Goal: Information Seeking & Learning: Learn about a topic

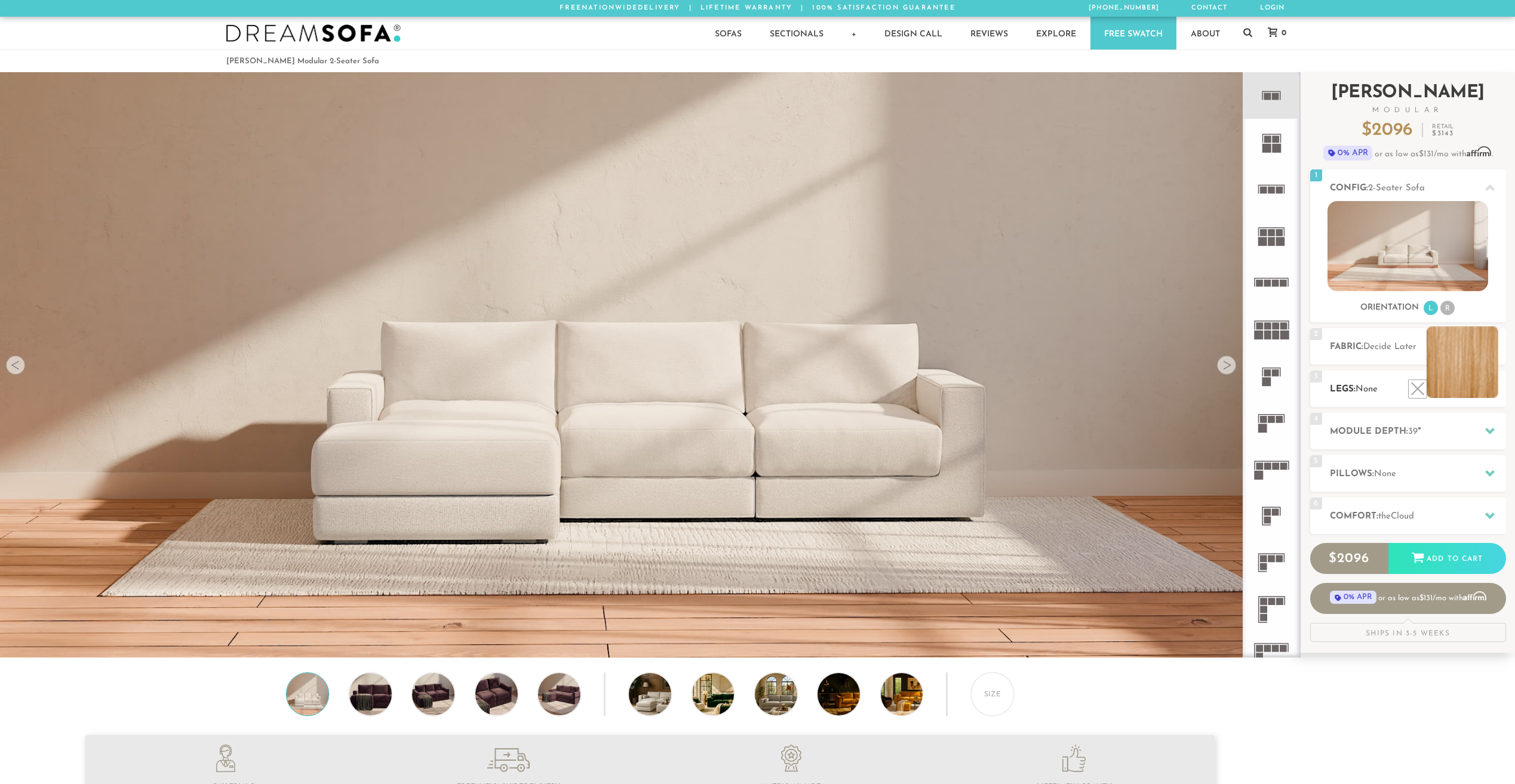
click at [1498, 392] on li at bounding box center [1462, 362] width 72 height 72
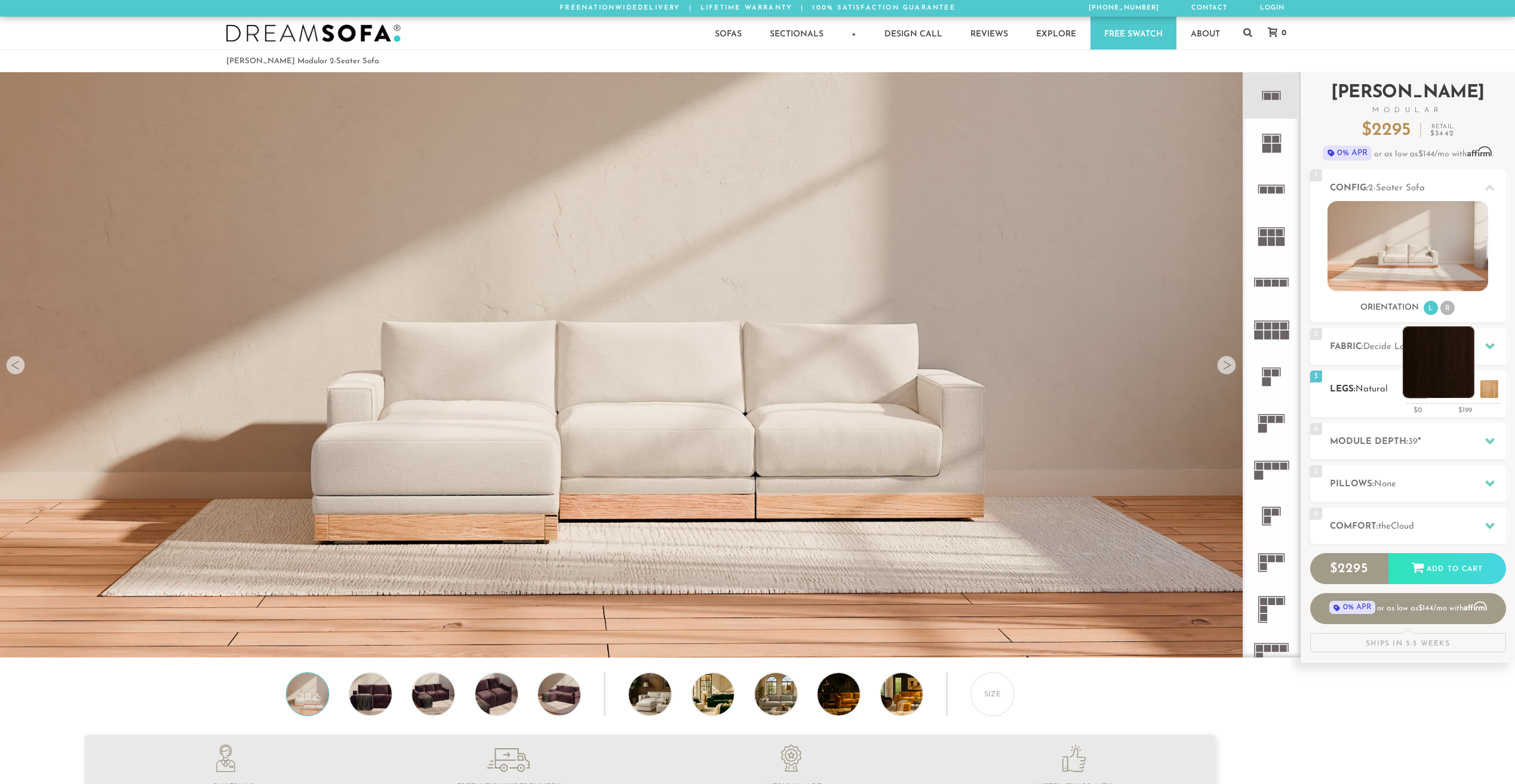
click at [1463, 390] on li at bounding box center [1438, 362] width 72 height 72
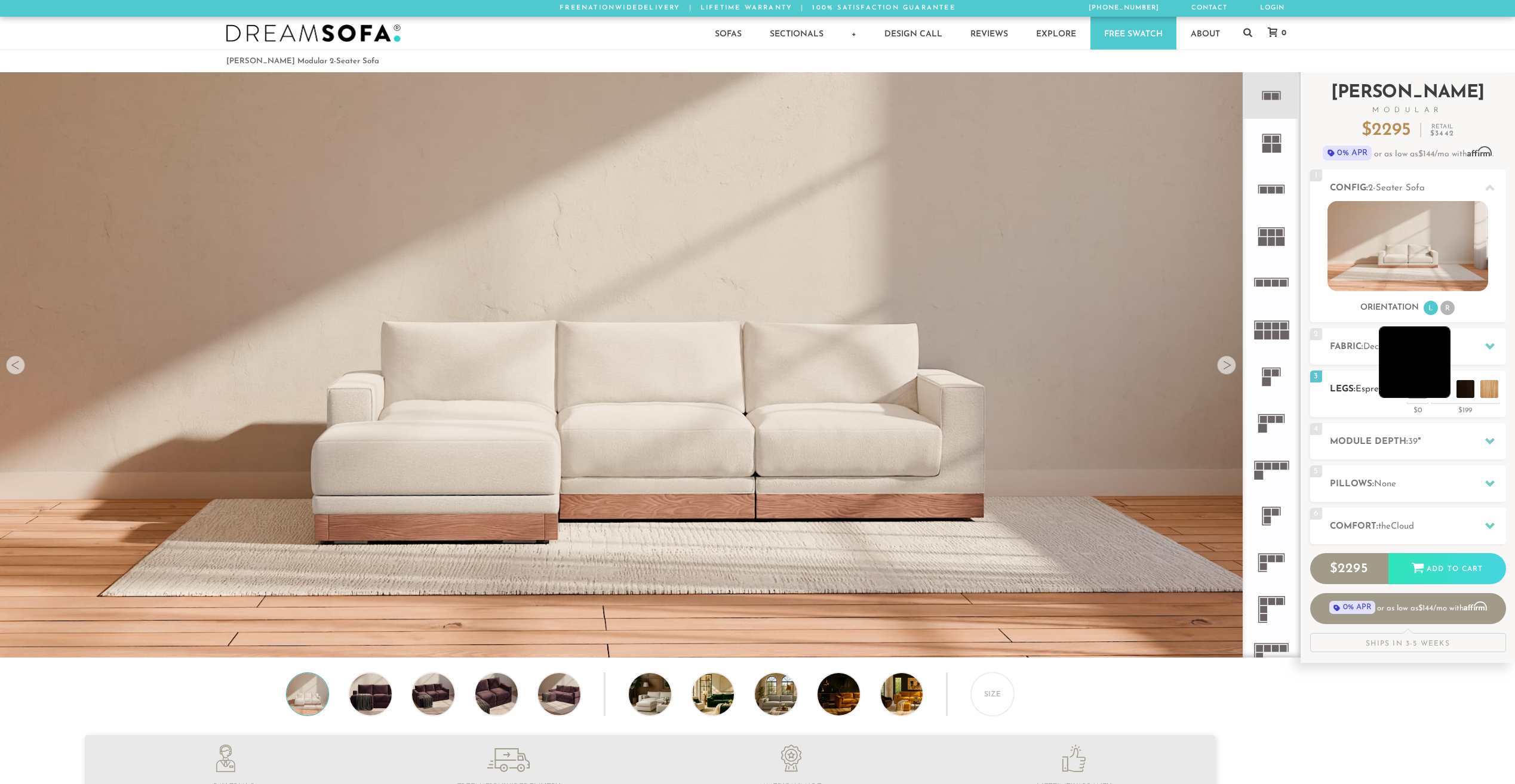
click at [1441, 388] on li at bounding box center [1414, 362] width 72 height 72
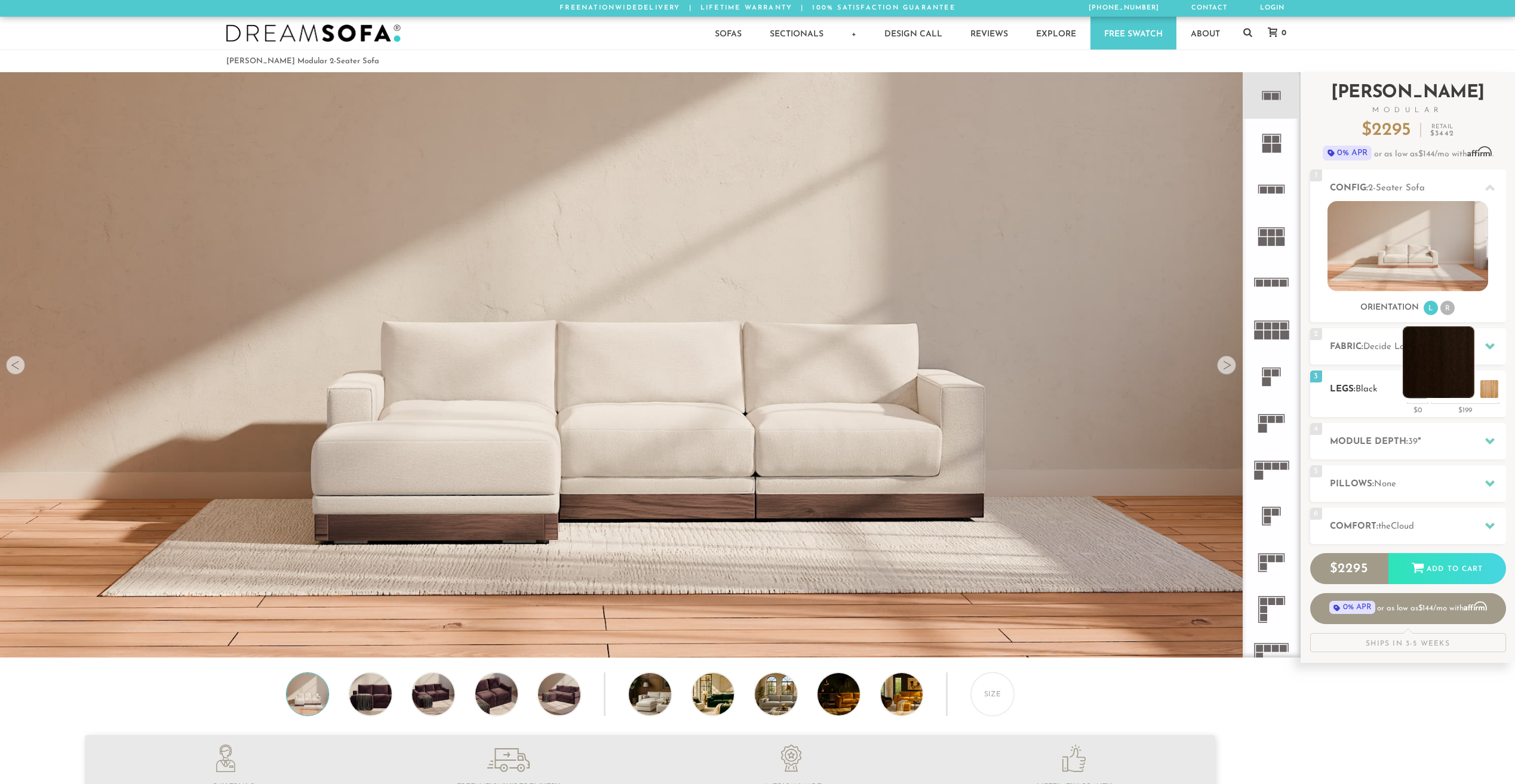
click at [1469, 392] on li at bounding box center [1438, 362] width 72 height 72
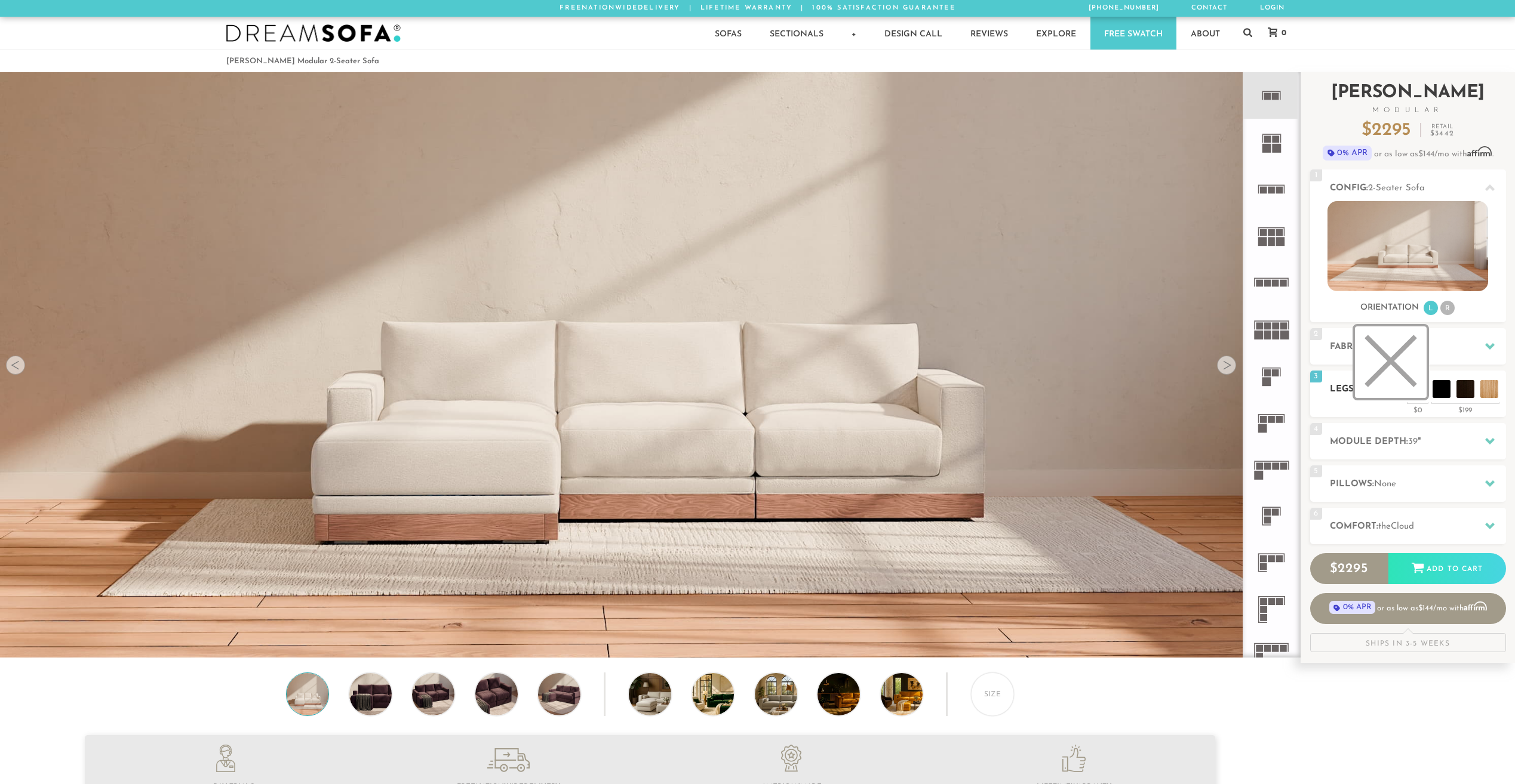
click at [1421, 391] on li at bounding box center [1391, 362] width 72 height 72
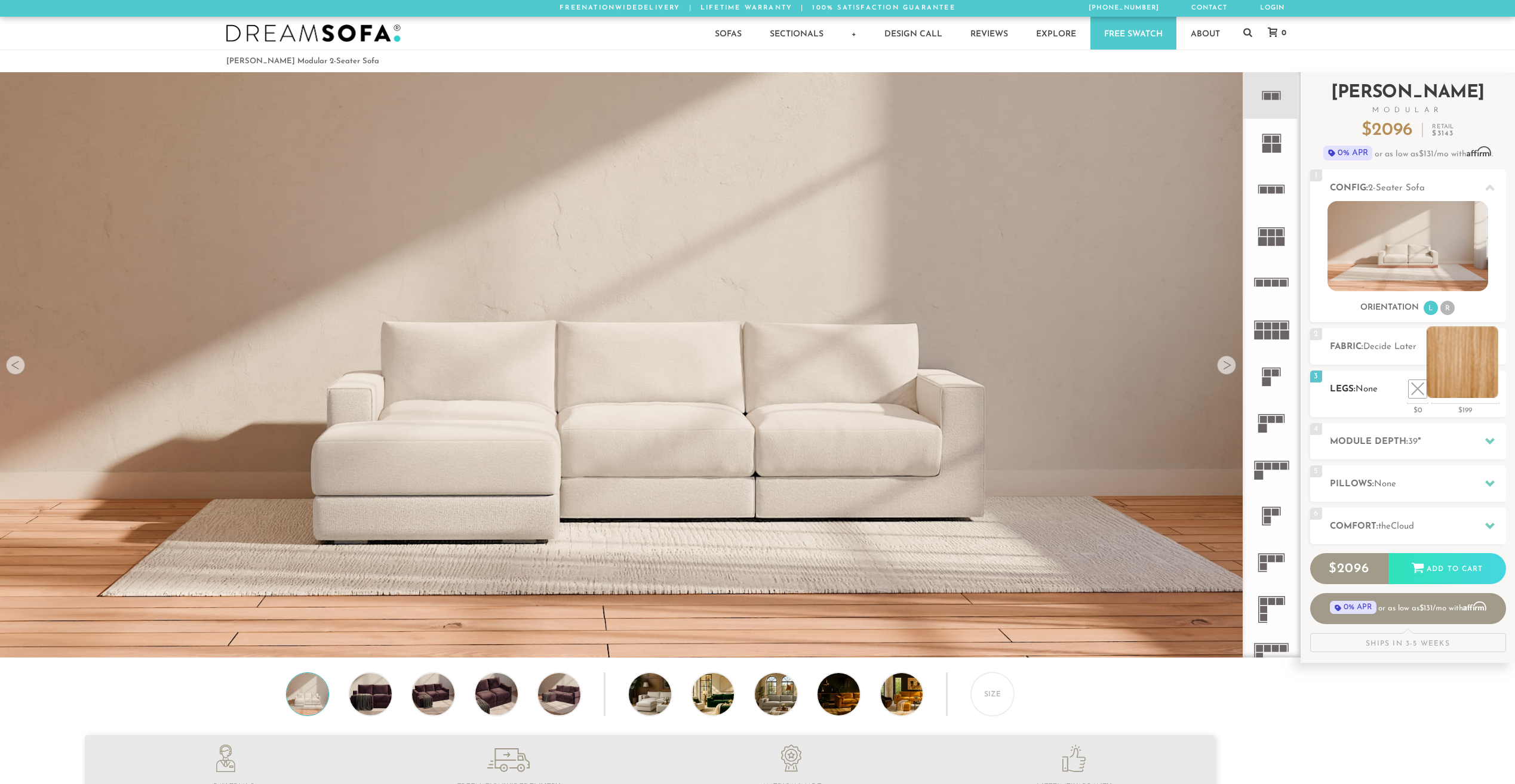
click at [1491, 392] on li at bounding box center [1462, 362] width 72 height 72
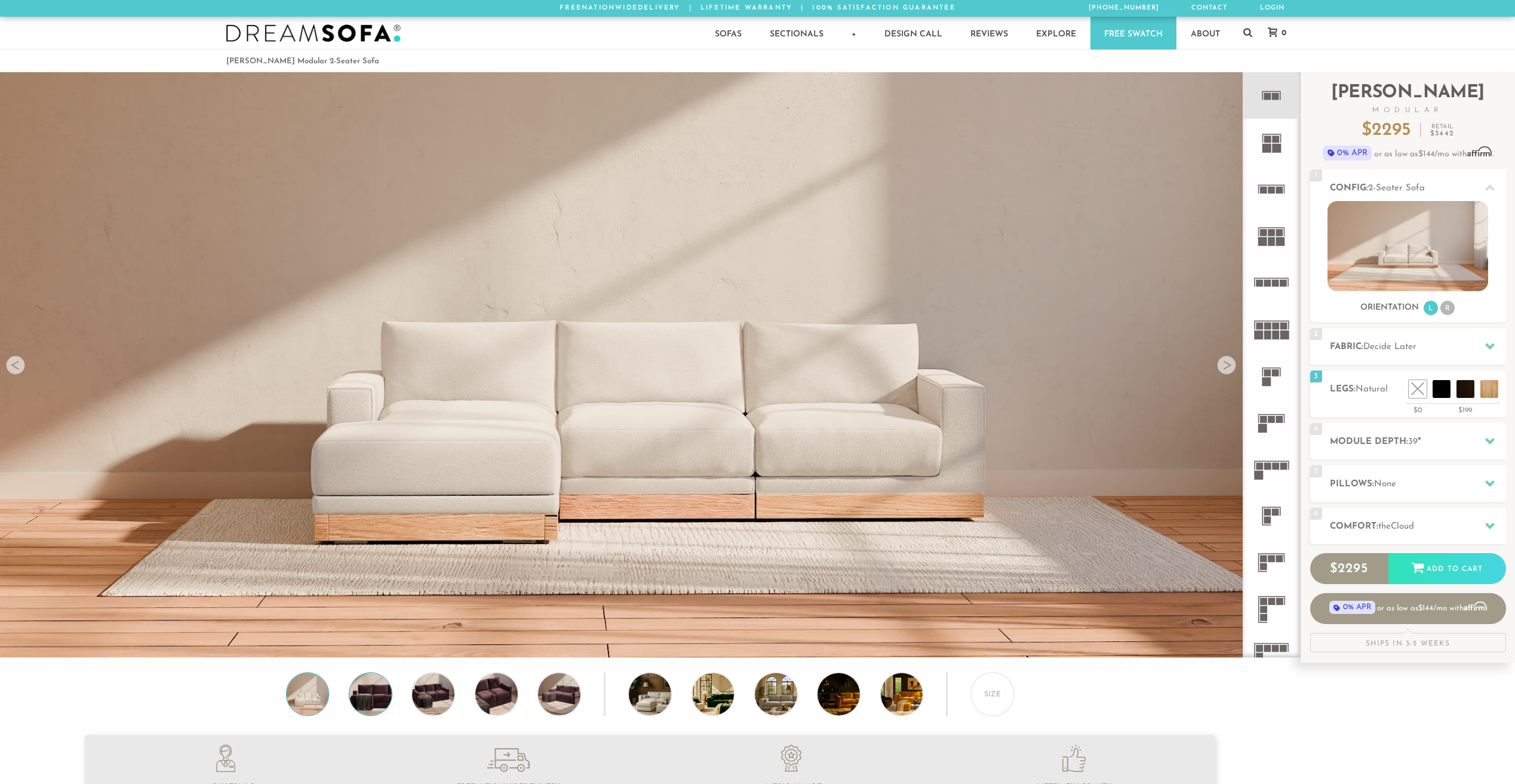
click at [364, 700] on img at bounding box center [370, 694] width 50 height 42
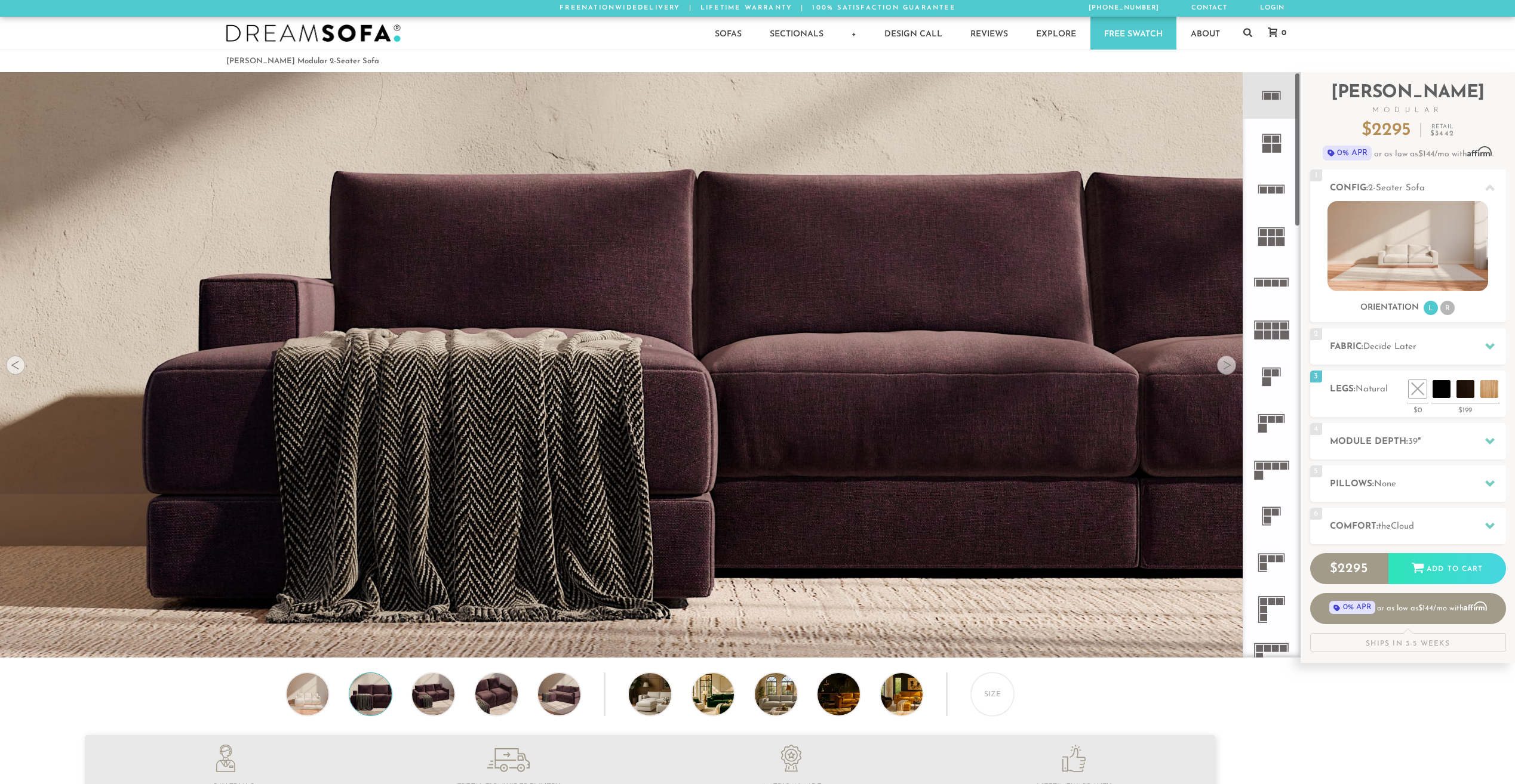
click at [1224, 370] on div at bounding box center [1226, 365] width 19 height 19
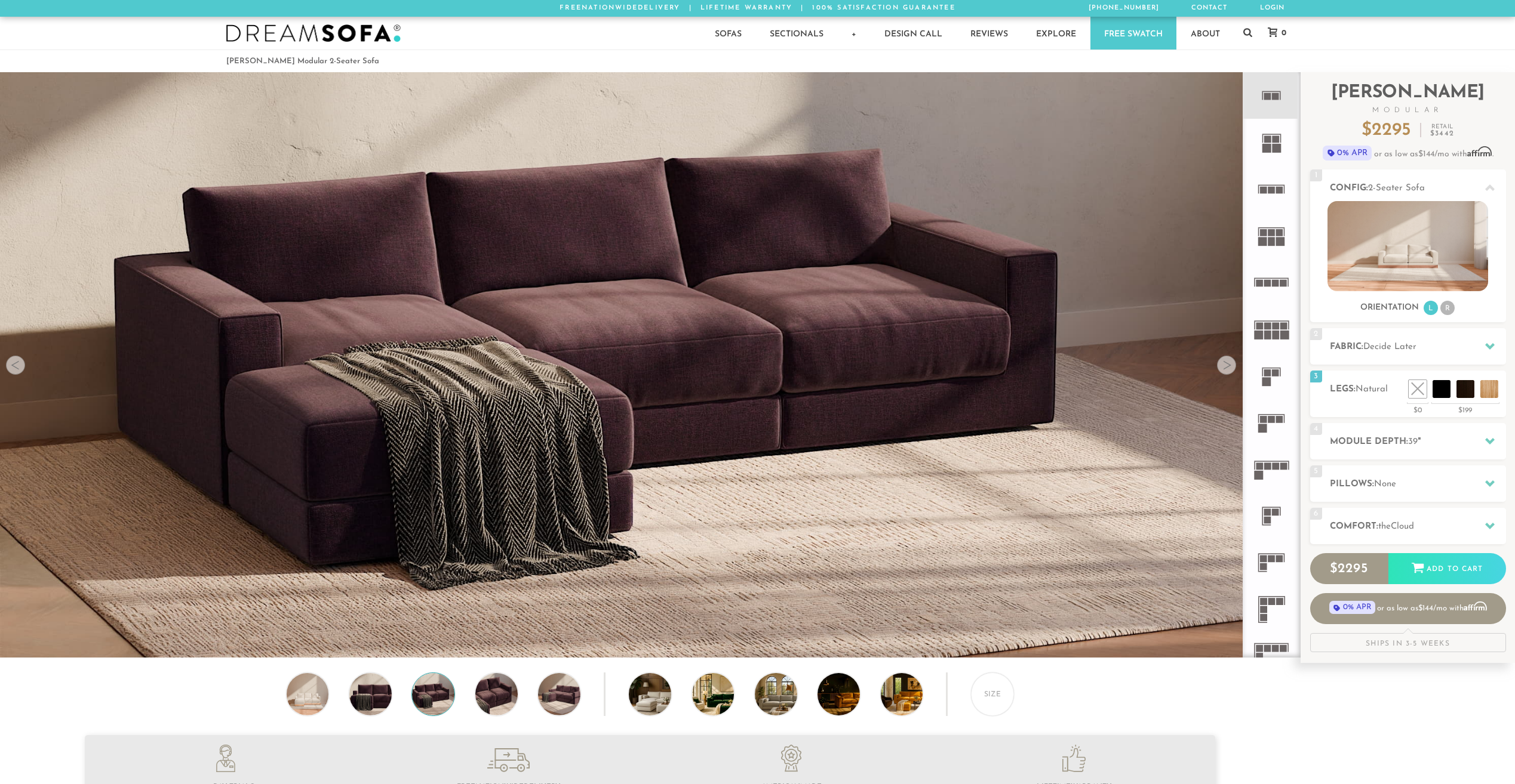
click at [1227, 367] on div at bounding box center [1226, 365] width 19 height 19
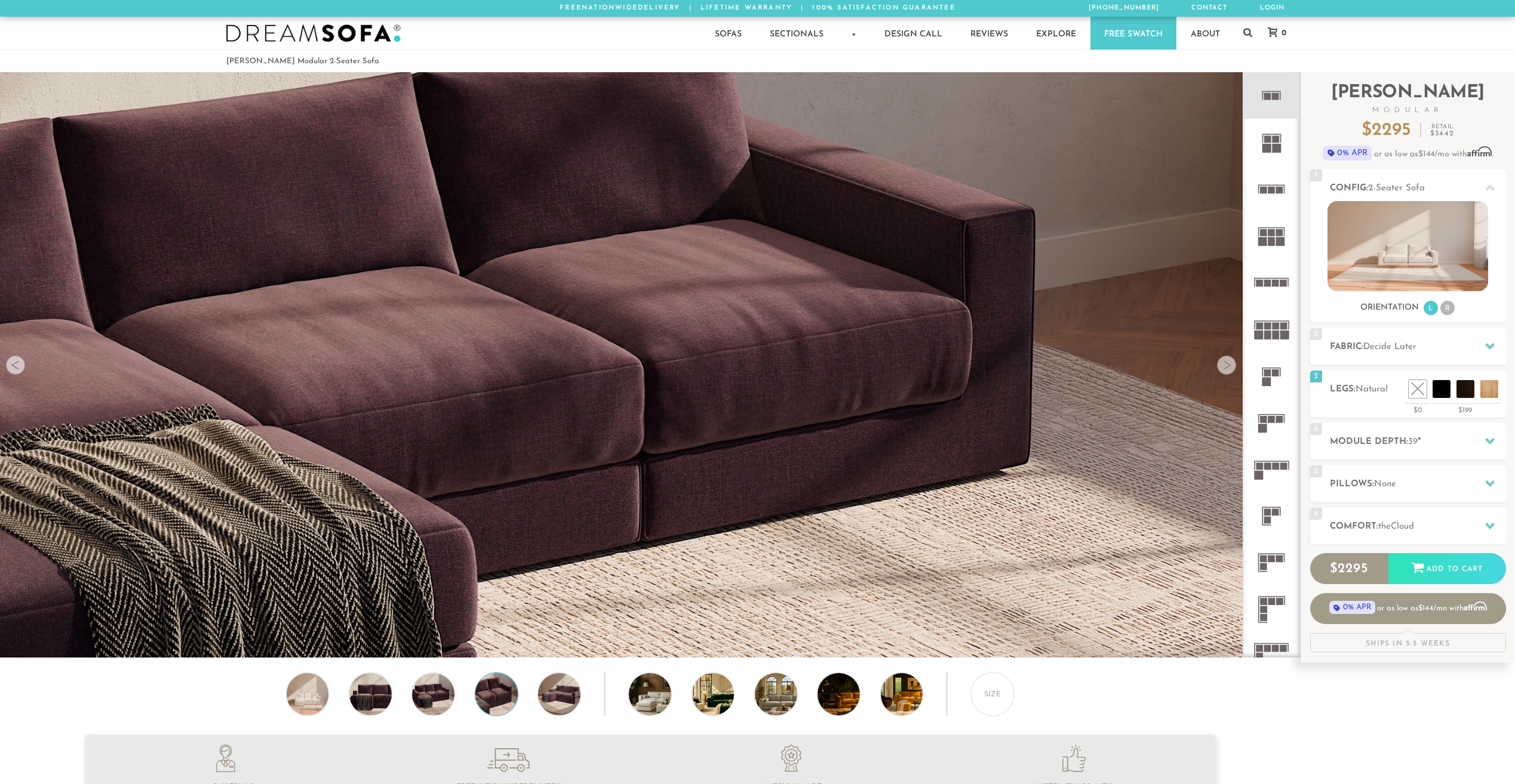
click at [1225, 369] on div at bounding box center [1226, 365] width 19 height 19
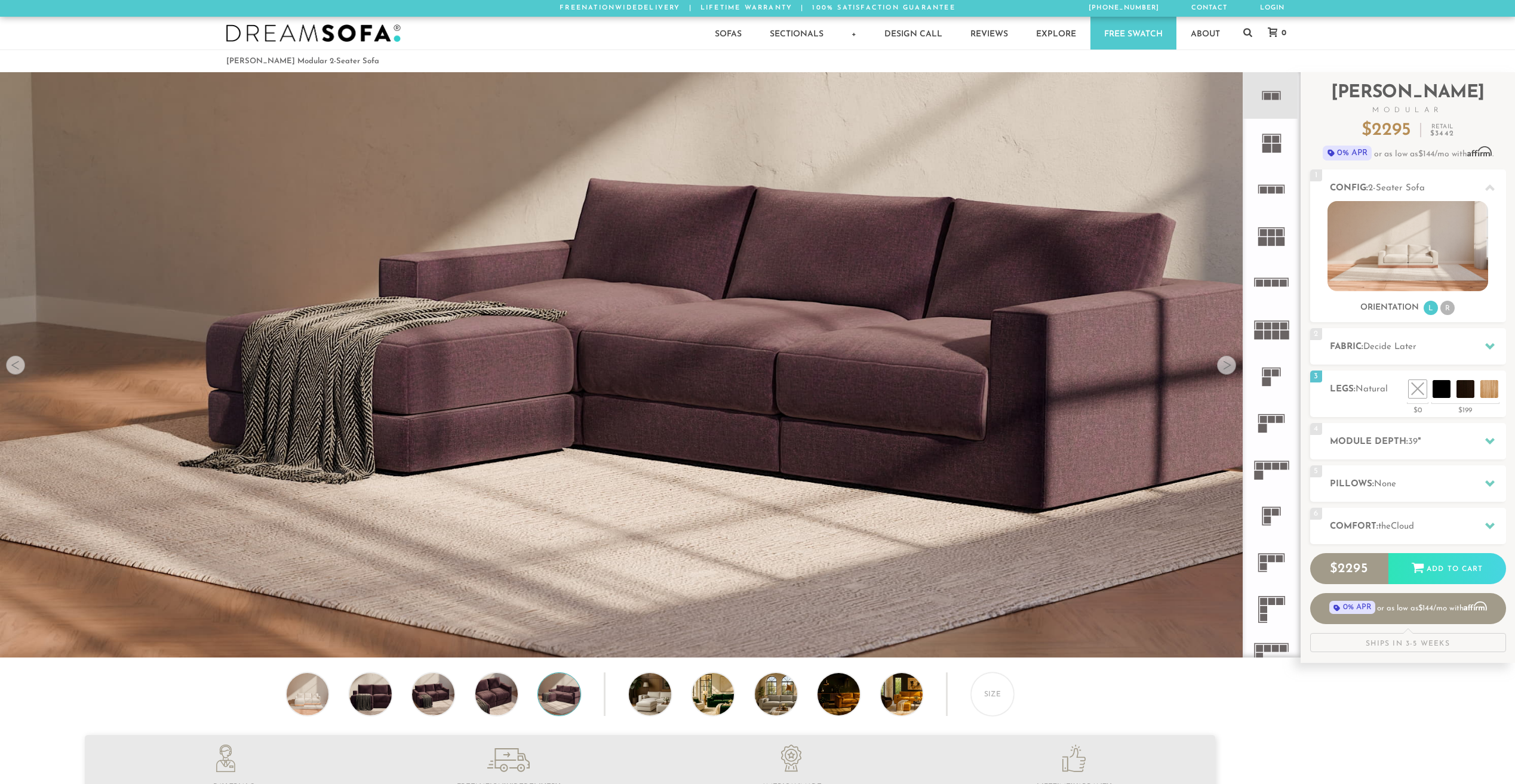
click at [1224, 369] on div at bounding box center [1226, 365] width 19 height 19
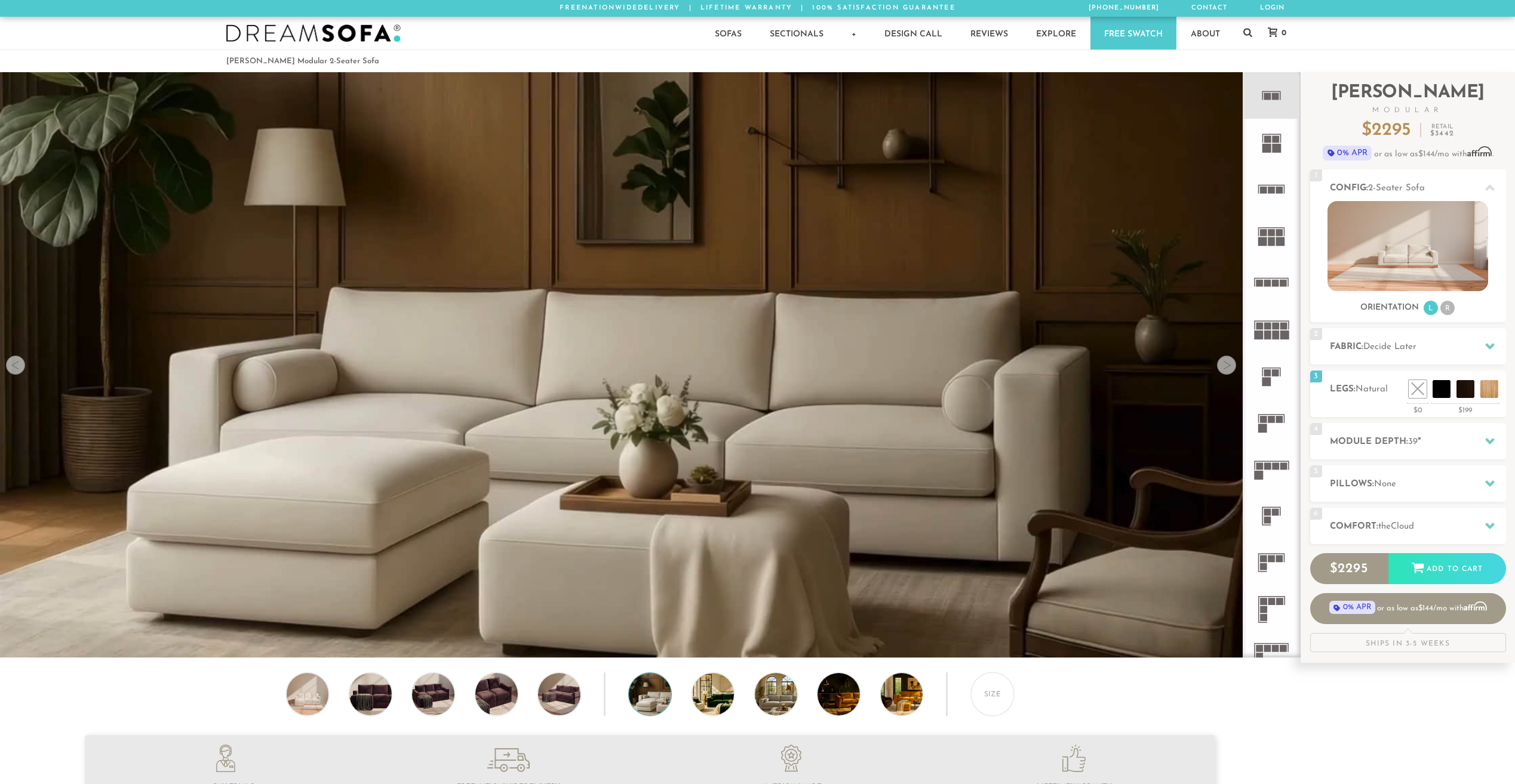
click at [1220, 368] on div at bounding box center [1226, 365] width 19 height 19
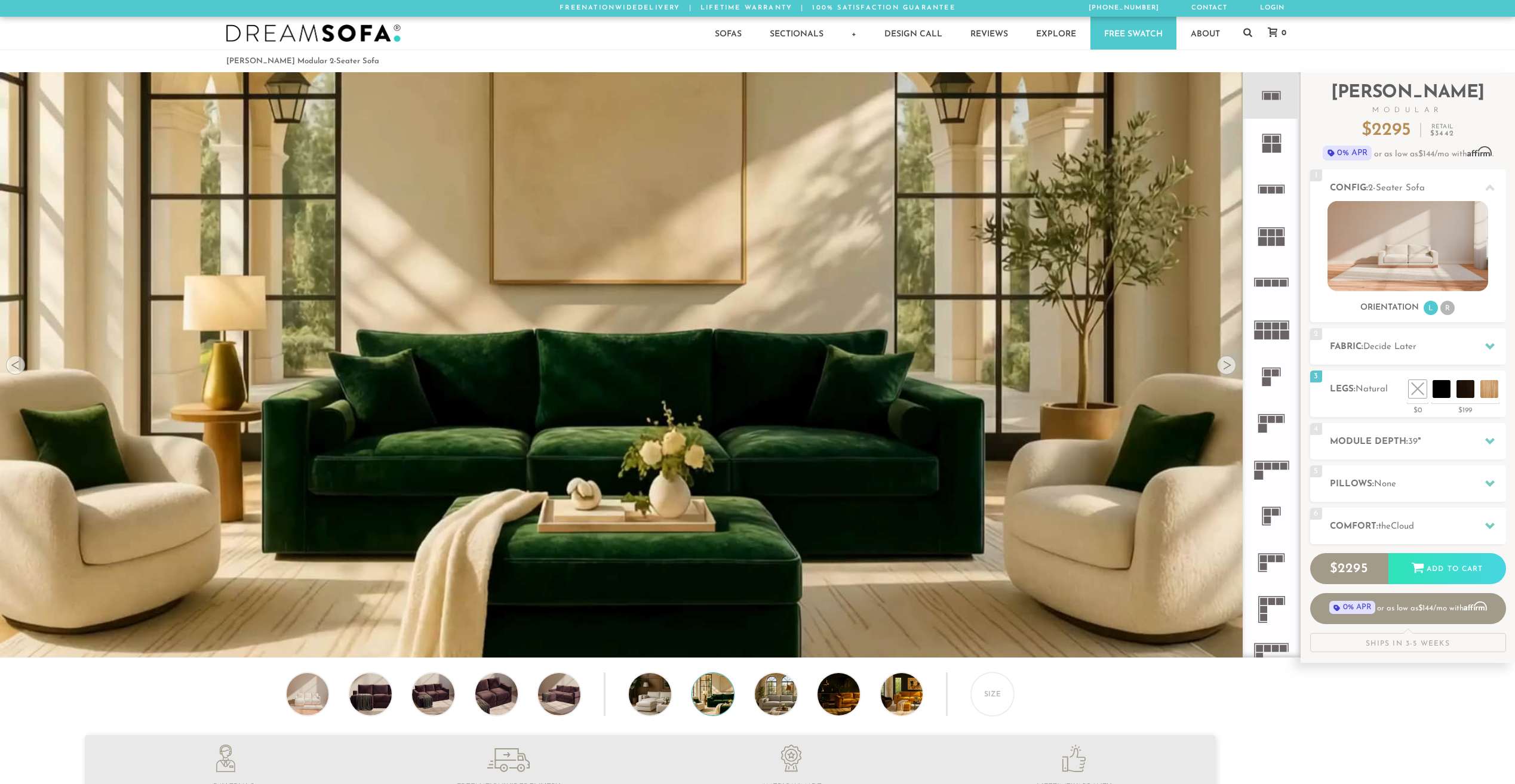
click at [1228, 367] on div at bounding box center [1226, 365] width 19 height 19
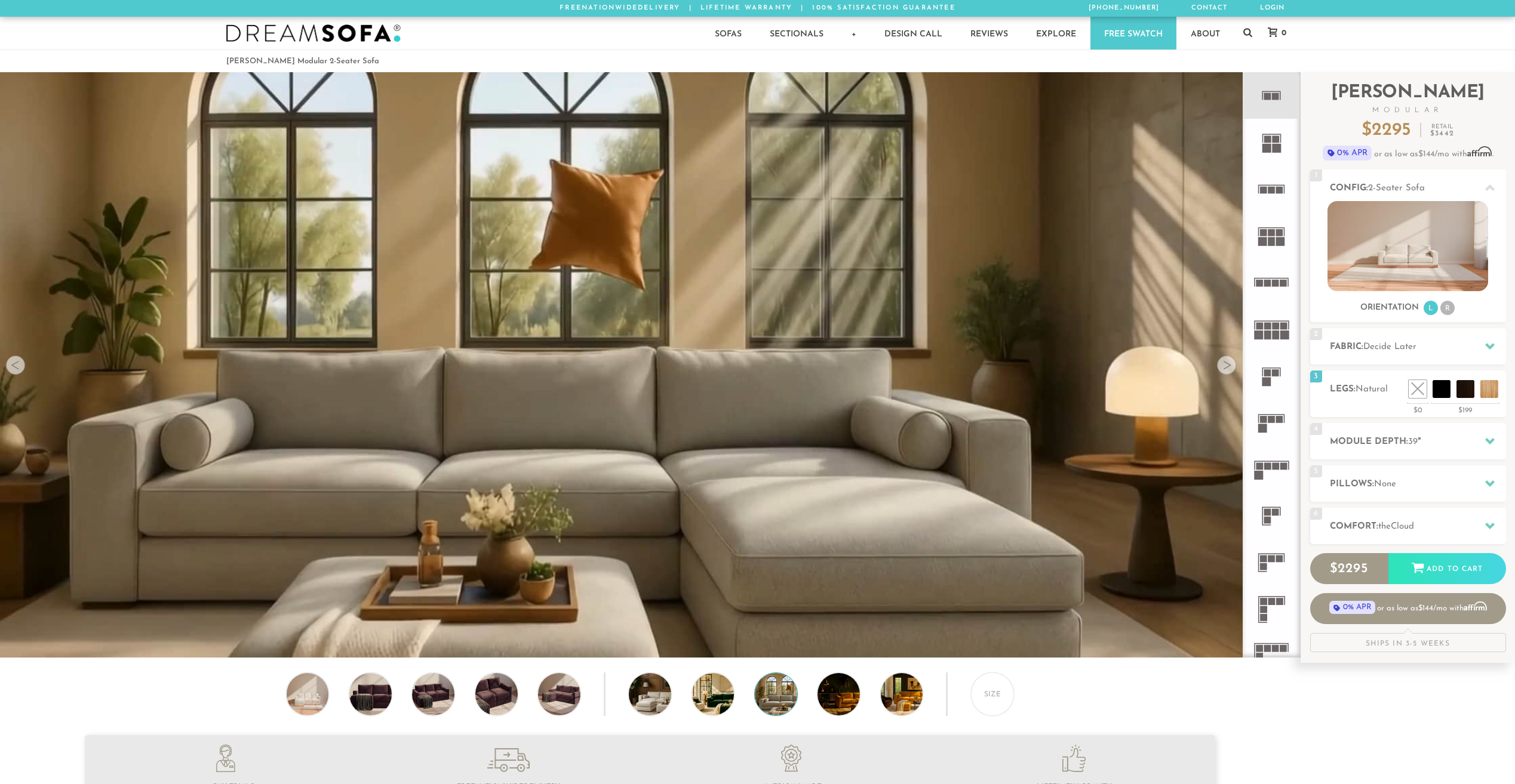
click at [1229, 365] on div at bounding box center [1226, 365] width 19 height 19
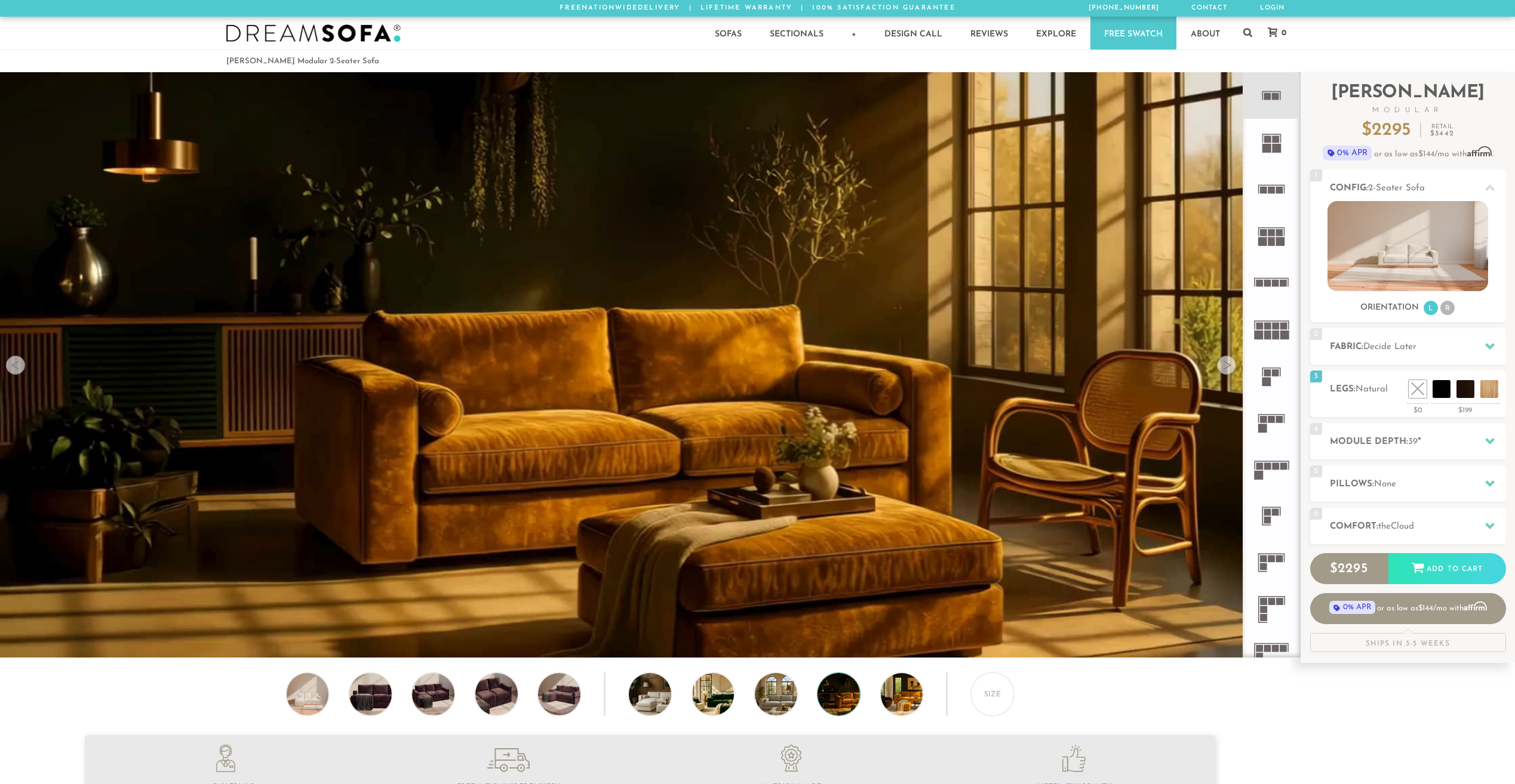
click at [1228, 364] on div at bounding box center [1226, 365] width 19 height 19
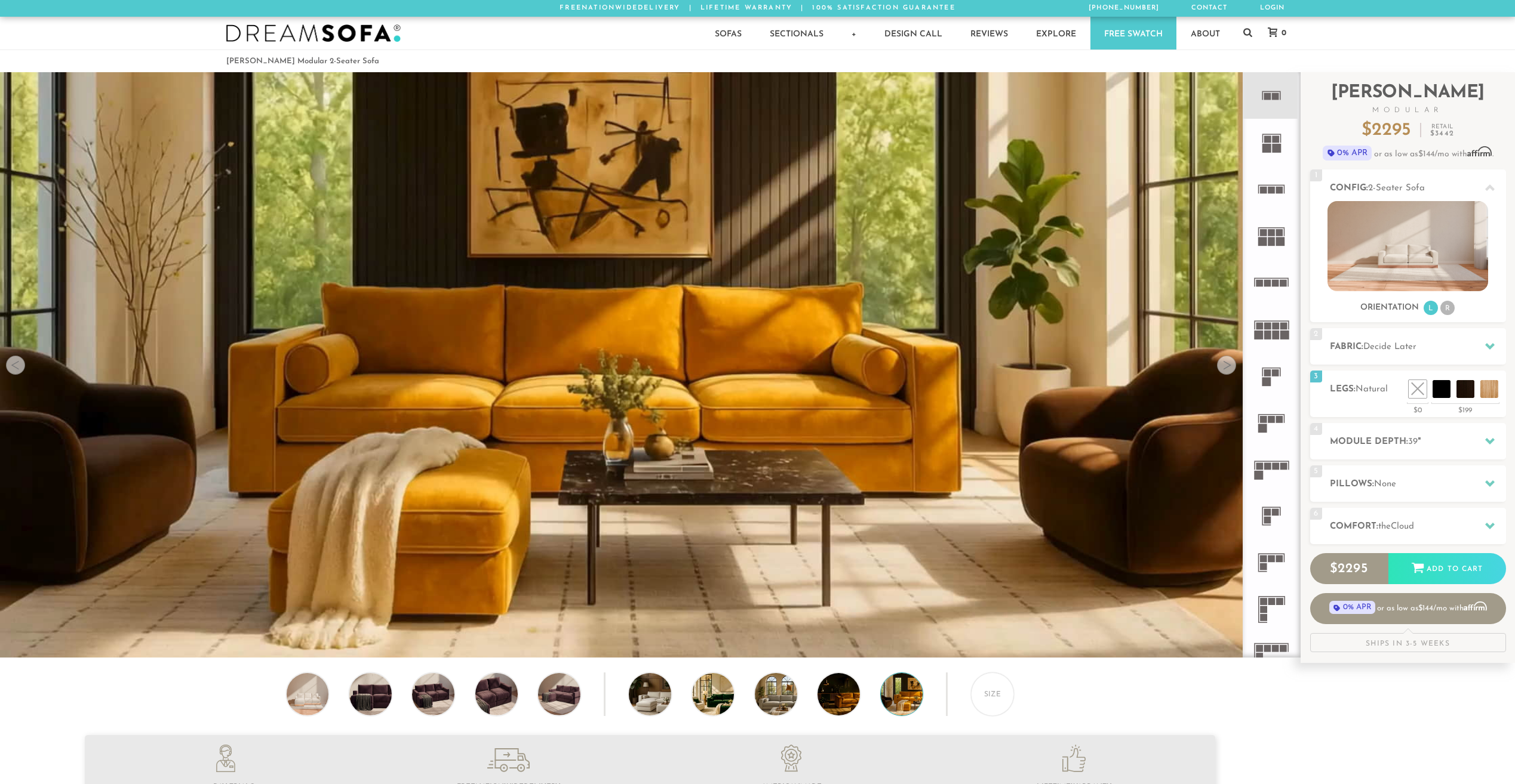
click at [1228, 367] on div at bounding box center [1226, 365] width 19 height 19
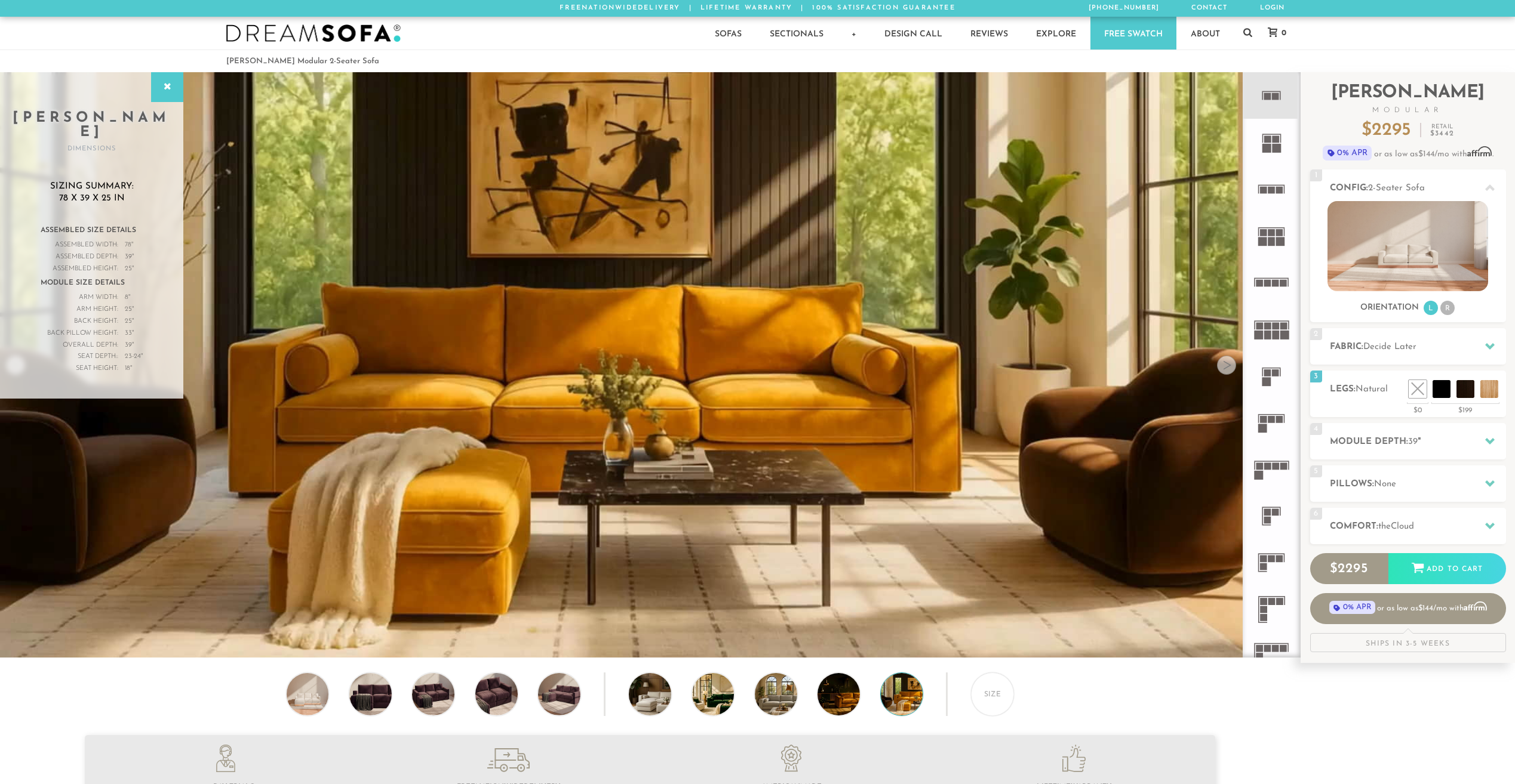
click at [1225, 369] on div at bounding box center [1226, 365] width 19 height 19
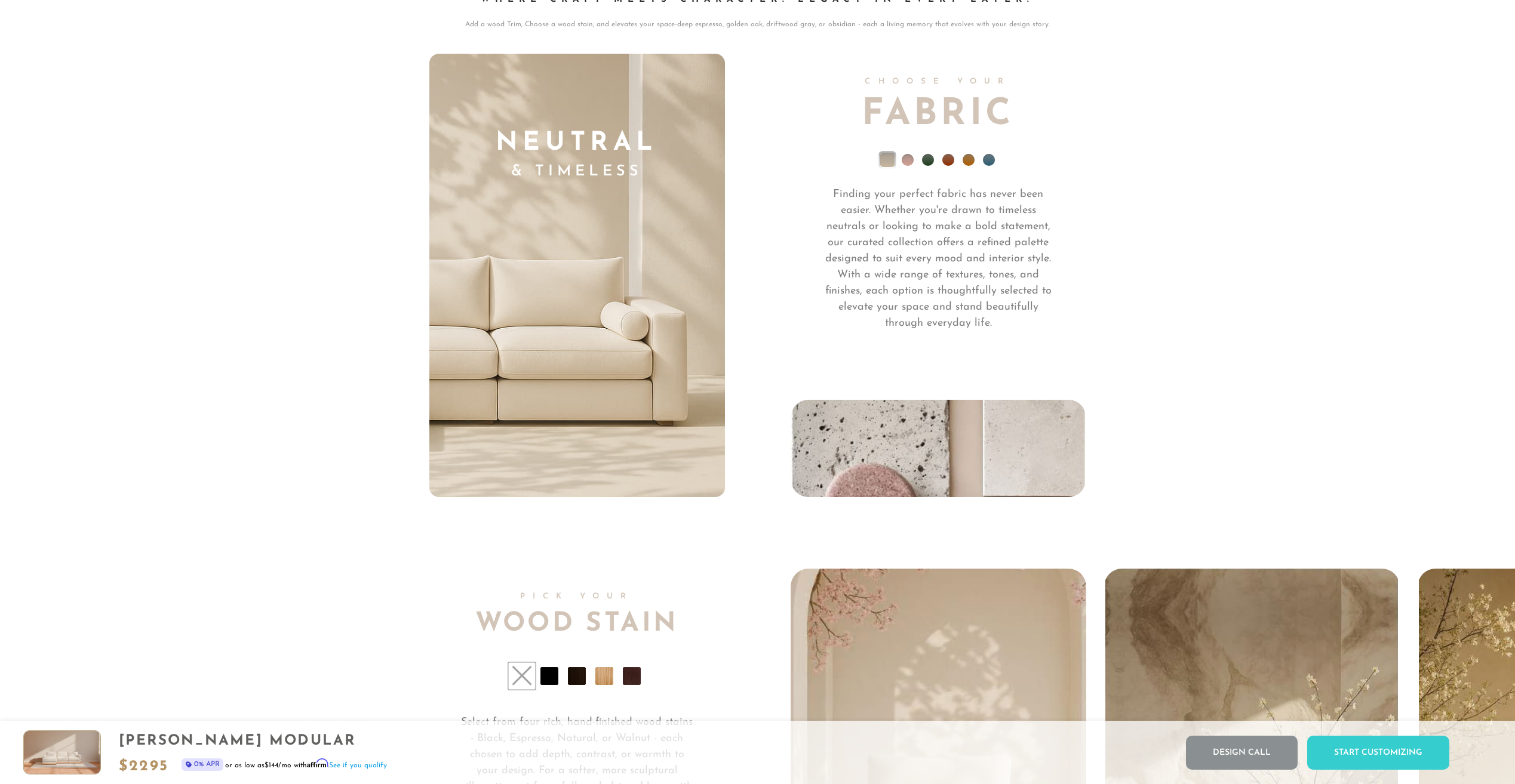
scroll to position [9688, 0]
click at [911, 166] on li at bounding box center [907, 160] width 12 height 12
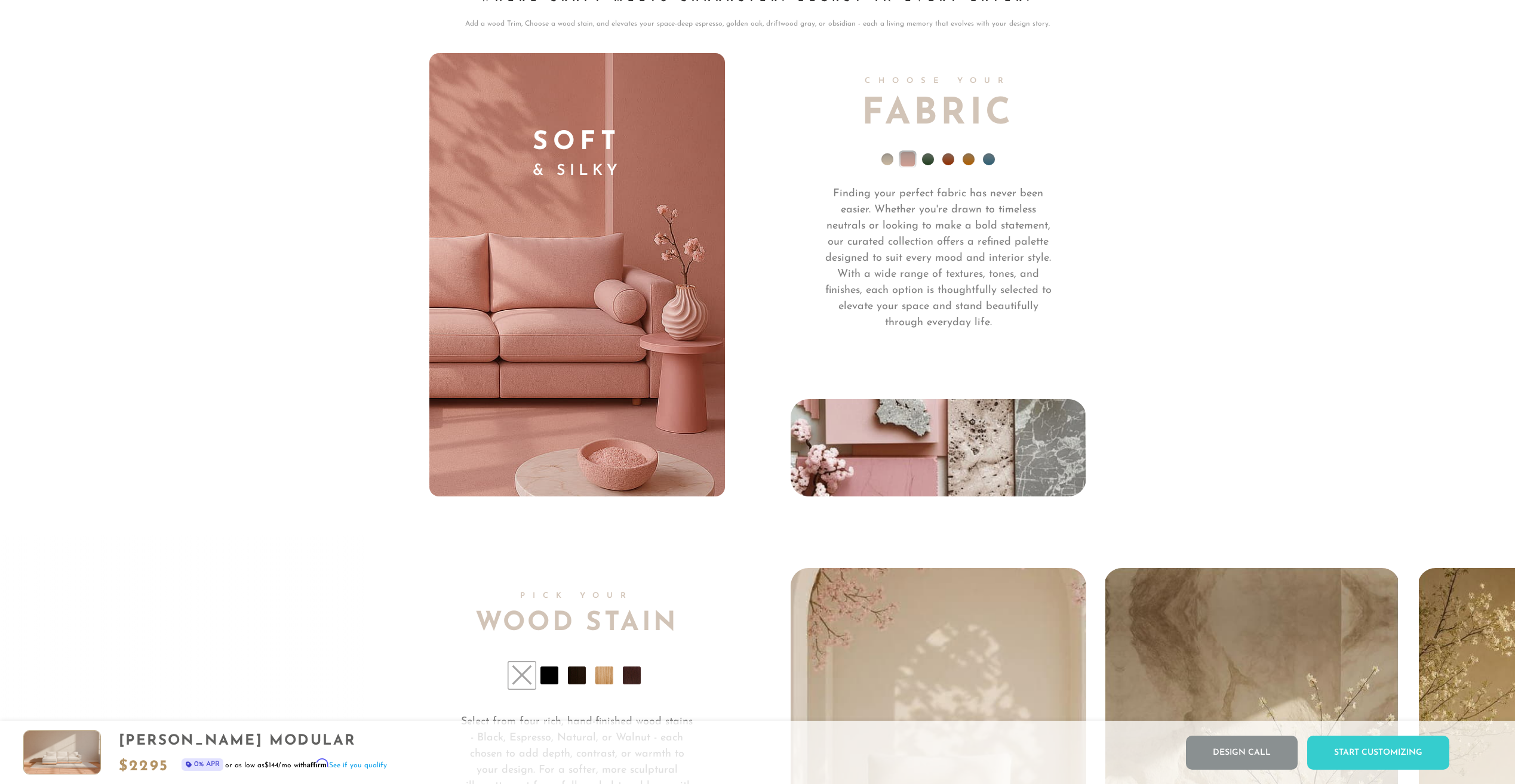
click at [969, 166] on li at bounding box center [969, 160] width 12 height 12
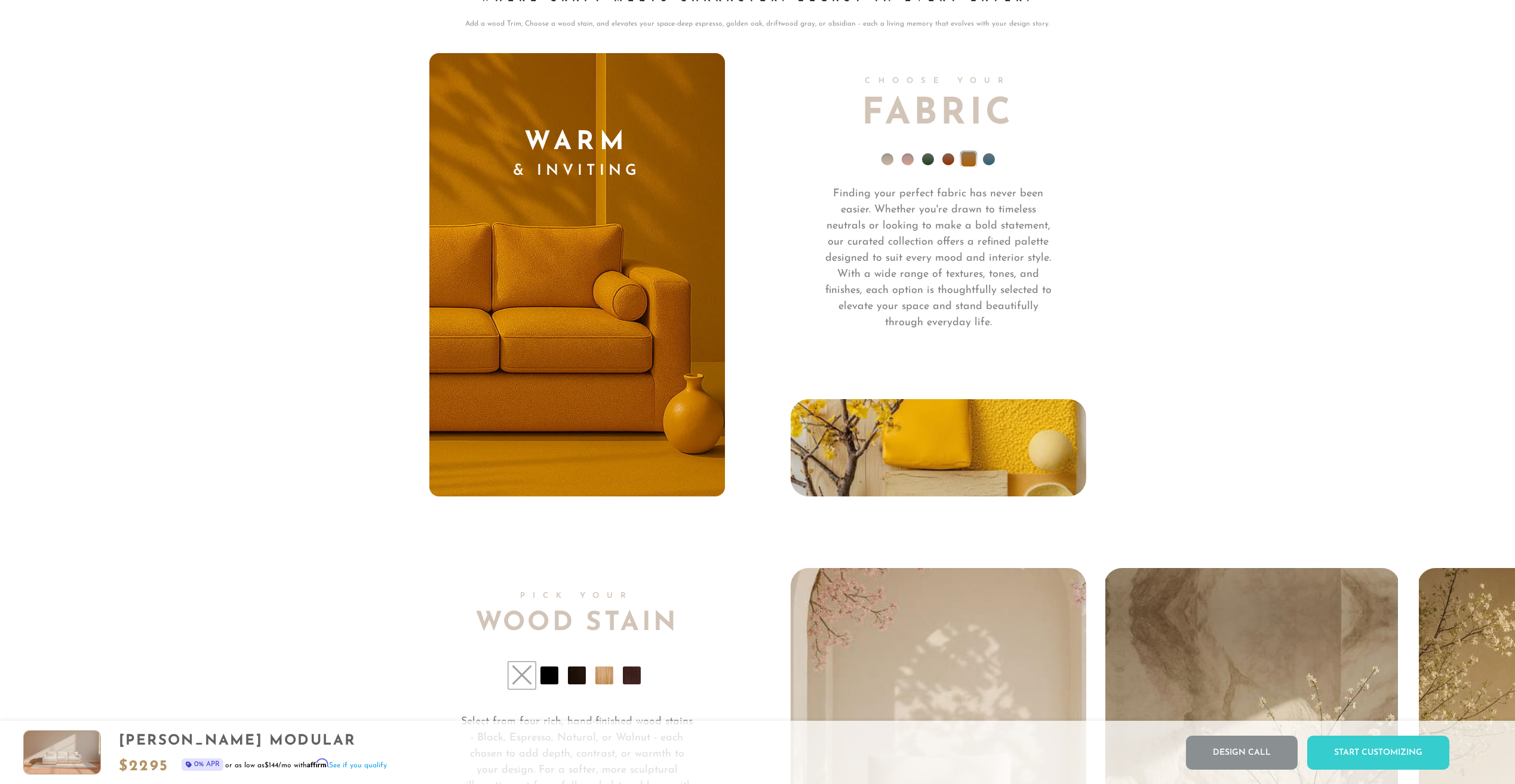
drag, startPoint x: 931, startPoint y: 164, endPoint x: 933, endPoint y: 174, distance: 10.2
click at [931, 164] on li at bounding box center [928, 160] width 12 height 12
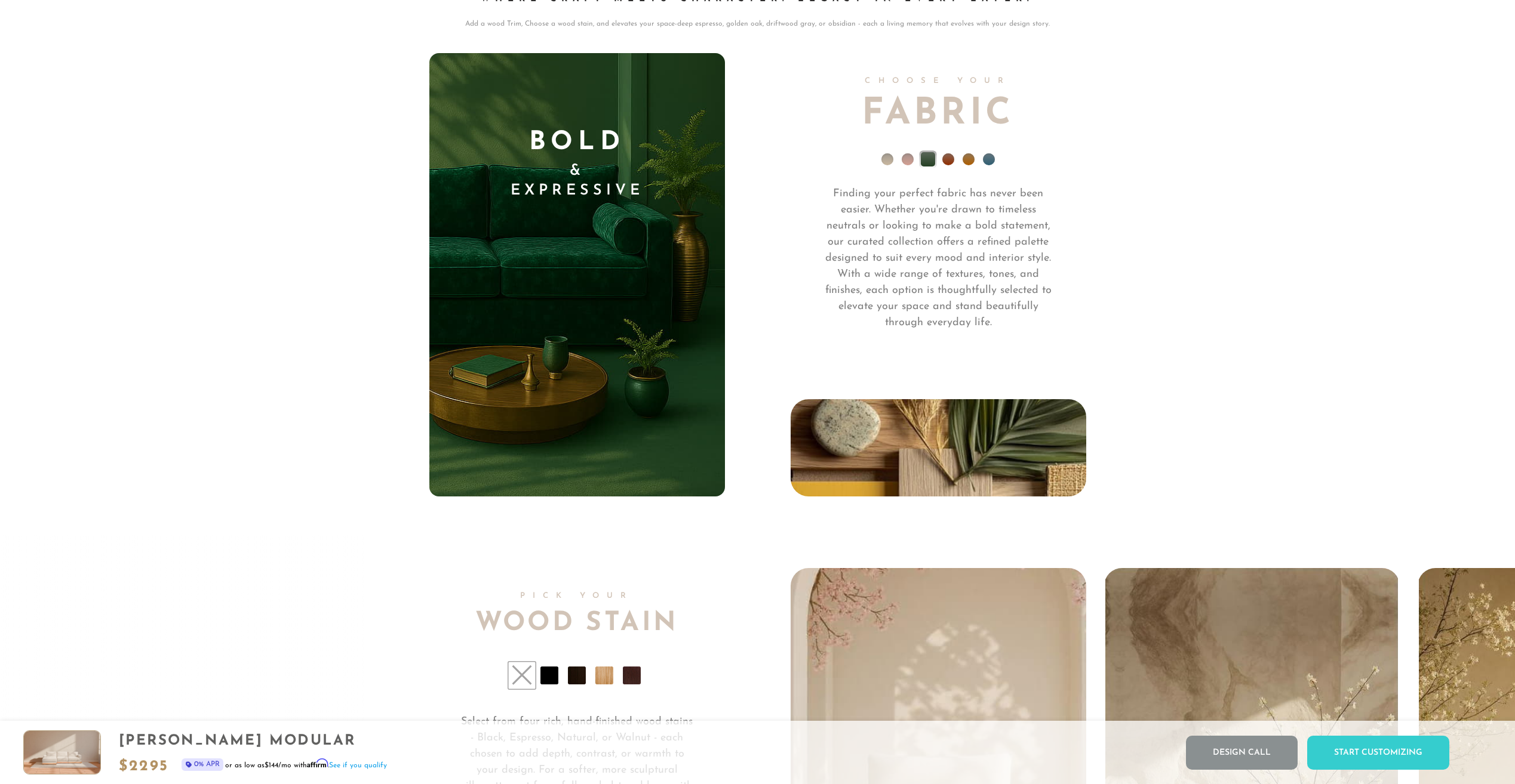
click at [995, 164] on ul at bounding box center [938, 162] width 296 height 47
click at [988, 165] on li at bounding box center [988, 160] width 12 height 12
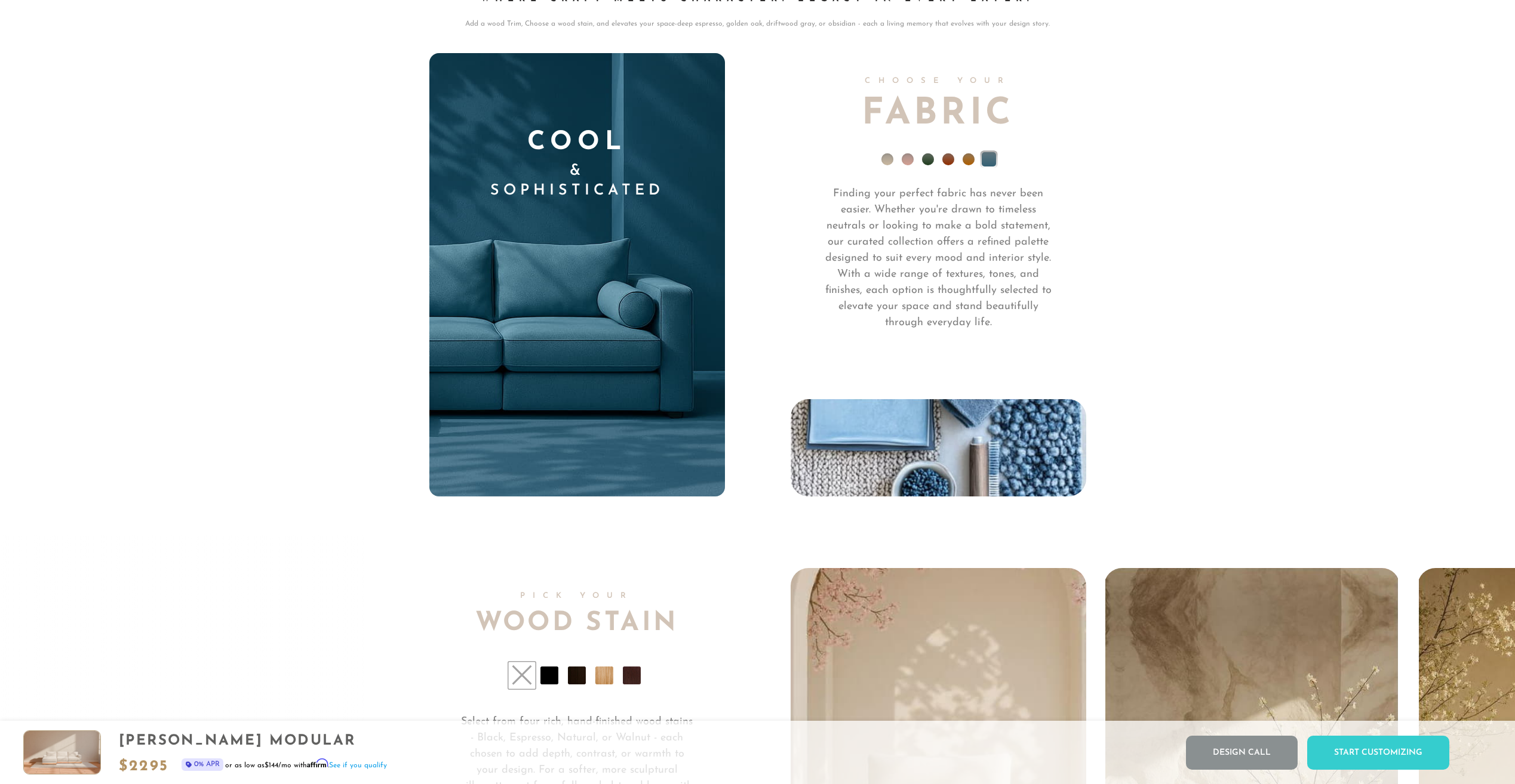
click at [908, 162] on li at bounding box center [907, 160] width 12 height 12
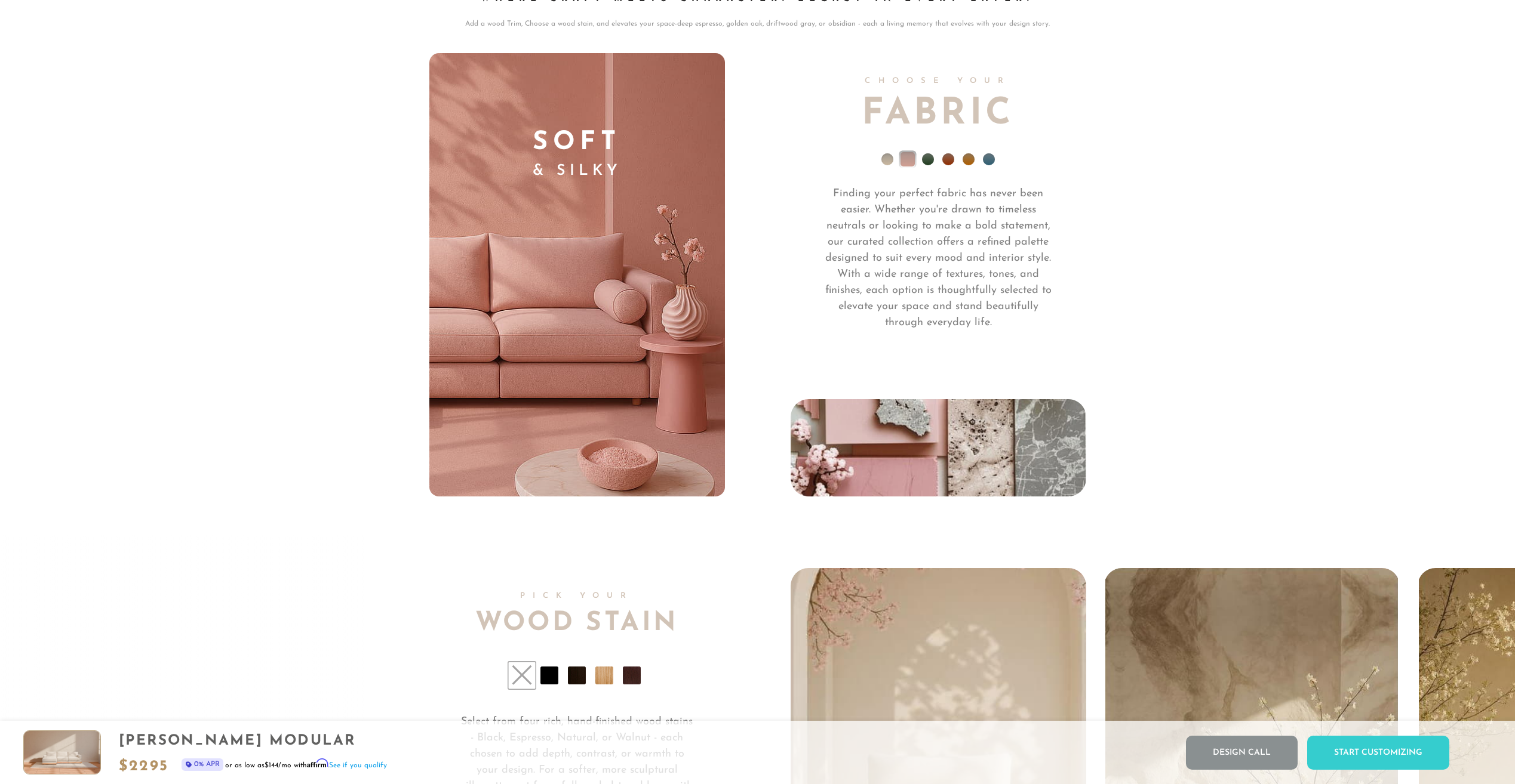
click at [968, 166] on li at bounding box center [969, 160] width 12 height 12
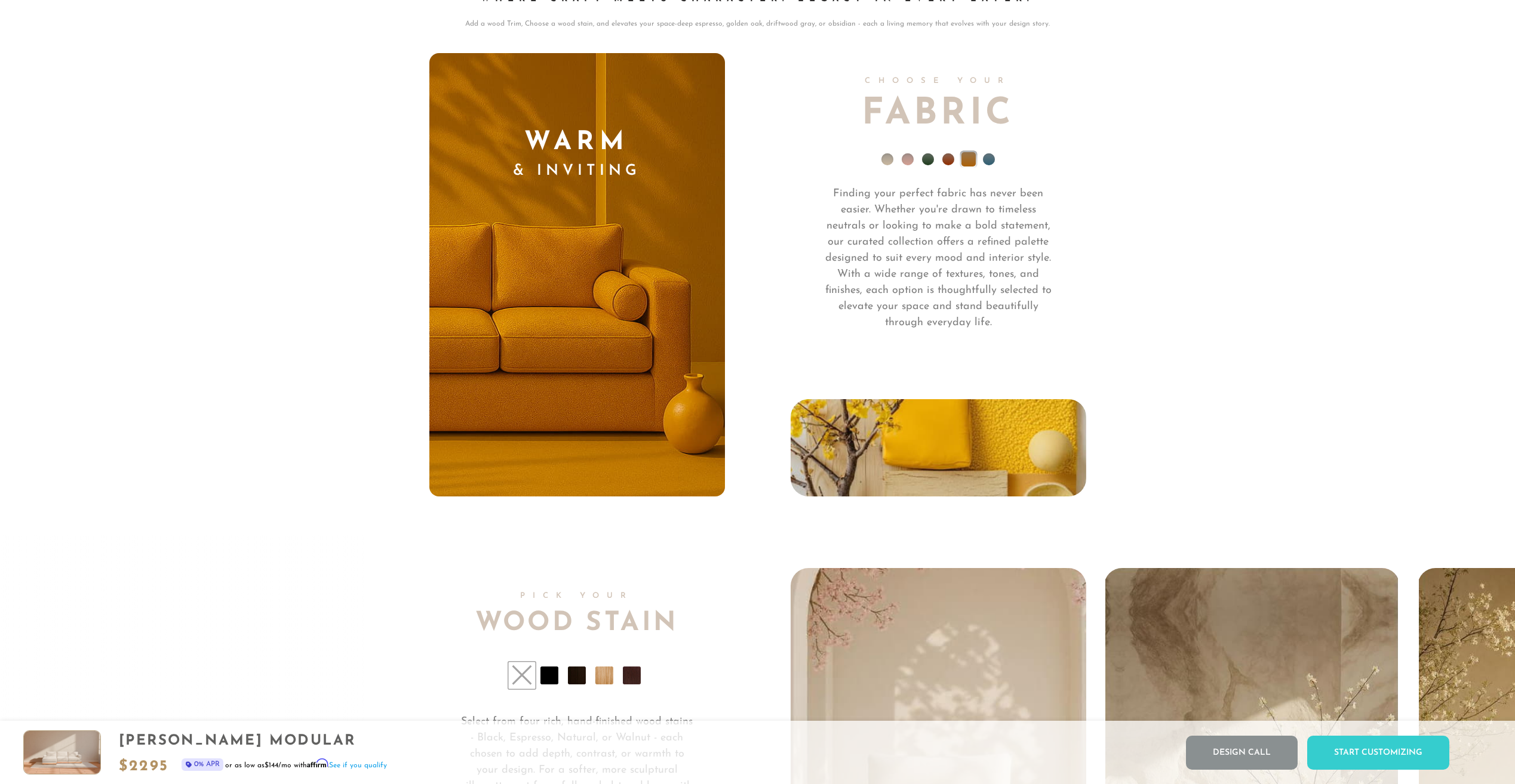
click at [889, 164] on li at bounding box center [888, 160] width 12 height 12
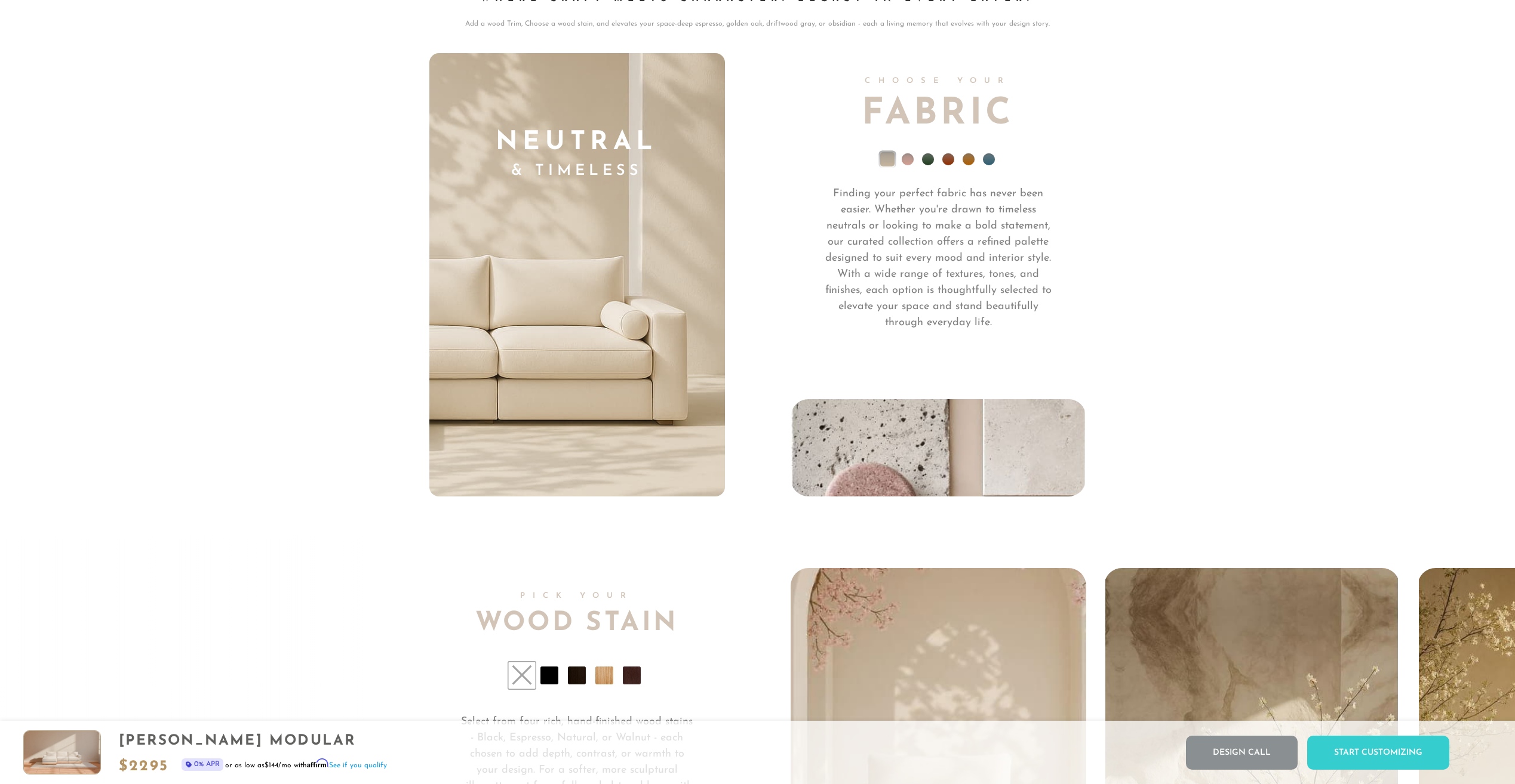
click at [909, 165] on li at bounding box center [907, 160] width 12 height 12
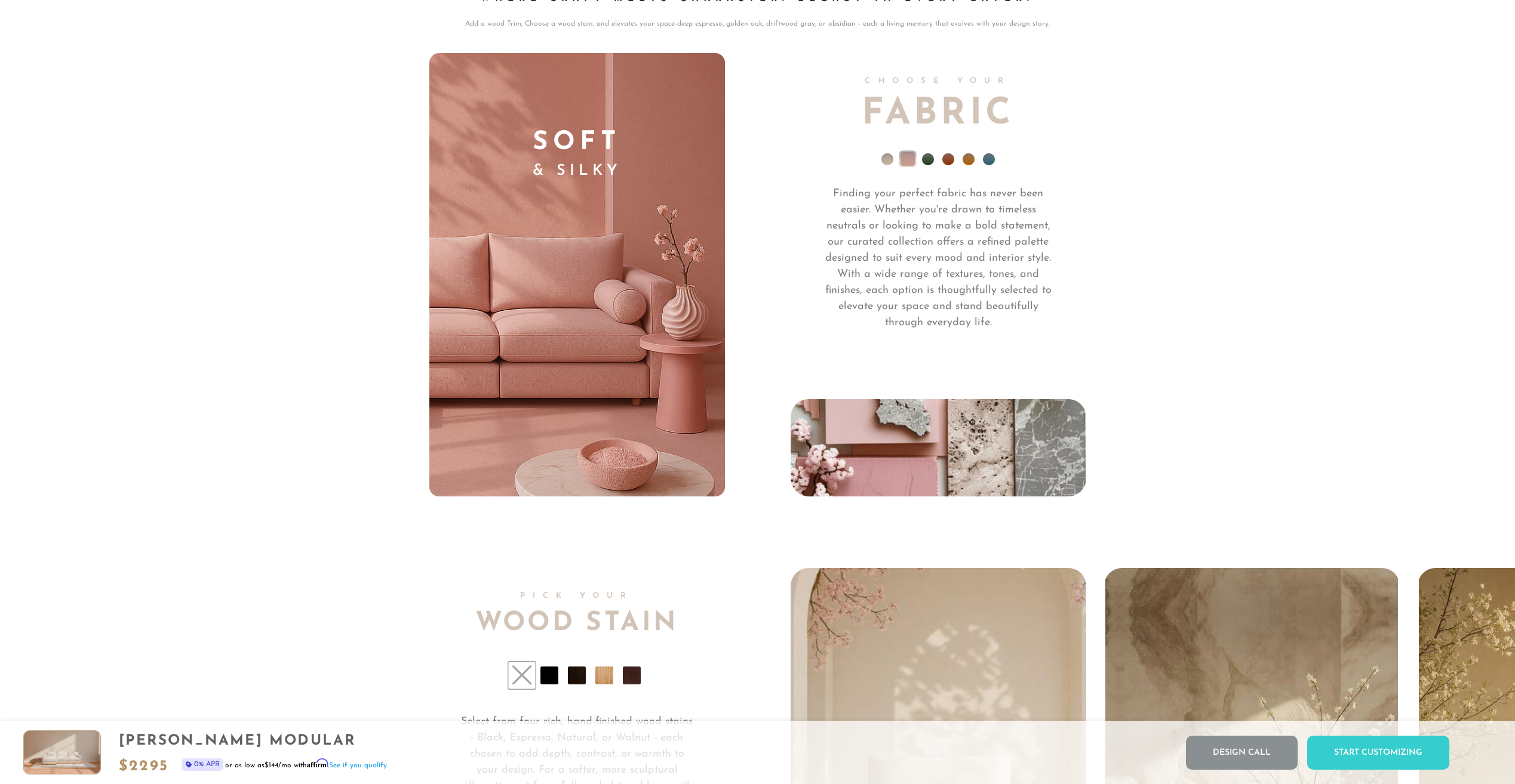
click at [886, 164] on li at bounding box center [888, 160] width 12 height 12
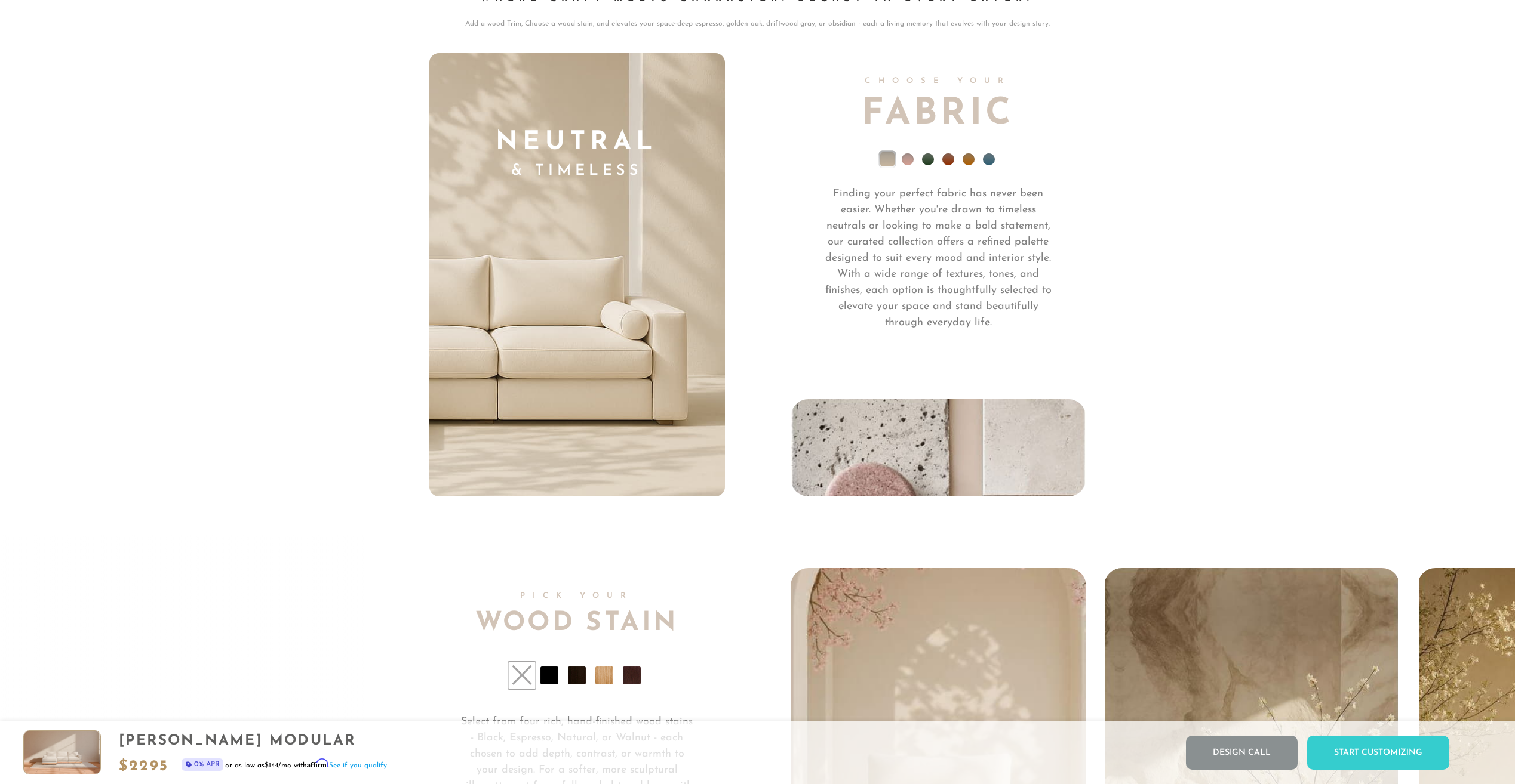
click at [929, 159] on li at bounding box center [928, 160] width 12 height 12
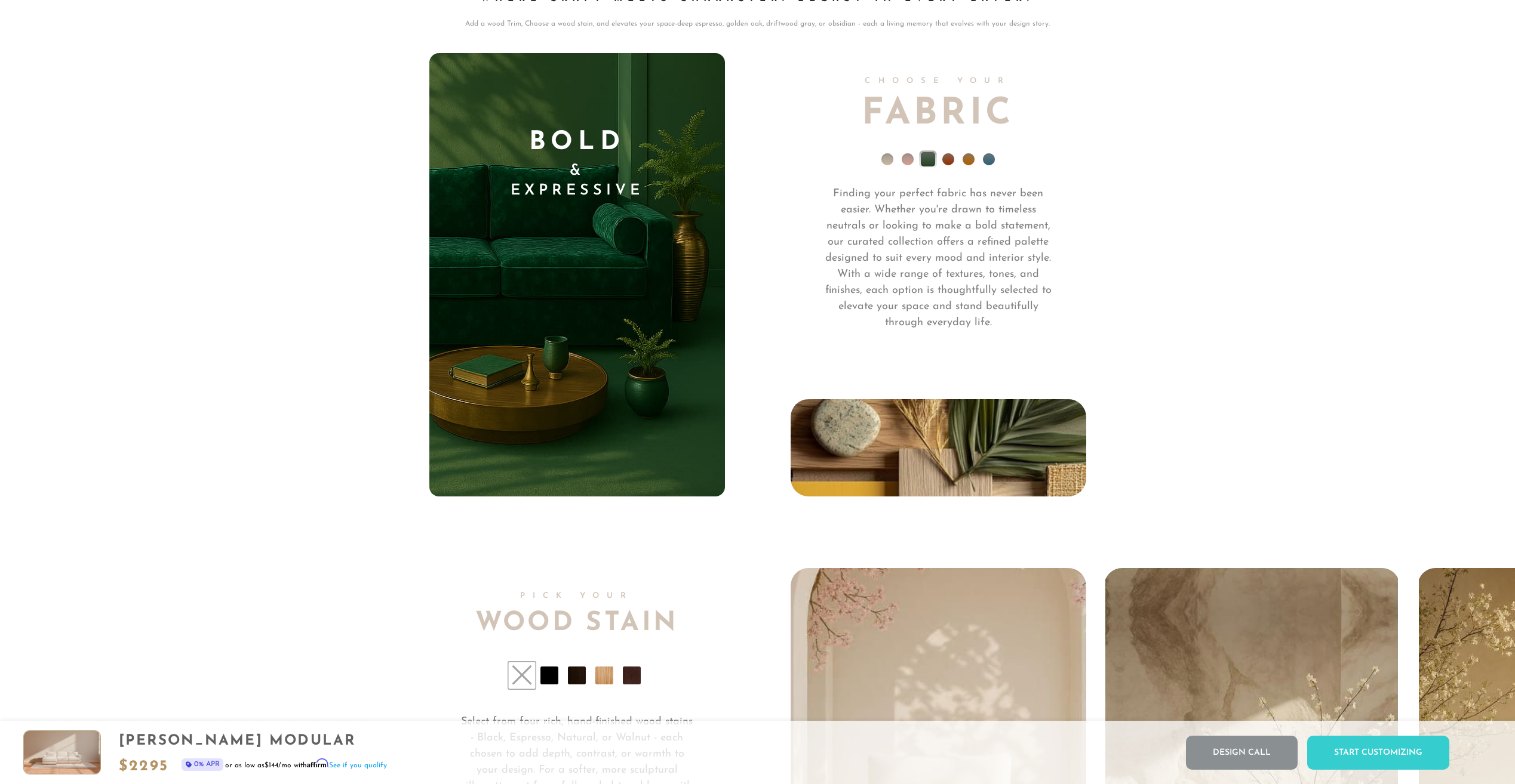
click at [908, 163] on li at bounding box center [907, 160] width 12 height 12
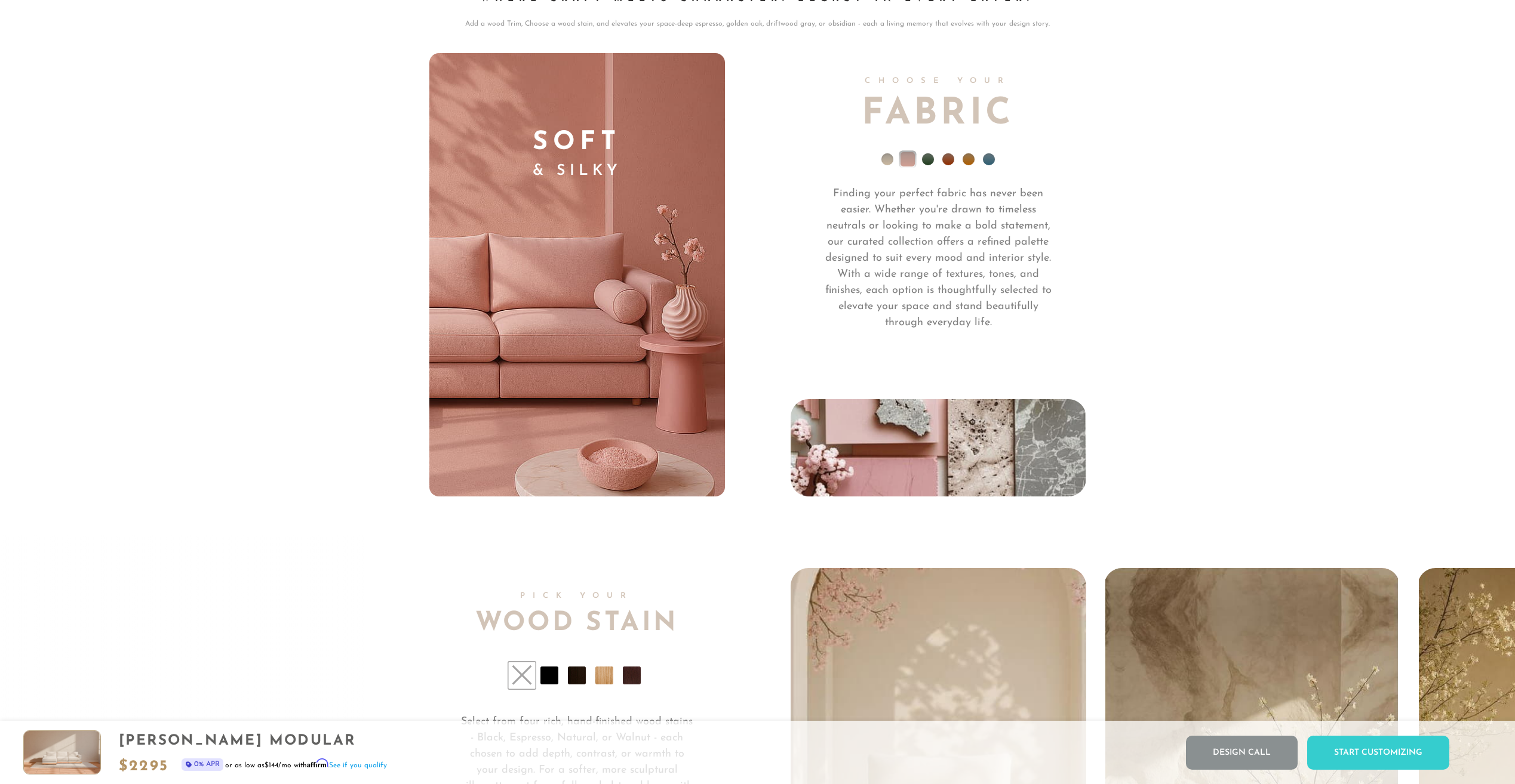
click at [992, 165] on li at bounding box center [988, 160] width 12 height 12
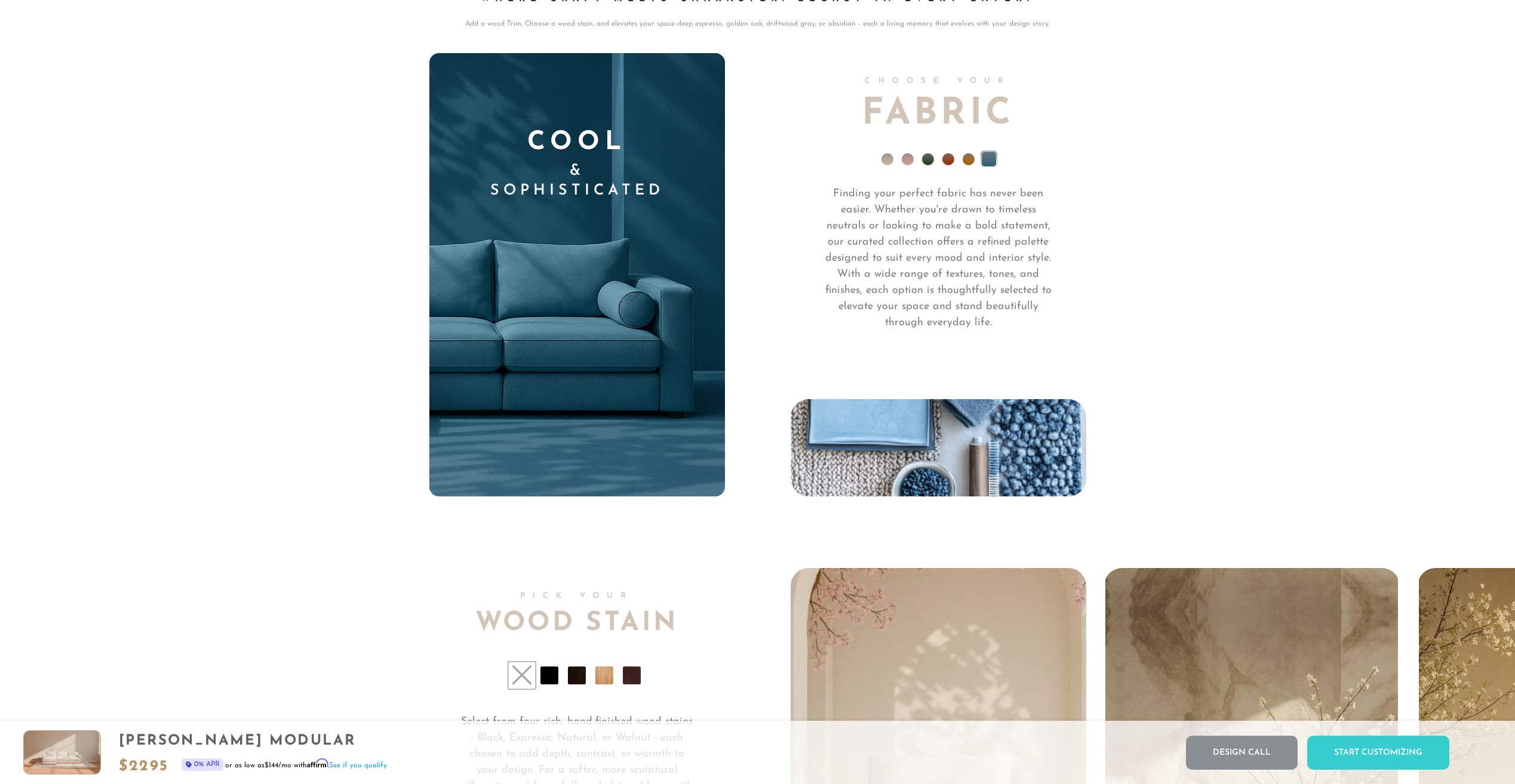
click at [963, 163] on li at bounding box center [969, 160] width 12 height 12
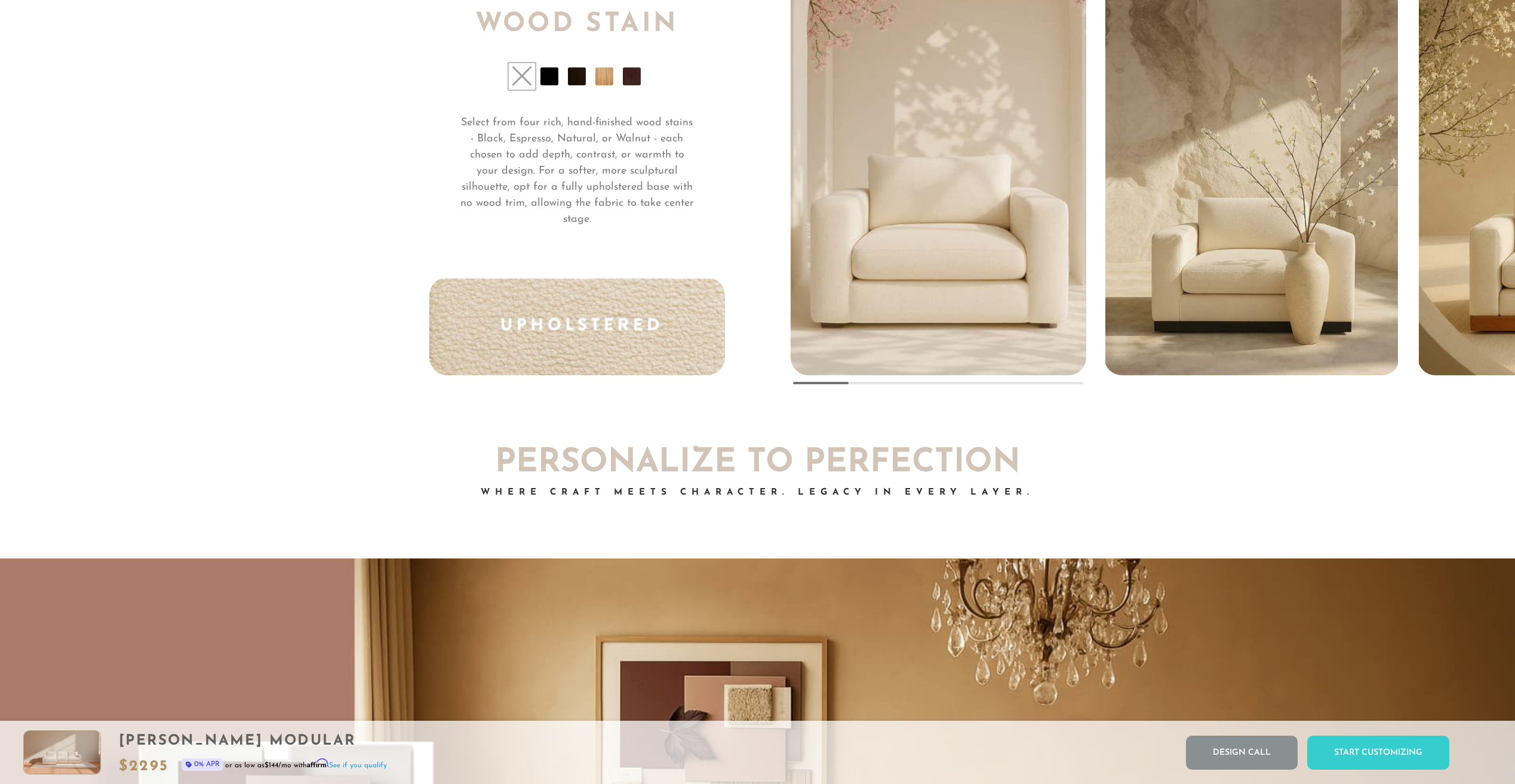
scroll to position [10289, 0]
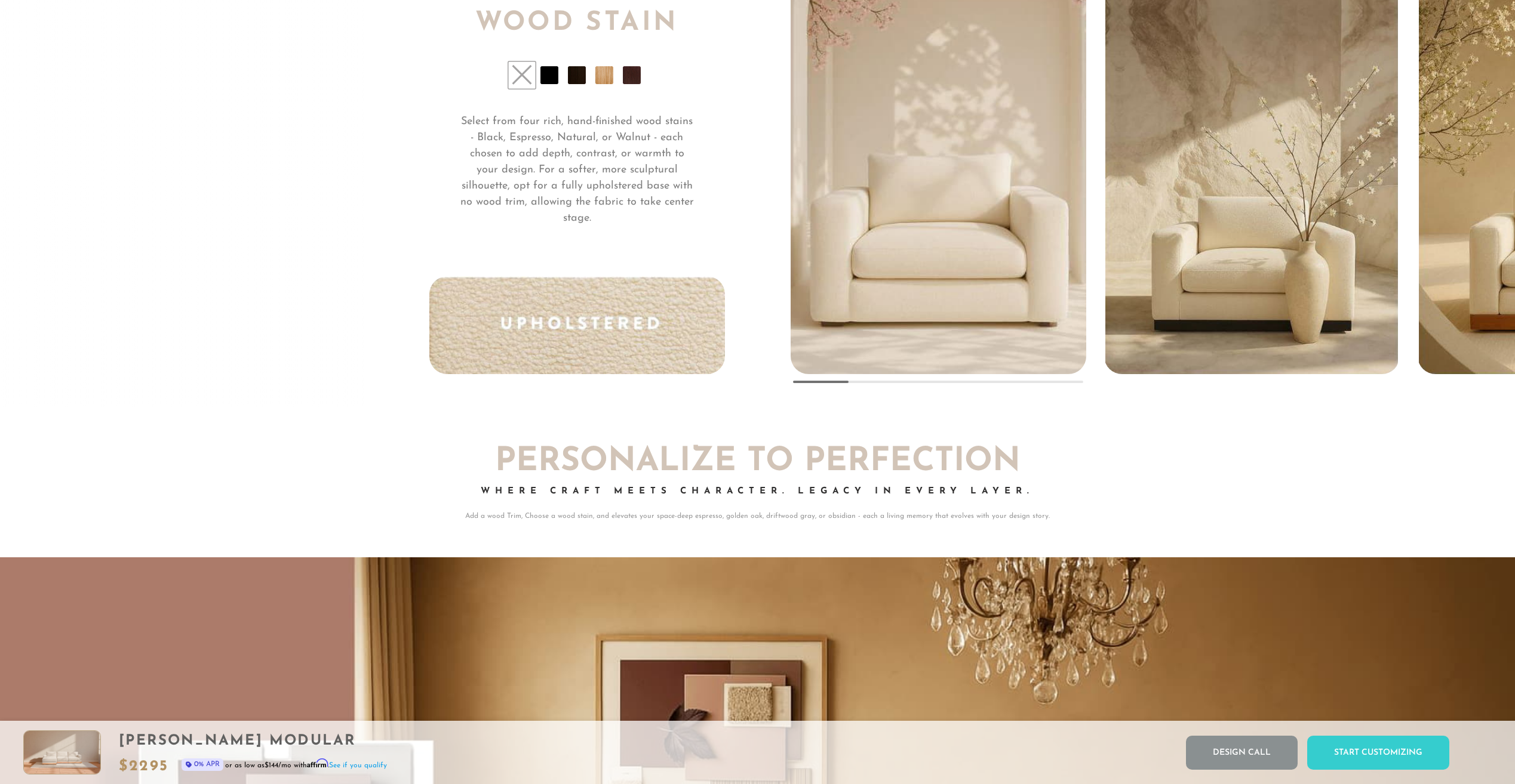
click at [627, 77] on li at bounding box center [631, 75] width 18 height 18
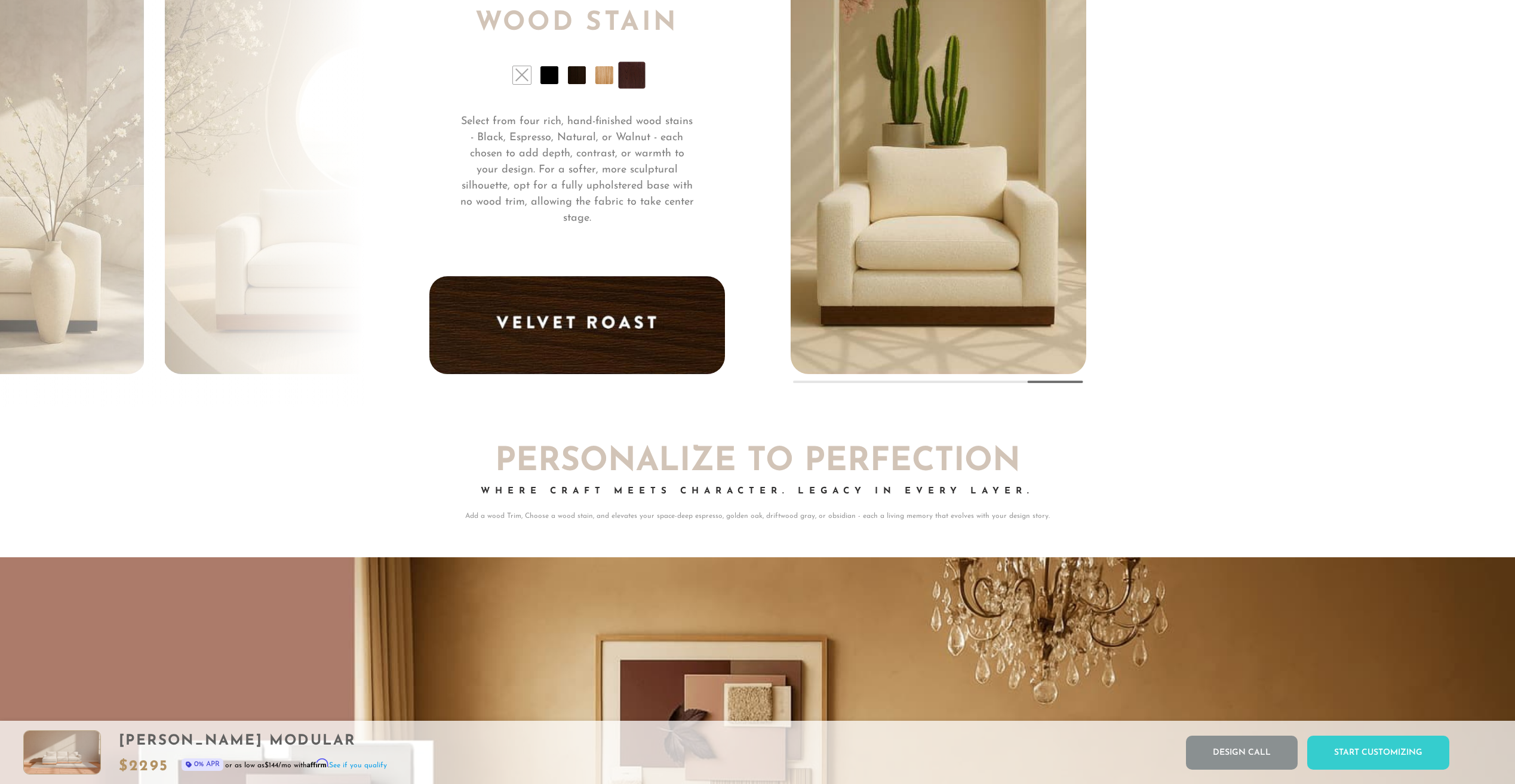
click at [573, 81] on li at bounding box center [577, 75] width 18 height 18
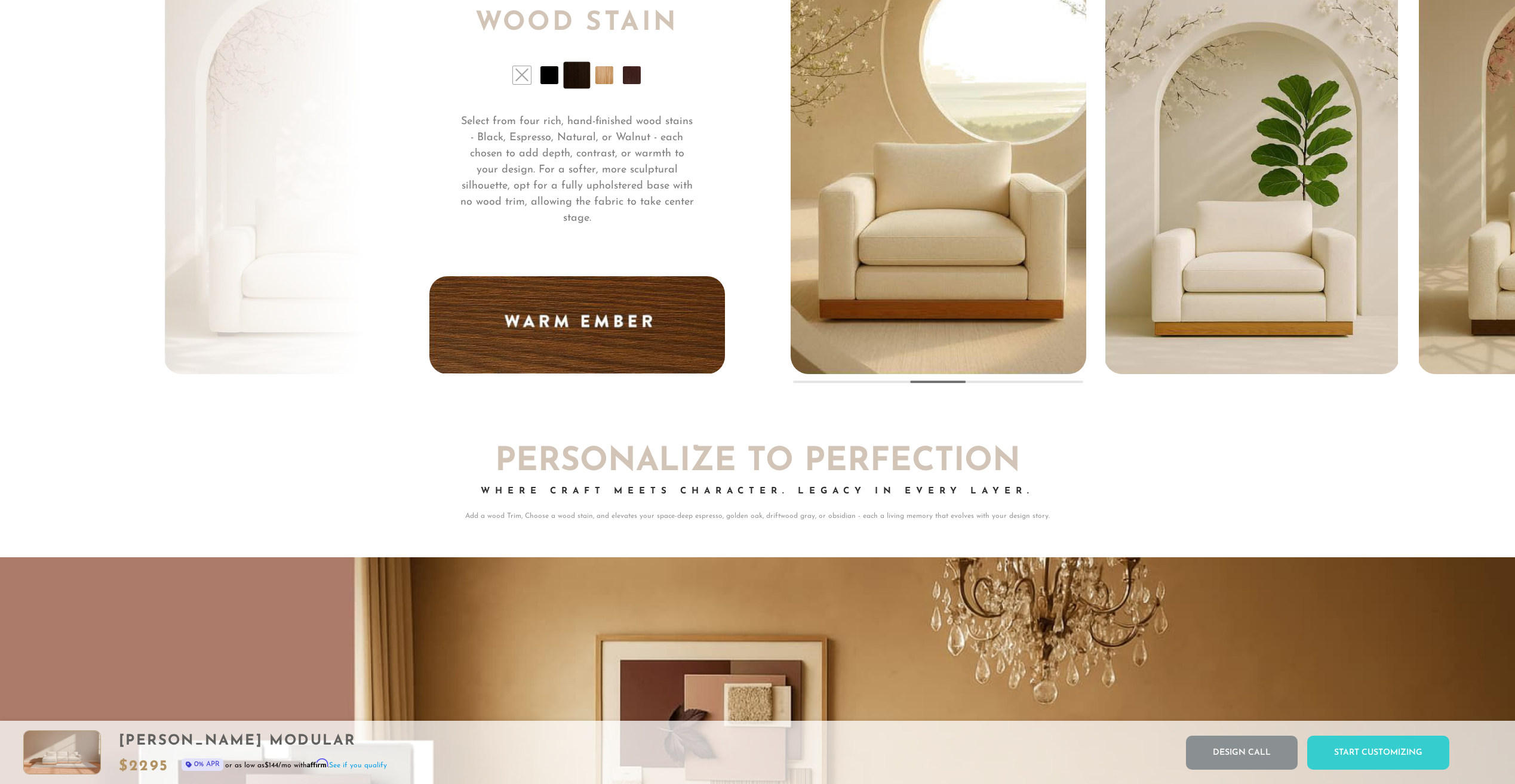
click at [546, 80] on li at bounding box center [549, 75] width 18 height 18
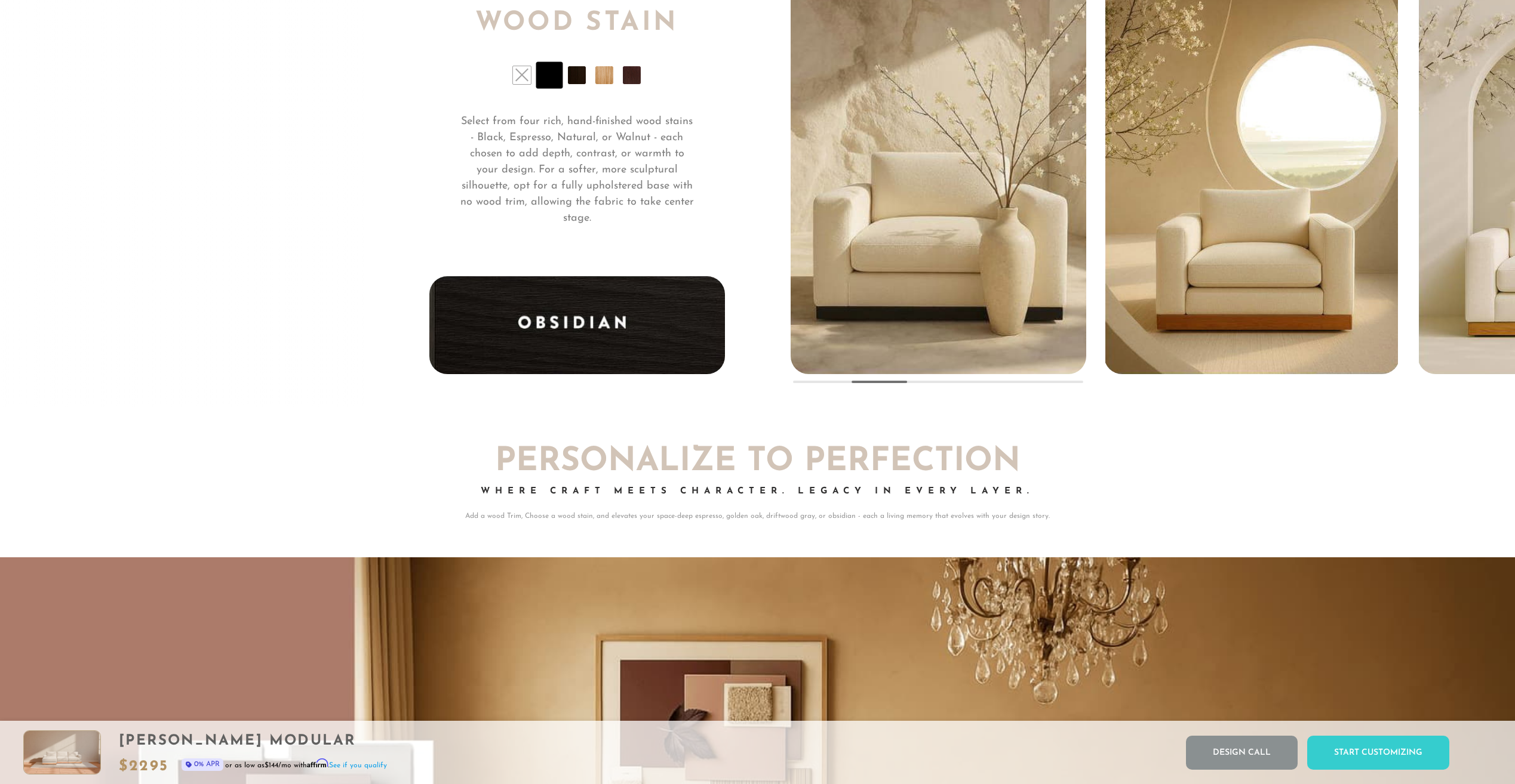
click at [612, 79] on li at bounding box center [605, 75] width 18 height 18
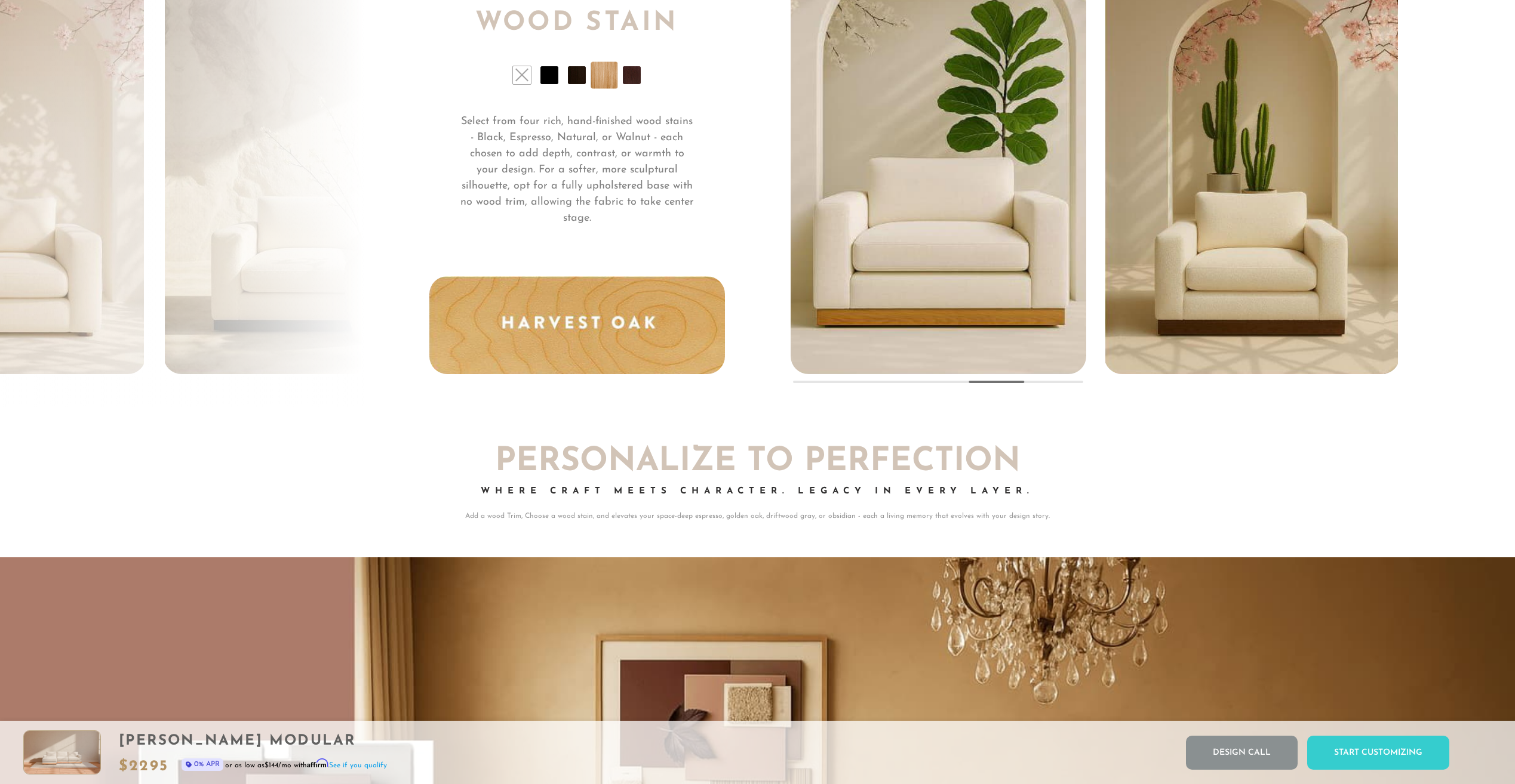
click at [635, 81] on li at bounding box center [631, 75] width 18 height 18
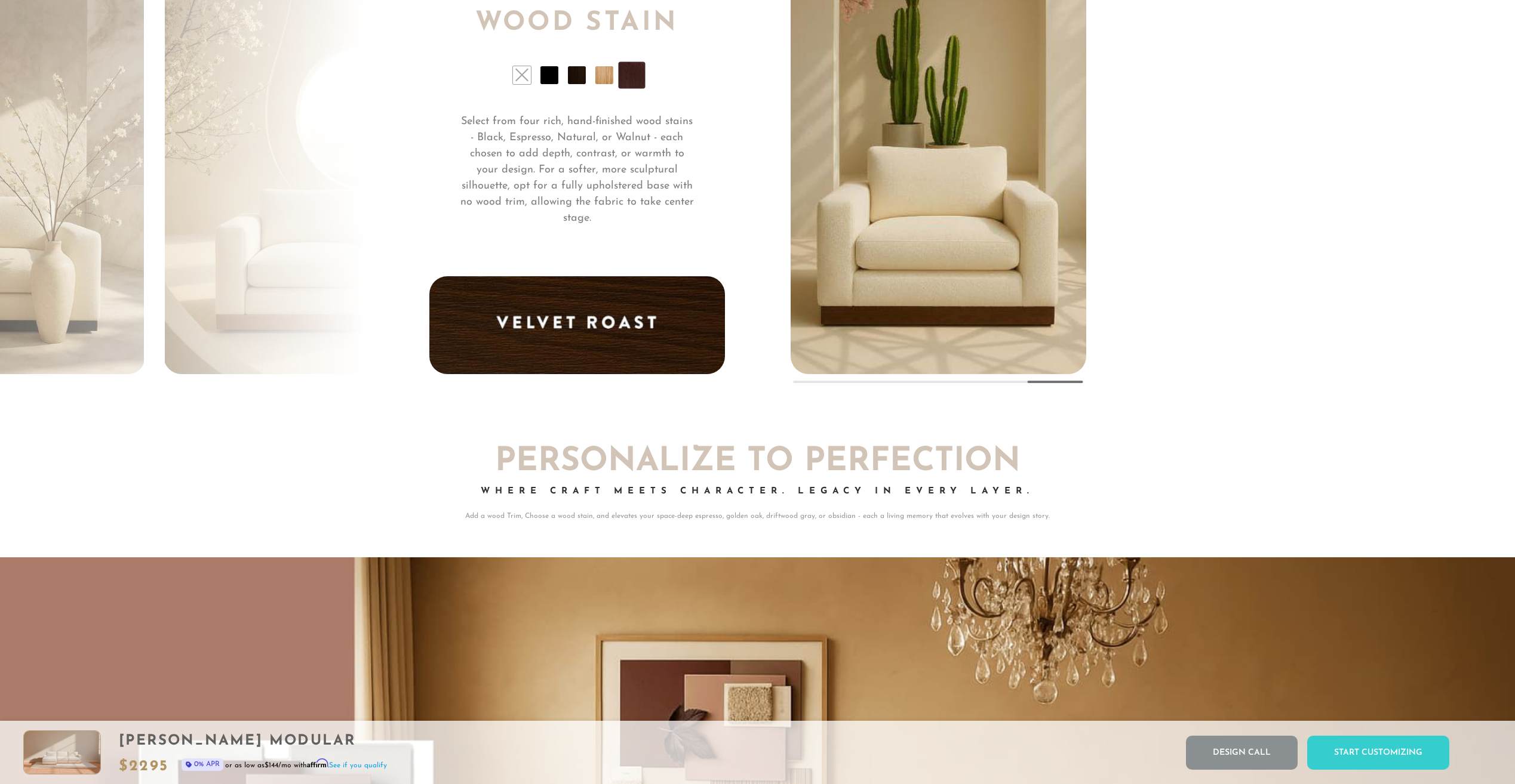
click at [573, 83] on li at bounding box center [577, 75] width 18 height 18
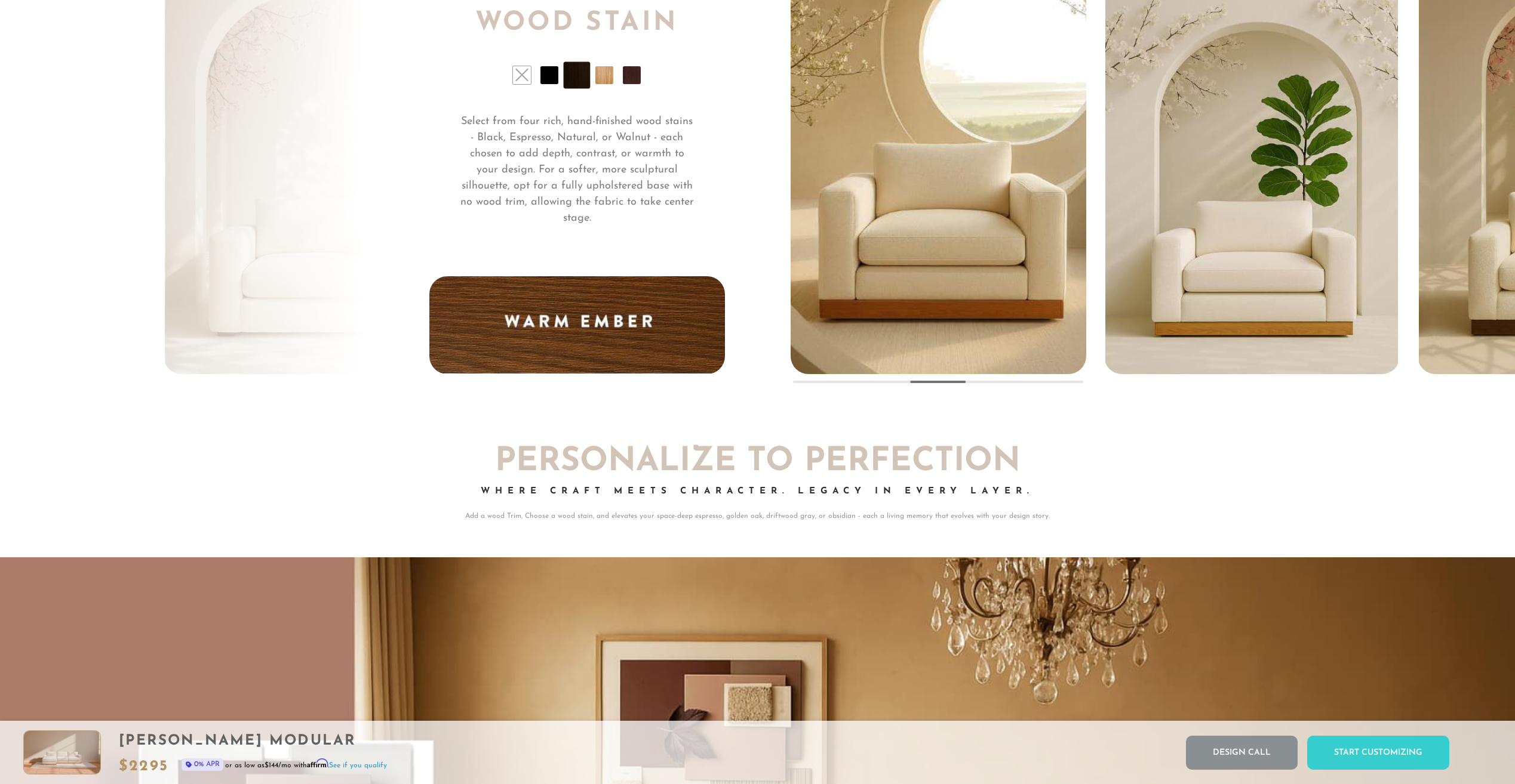
click at [603, 78] on li at bounding box center [605, 75] width 18 height 18
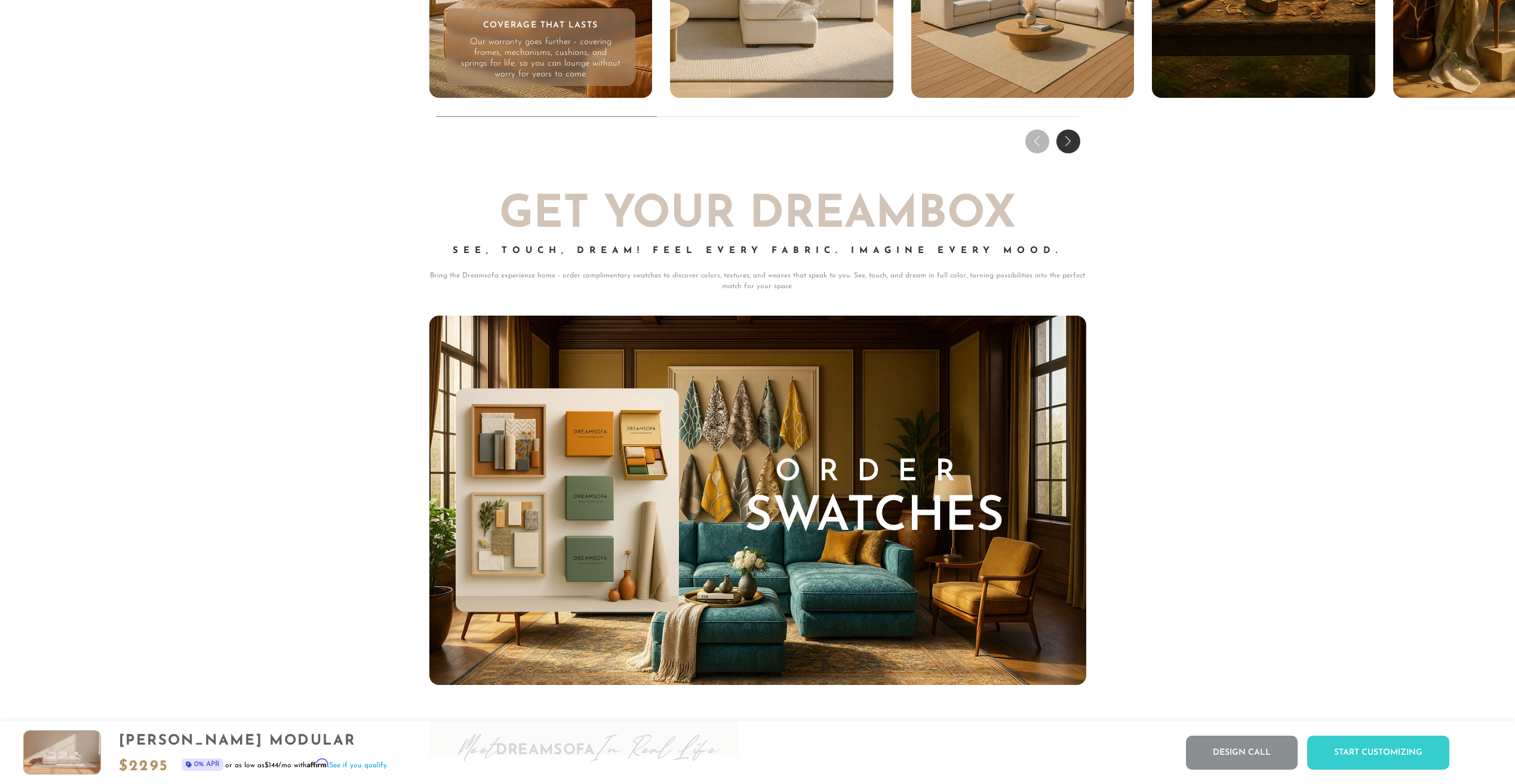
scroll to position [13617, 0]
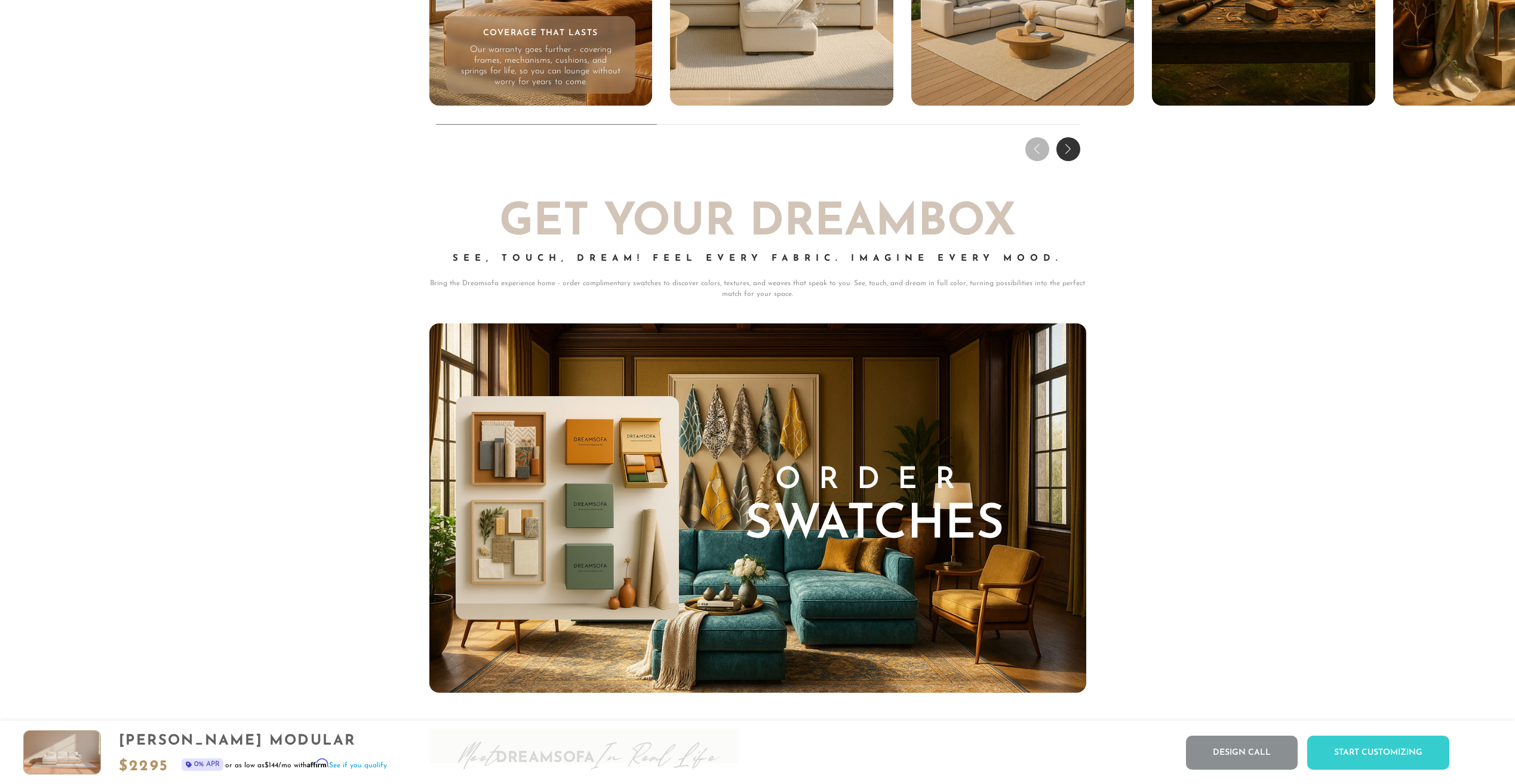
click at [794, 231] on h2 "Get Your DREAMBOX" at bounding box center [758, 223] width 657 height 44
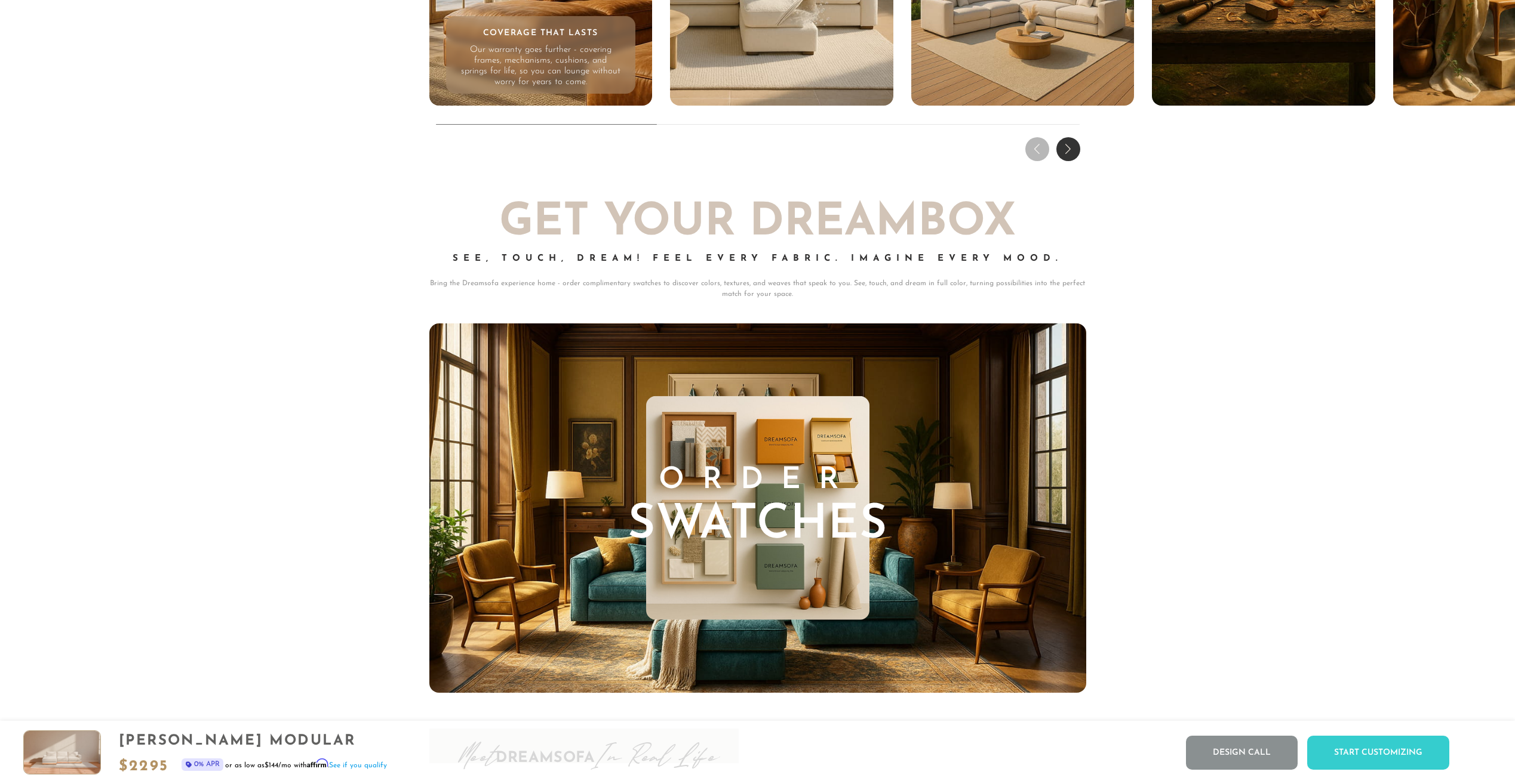
click at [746, 514] on span "Swatches" at bounding box center [757, 526] width 259 height 47
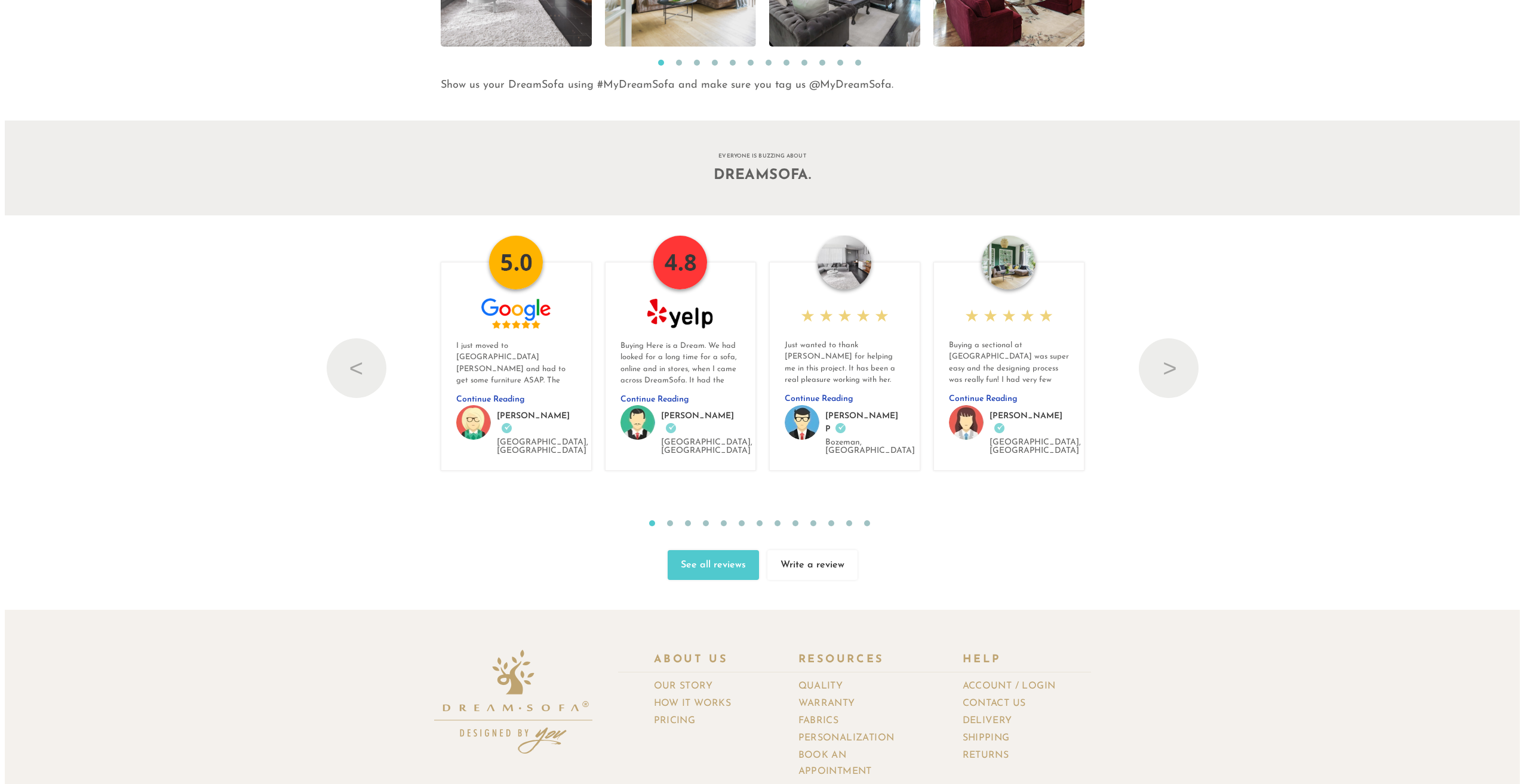
scroll to position [14603, 0]
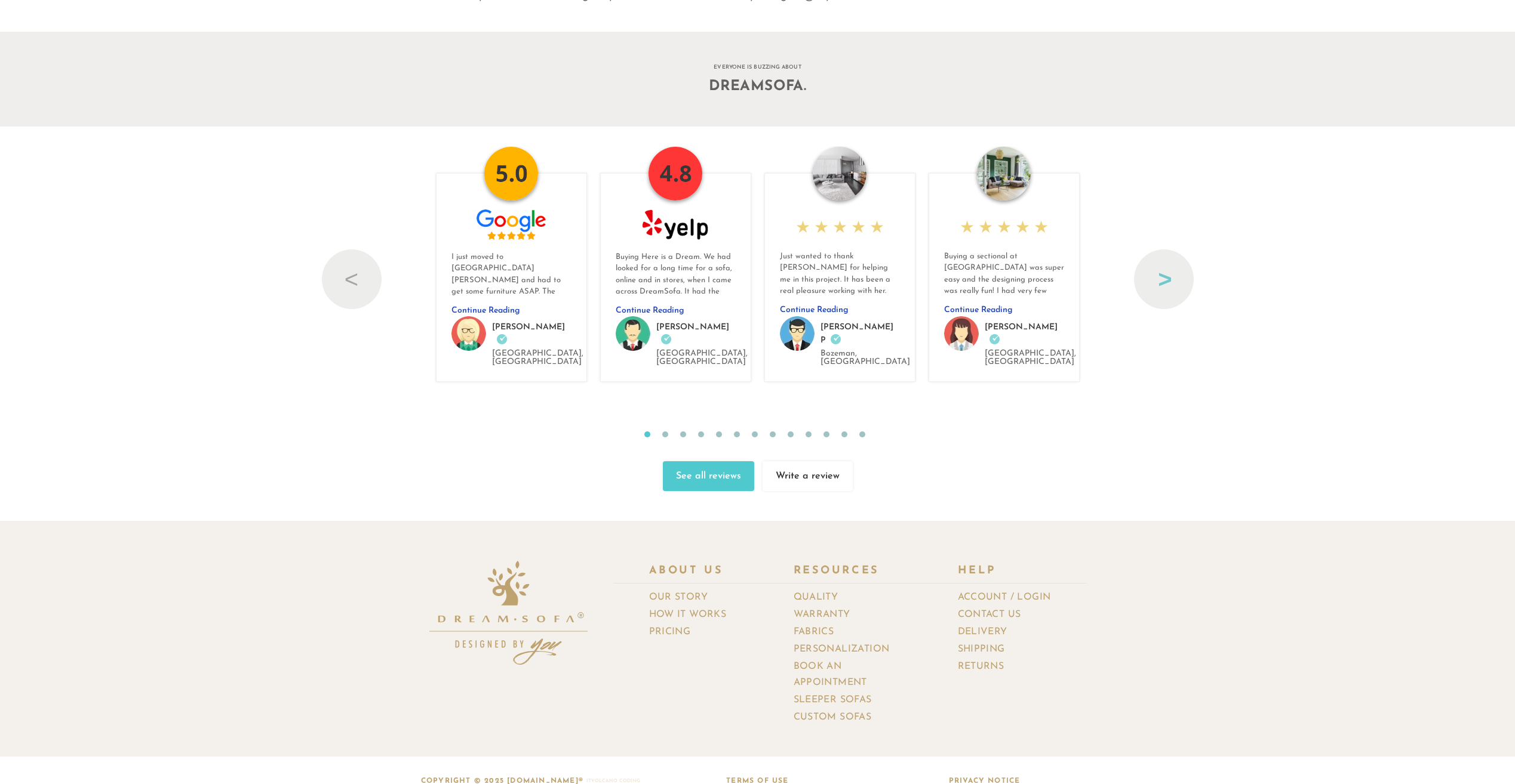
click at [1166, 285] on button "Next" at bounding box center [1164, 279] width 60 height 60
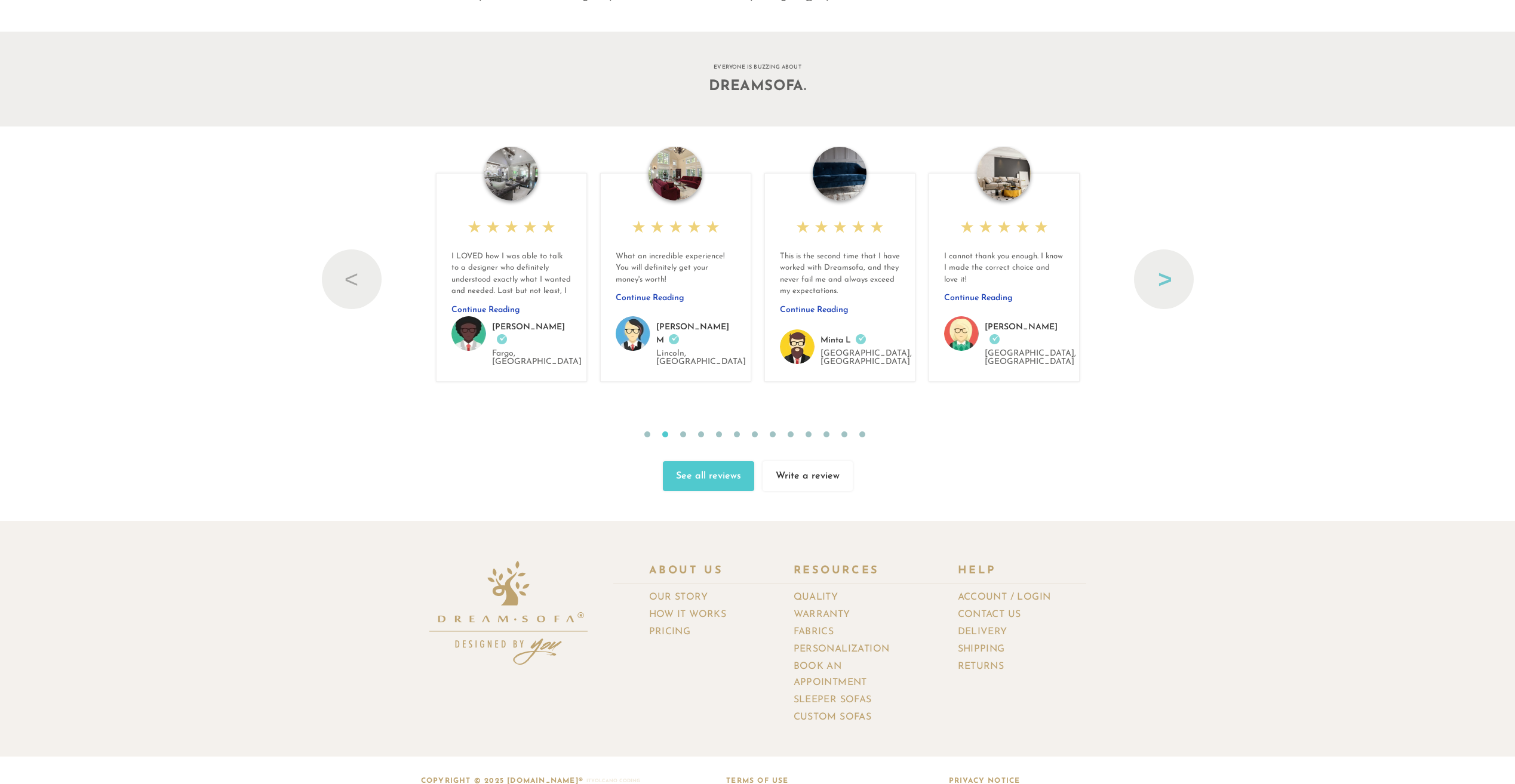
click at [1163, 285] on button "Next" at bounding box center [1164, 279] width 60 height 60
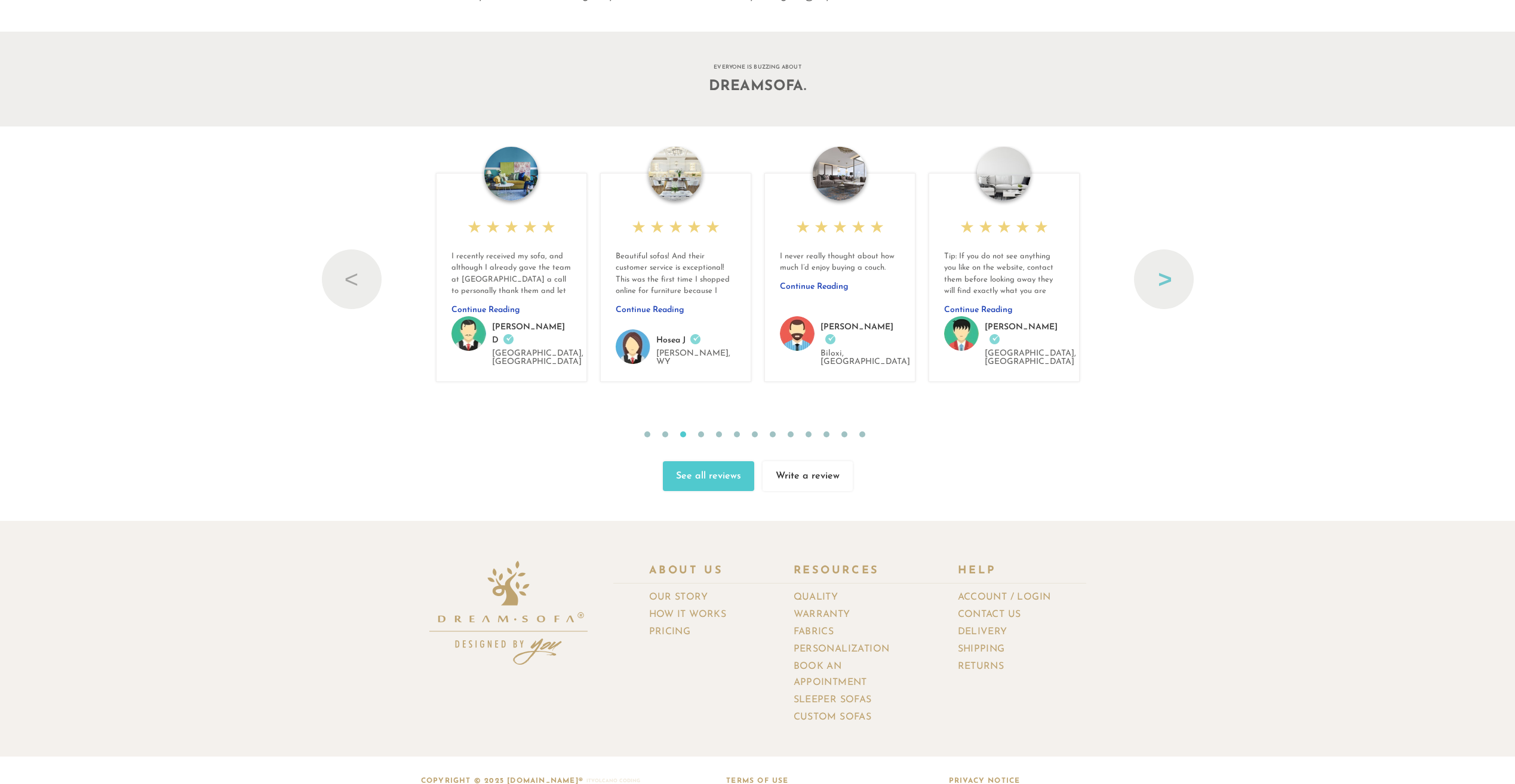
click at [1144, 288] on button "Next" at bounding box center [1164, 279] width 60 height 60
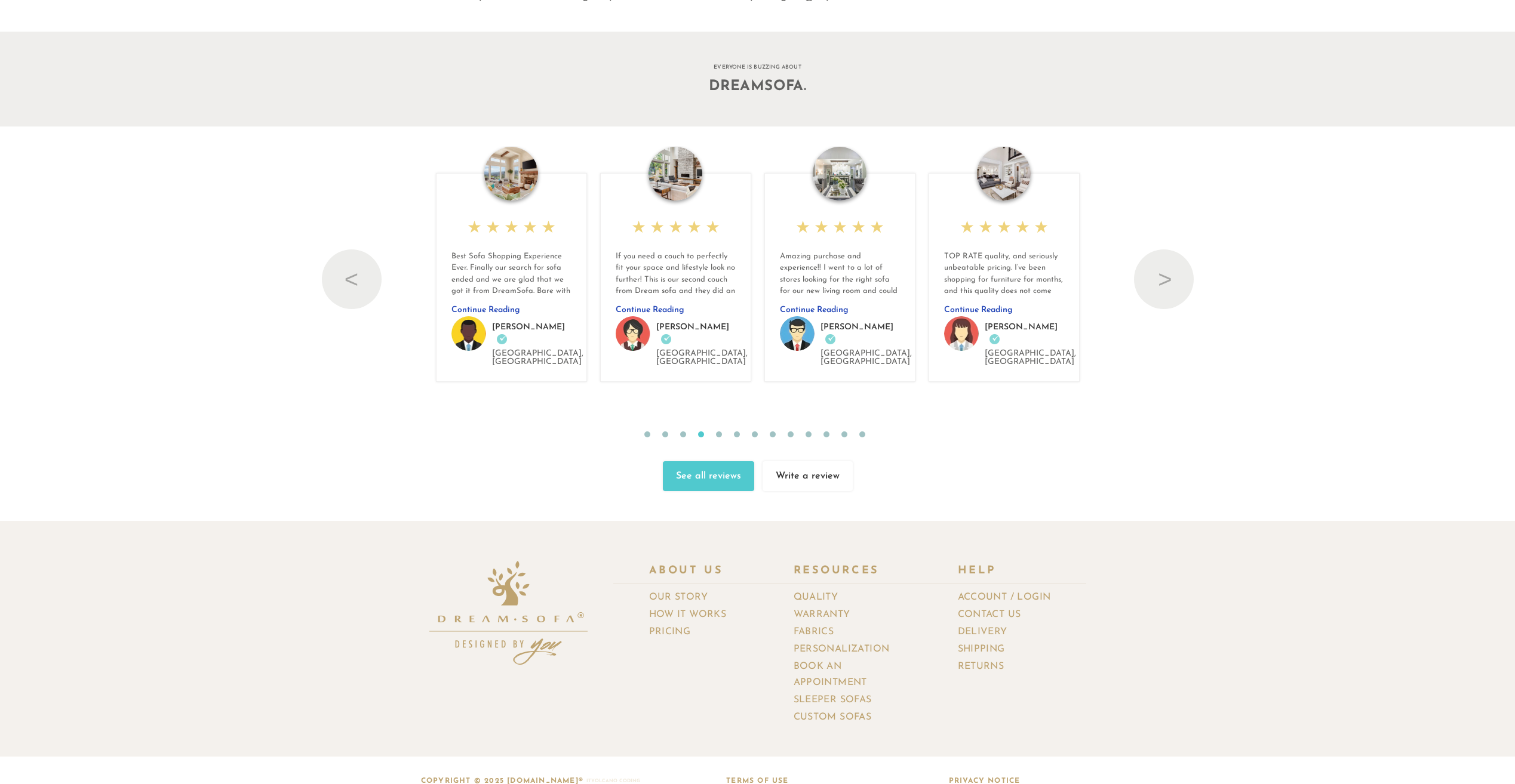
click at [1108, 285] on div "Previous ★ ★ ★ ★ ★ When I found dreamsofa my questions were answered. I absolut…" at bounding box center [758, 319] width 1515 height 345
click at [1166, 279] on button "Next" at bounding box center [1164, 279] width 60 height 60
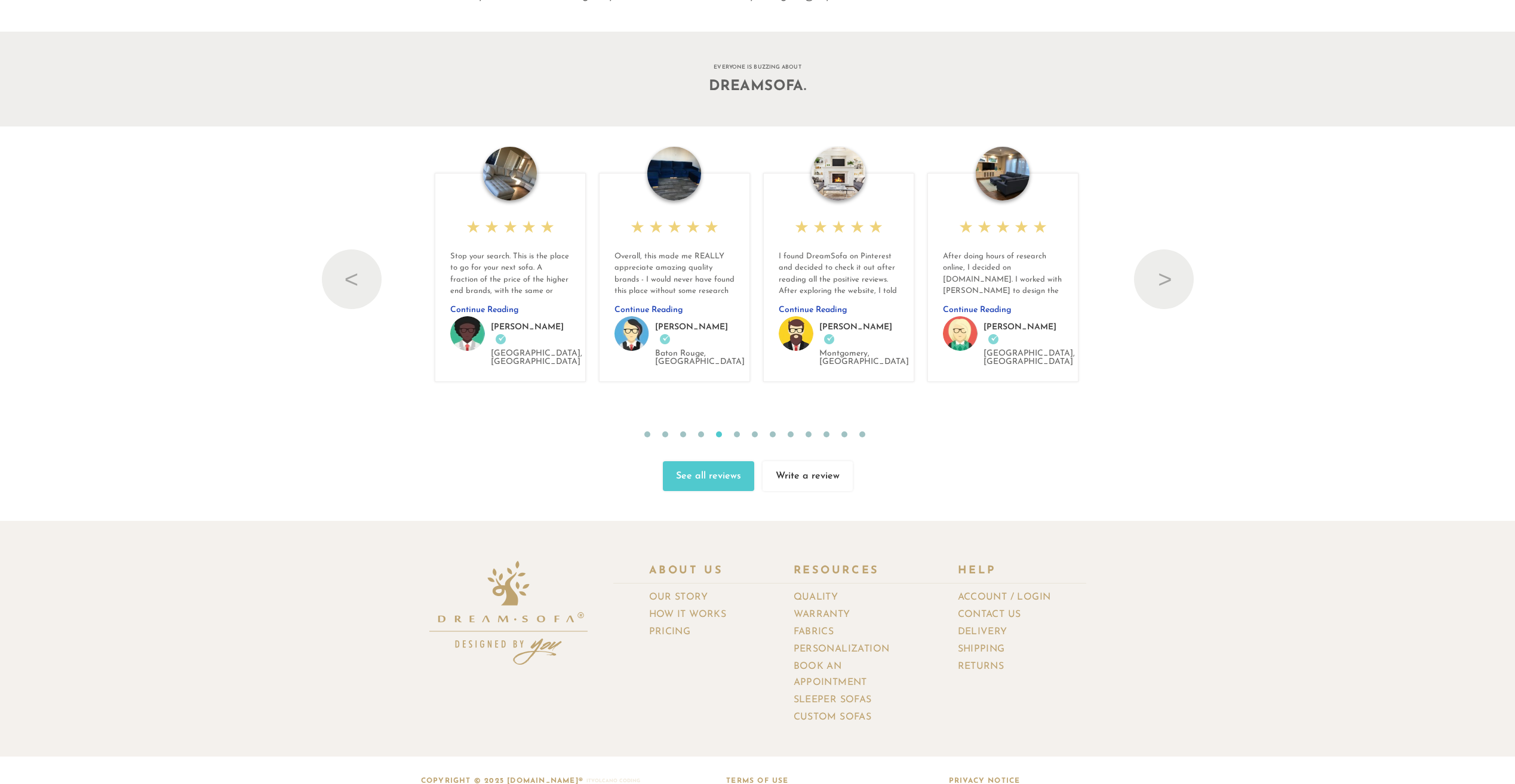
click at [995, 180] on img at bounding box center [1002, 174] width 53 height 53
click at [1005, 179] on img at bounding box center [1003, 174] width 53 height 53
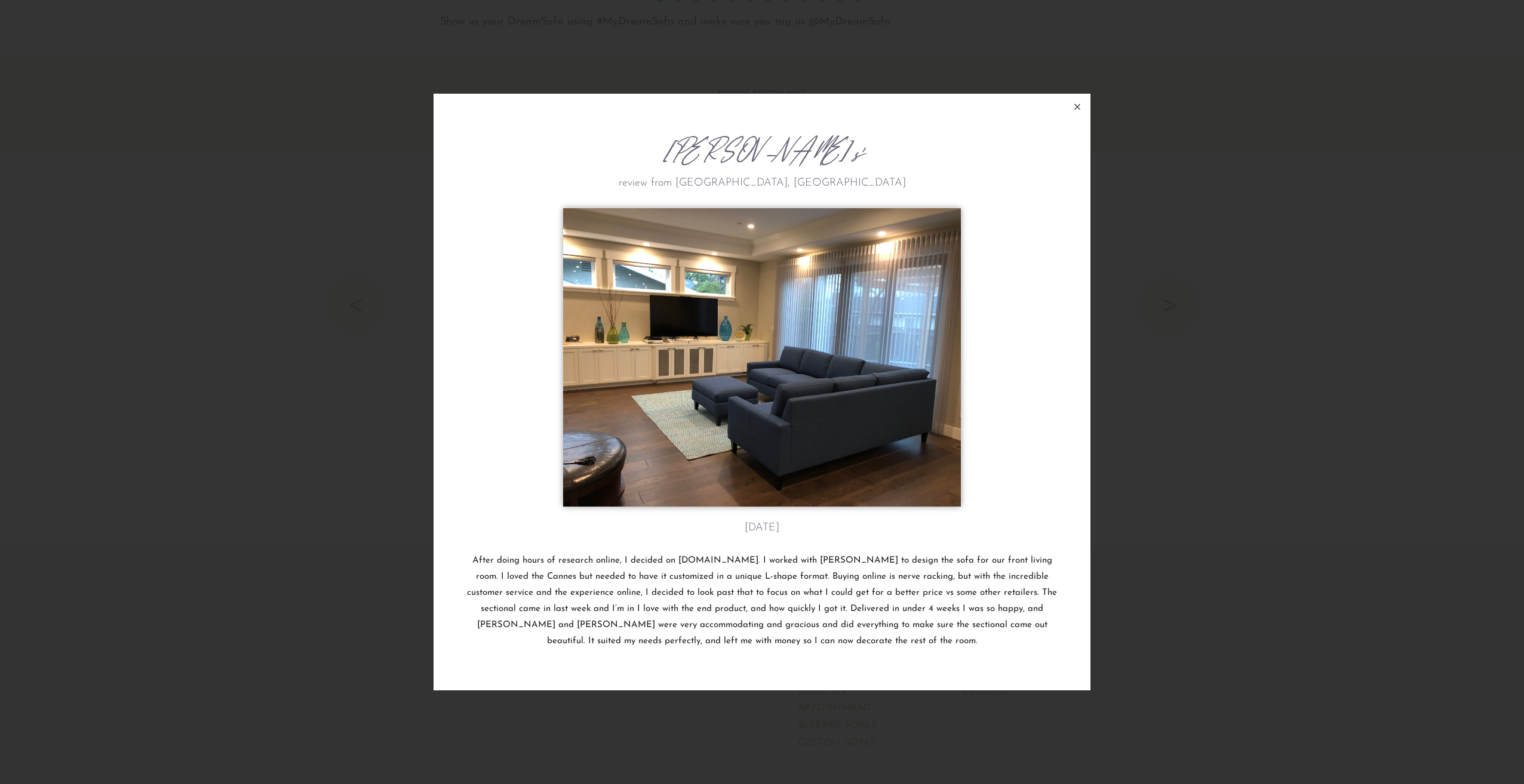
click at [1078, 104] on icon at bounding box center [1077, 107] width 15 height 15
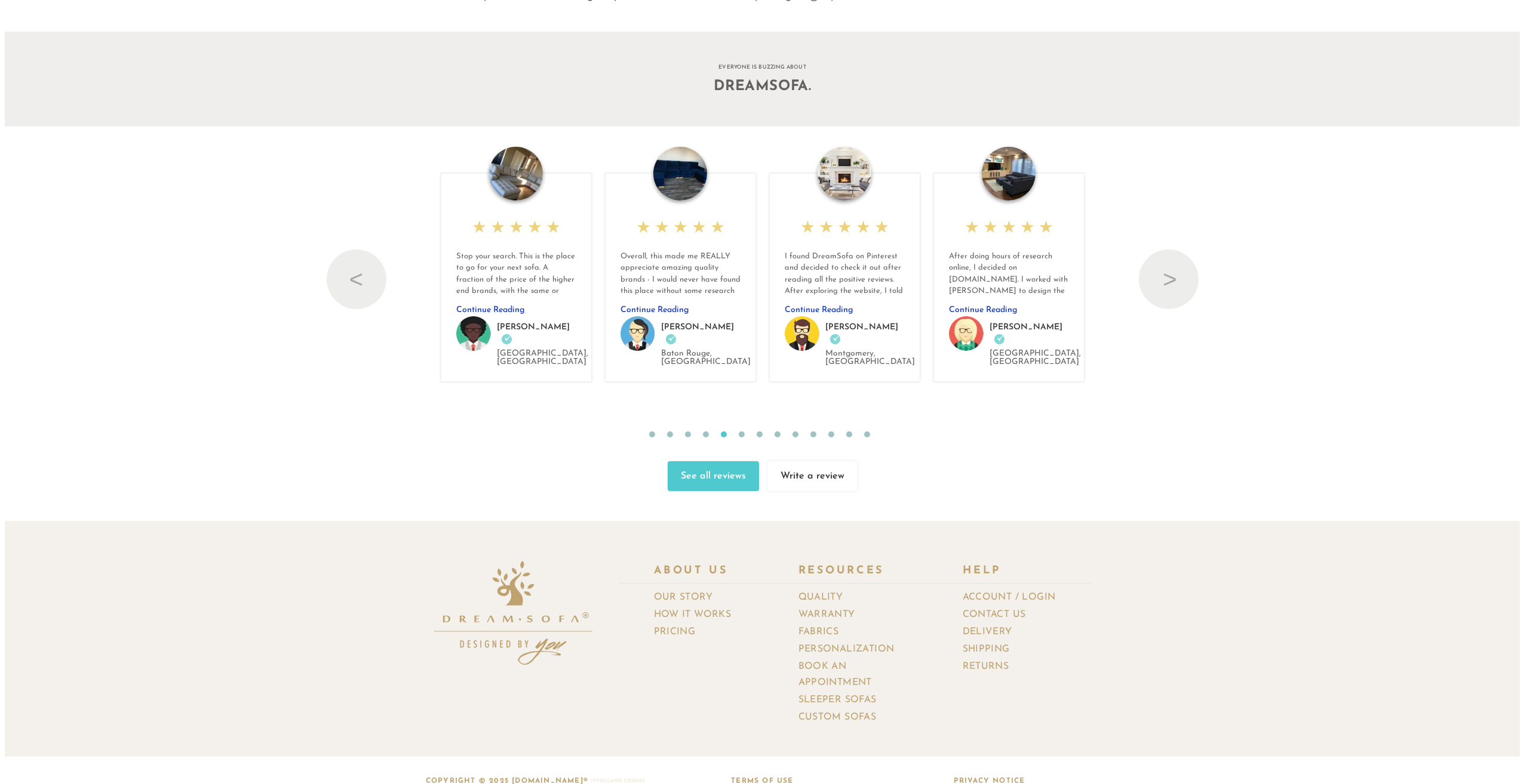
scroll to position [14602, 0]
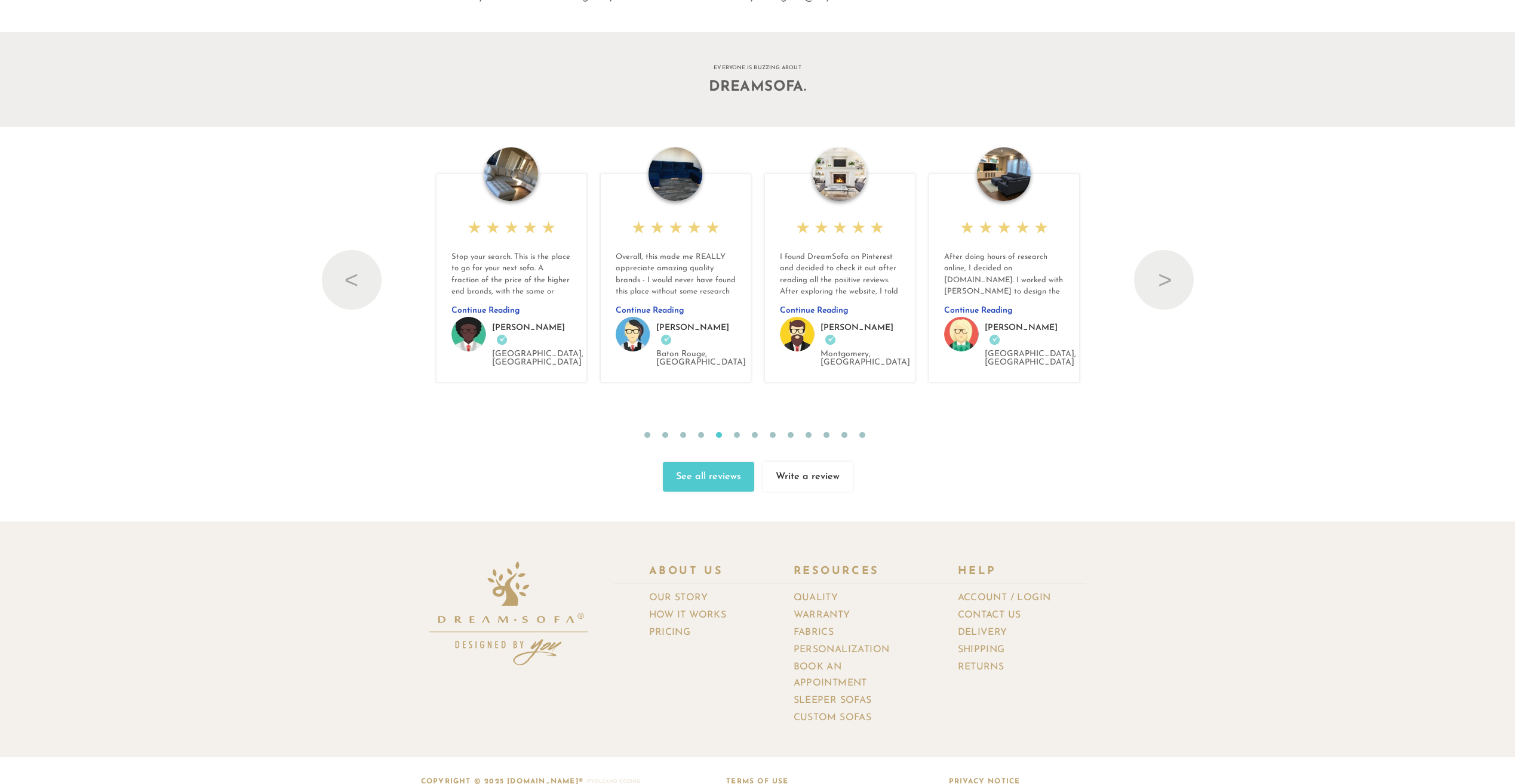
click at [688, 180] on img at bounding box center [675, 175] width 53 height 53
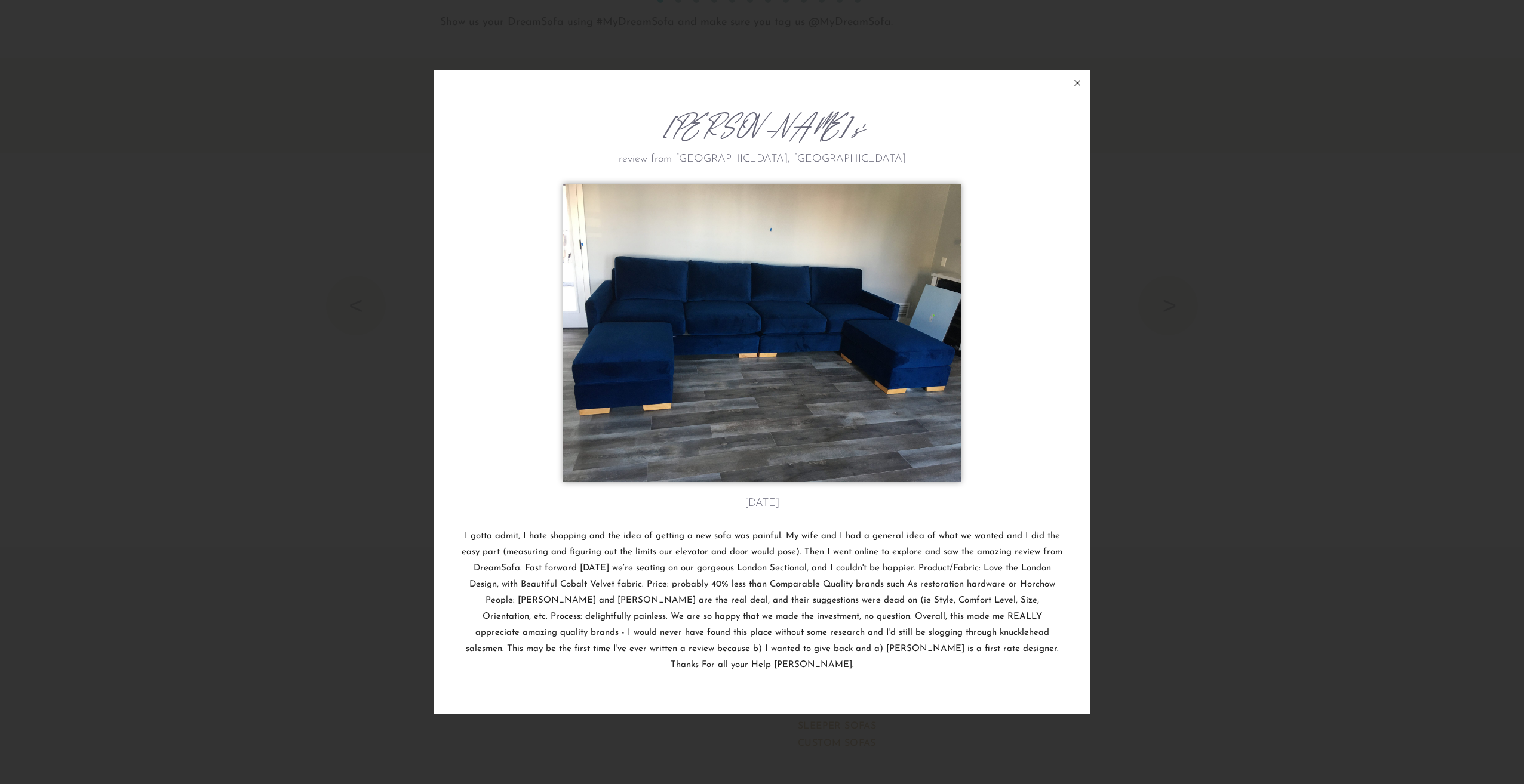
click at [1080, 90] on icon at bounding box center [1077, 83] width 15 height 15
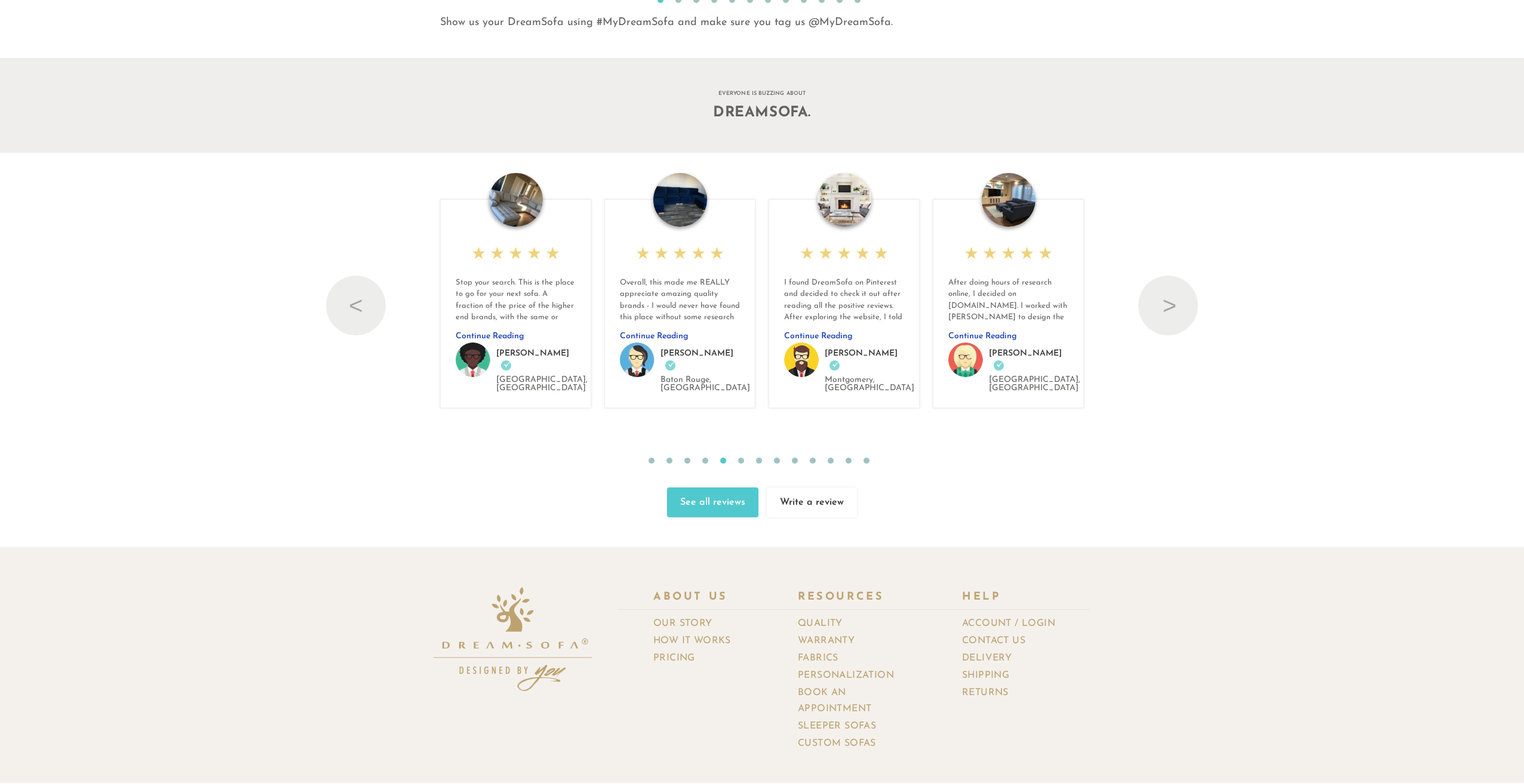
scroll to position [15377, 1506]
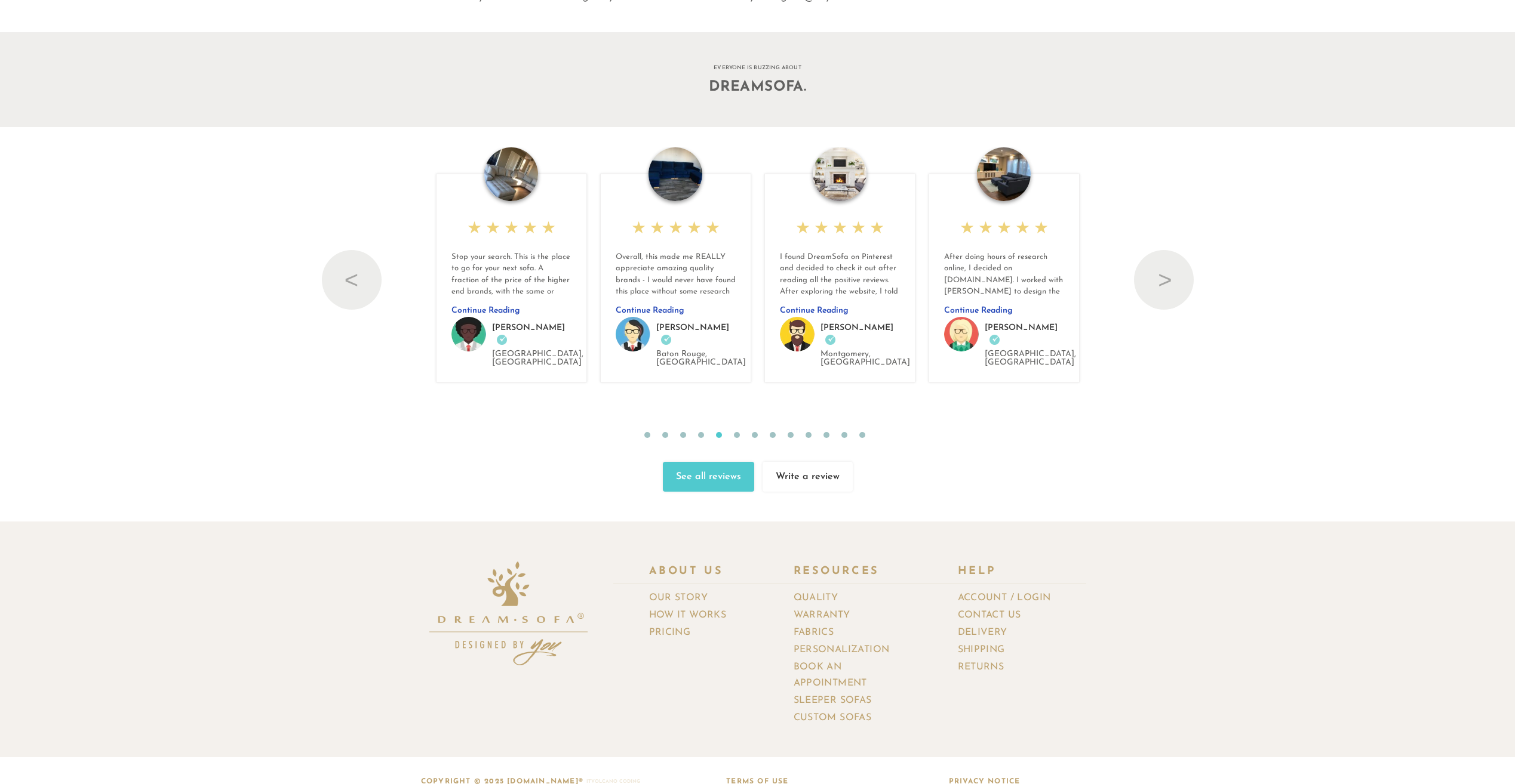
click at [848, 185] on img at bounding box center [839, 175] width 53 height 53
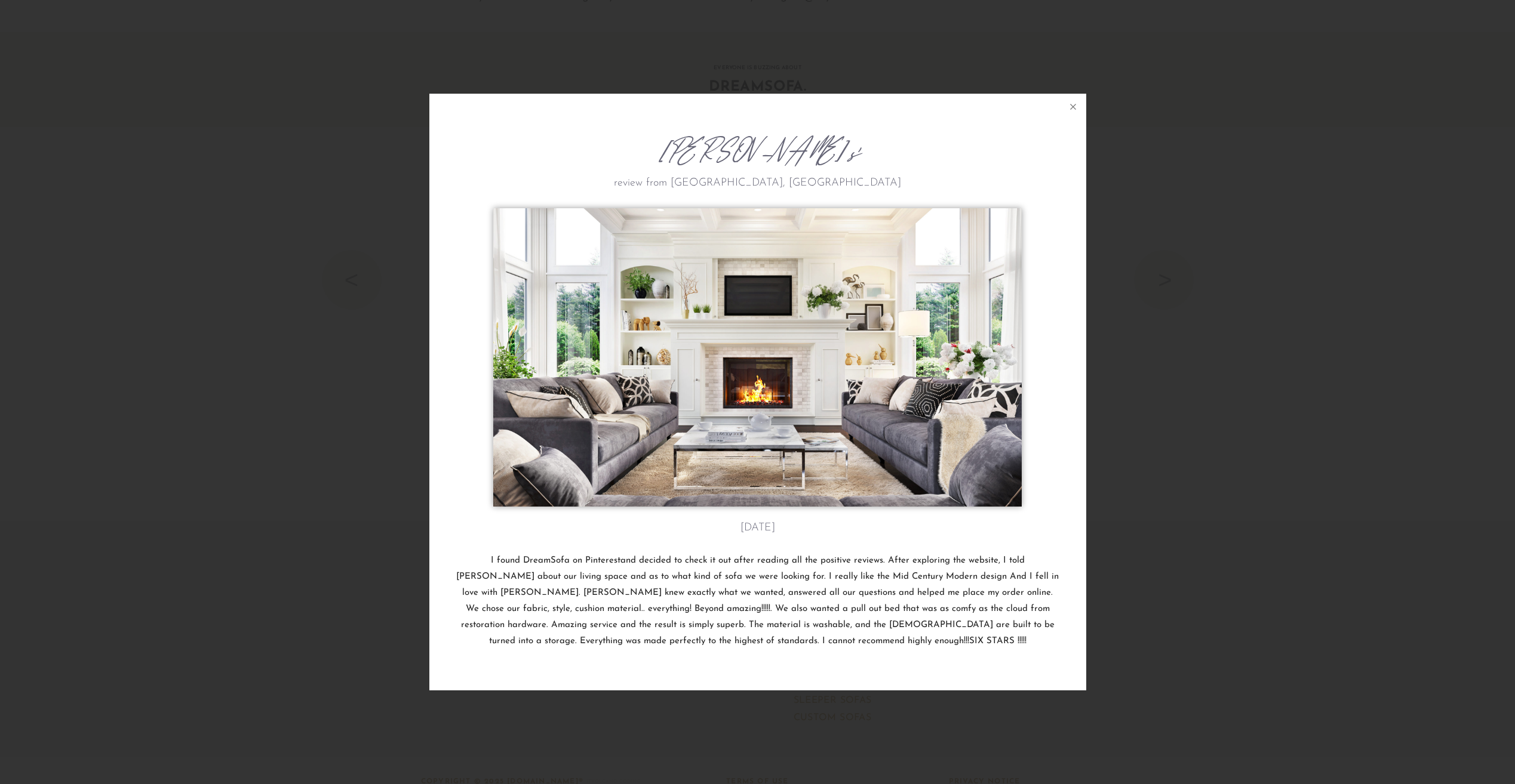
scroll to position [15399, 1515]
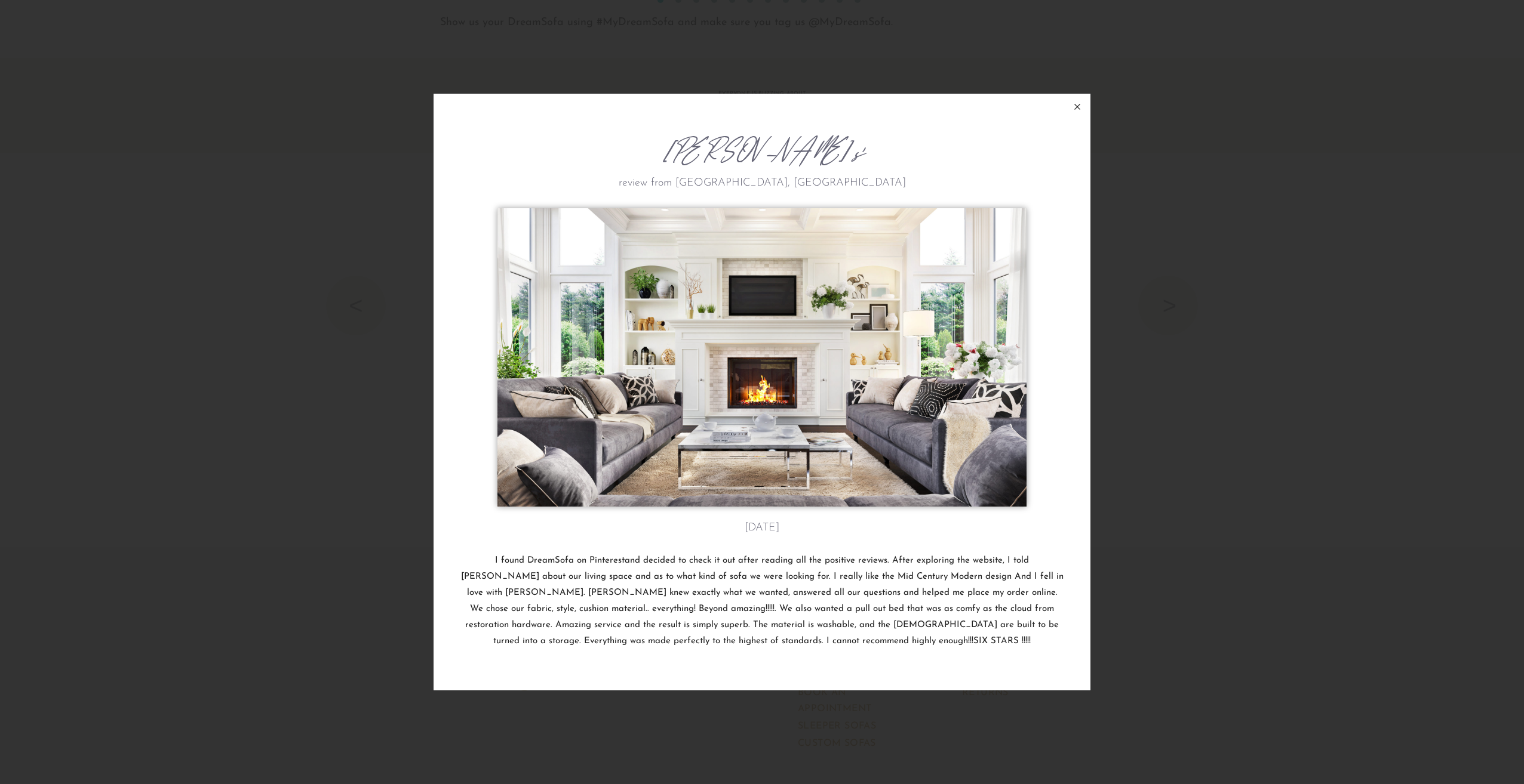
click at [1079, 109] on icon at bounding box center [1077, 107] width 15 height 15
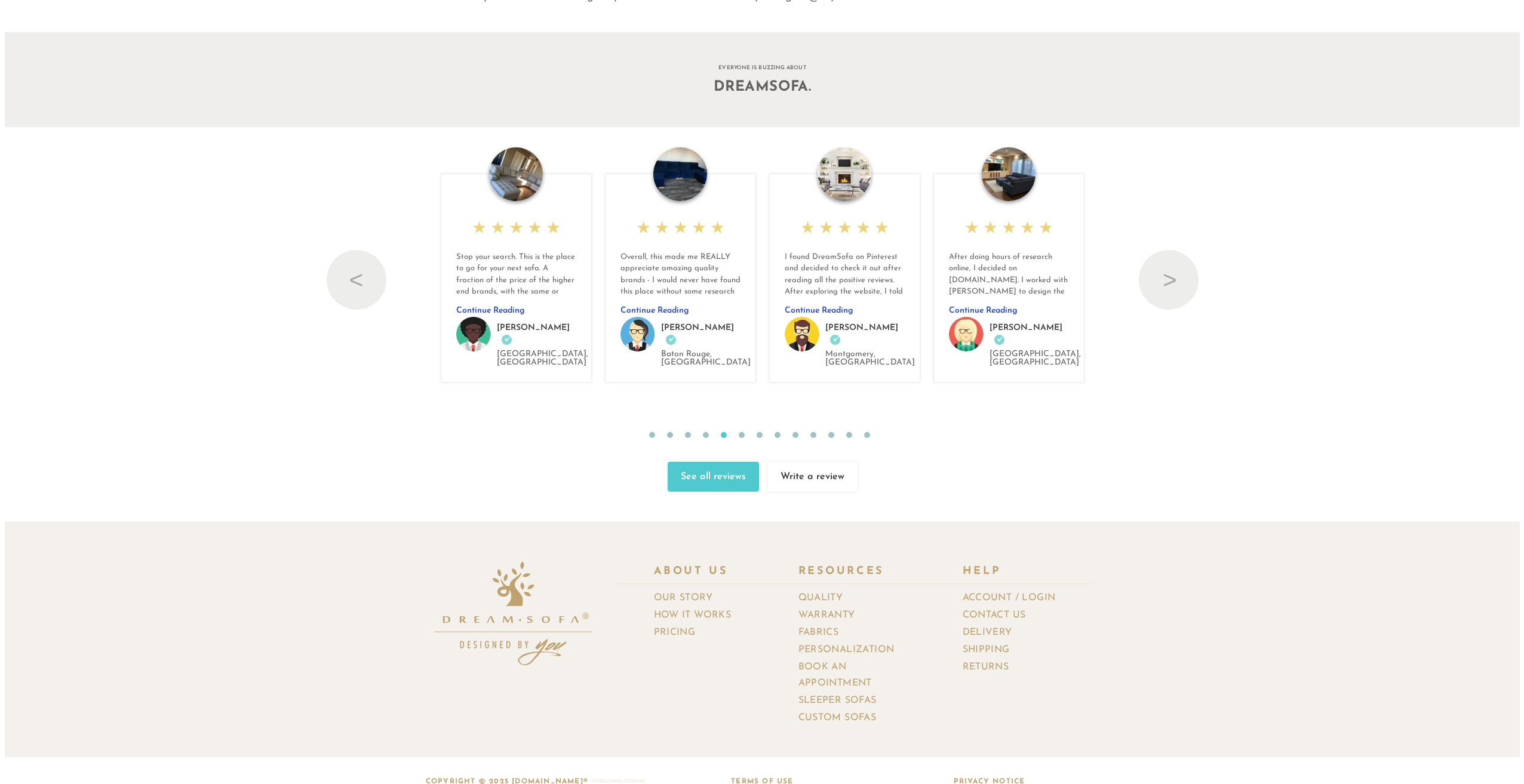
scroll to position [15377, 1506]
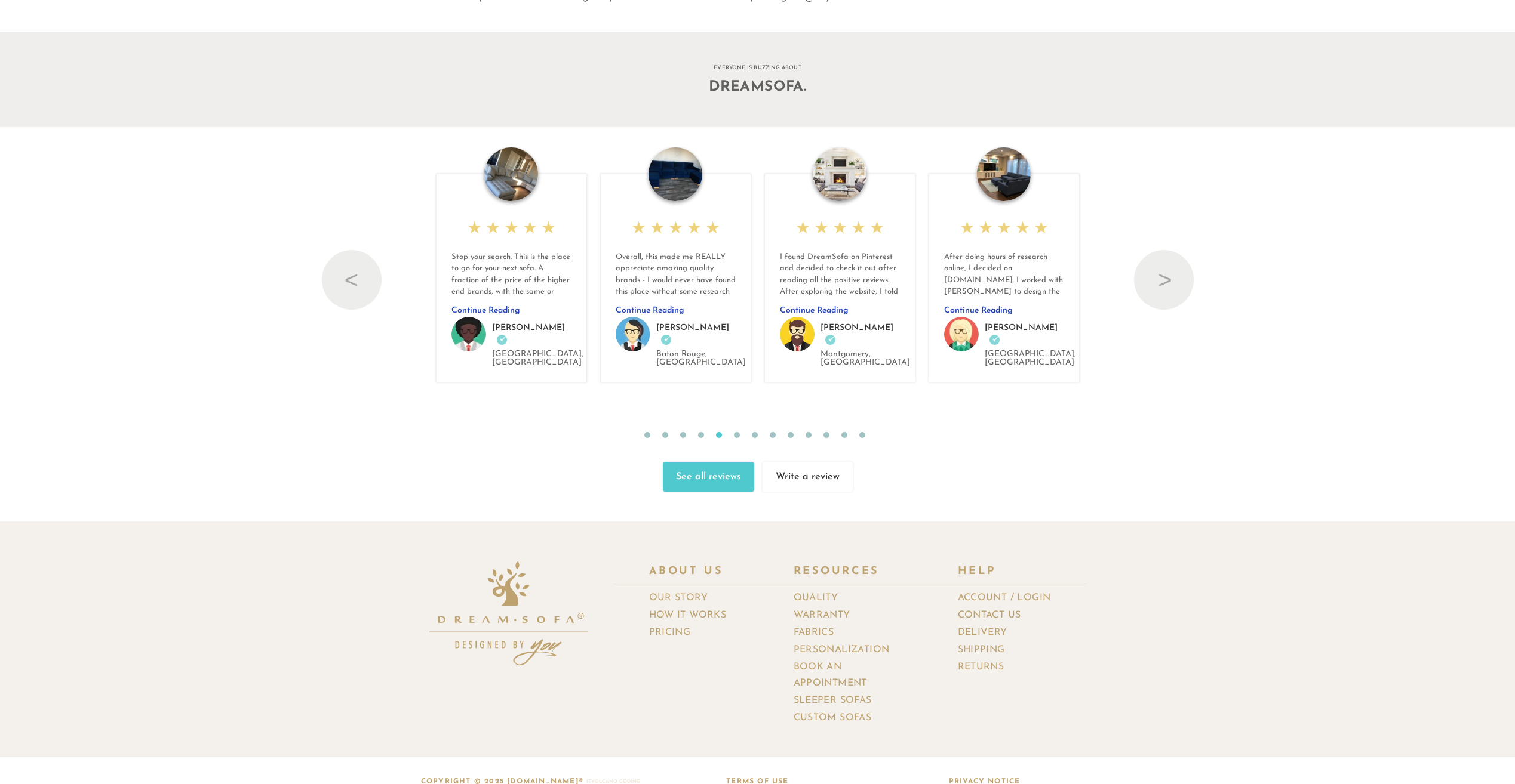
click at [508, 178] on img at bounding box center [511, 175] width 53 height 53
click at [511, 179] on img at bounding box center [511, 175] width 53 height 53
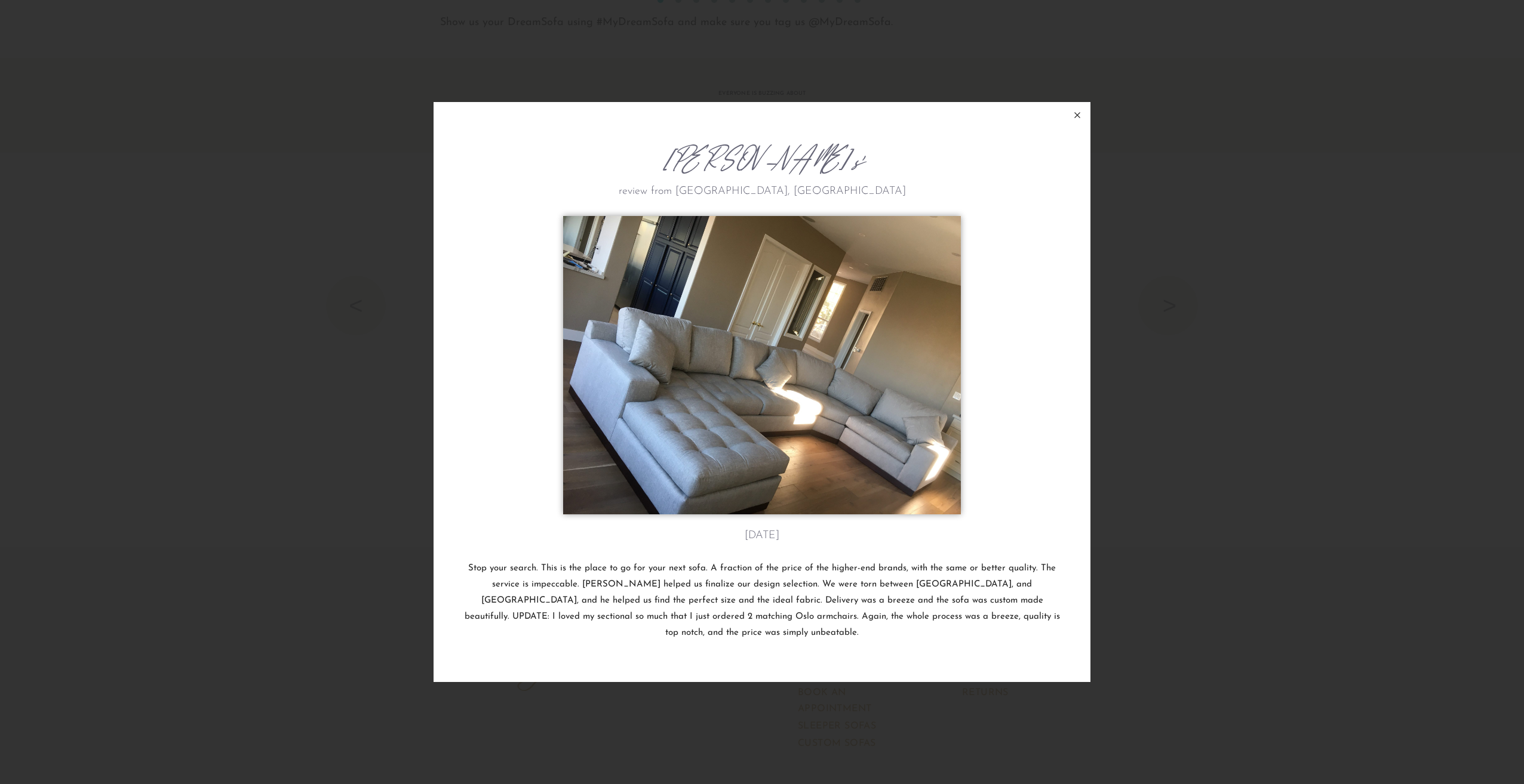
click at [1078, 119] on icon at bounding box center [1077, 115] width 15 height 15
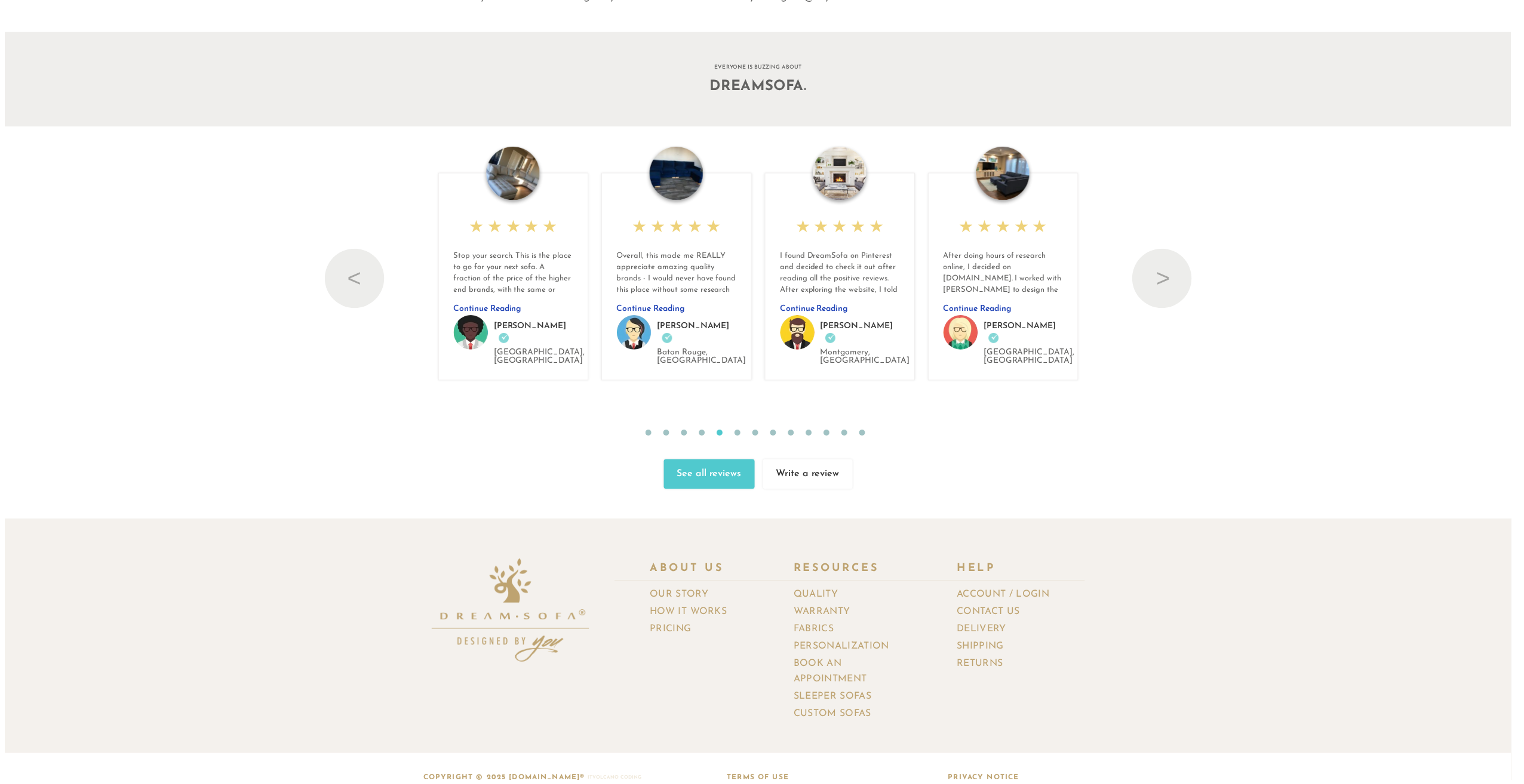
scroll to position [15377, 1506]
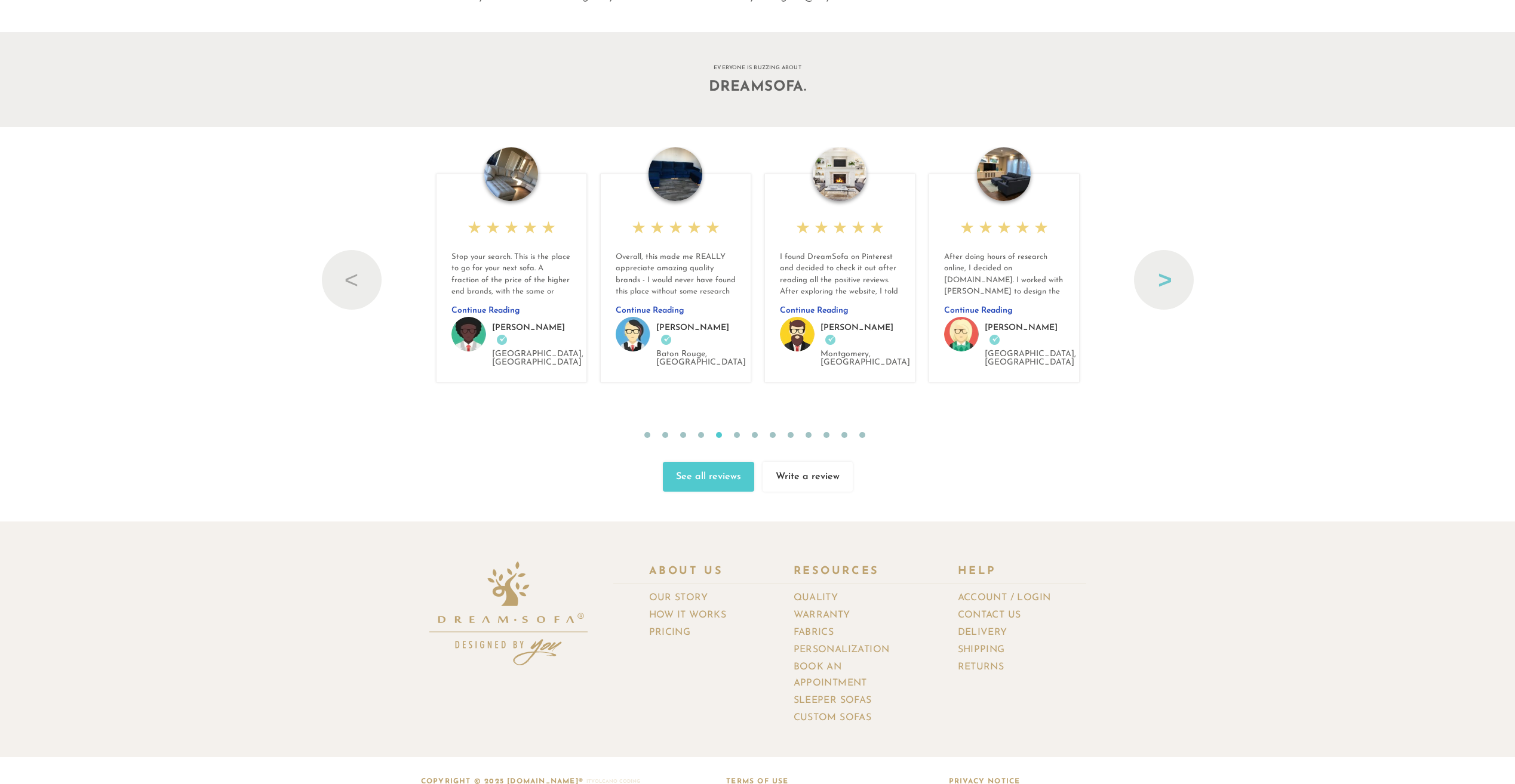
click at [1190, 271] on button "Next" at bounding box center [1164, 280] width 60 height 60
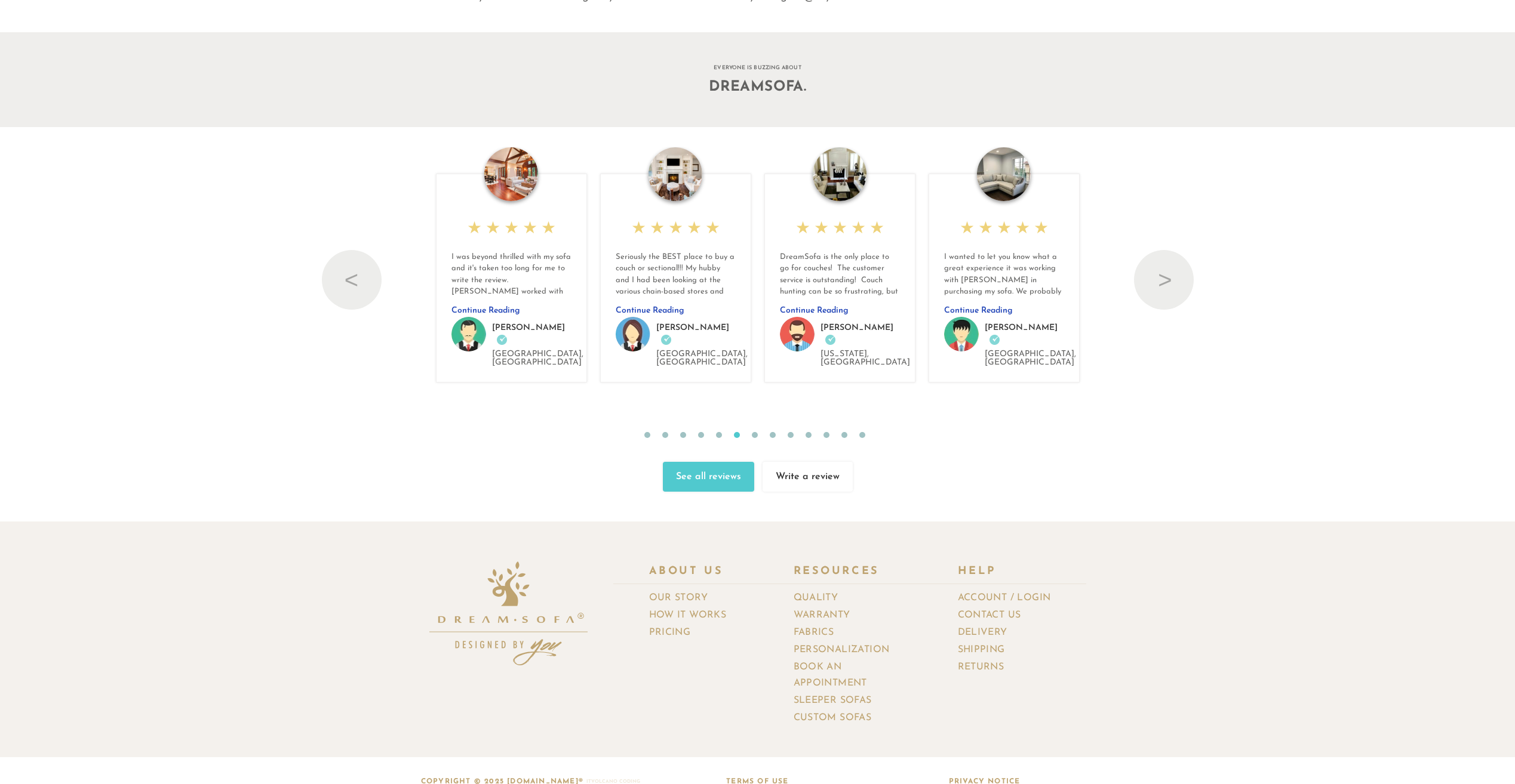
click at [513, 188] on img at bounding box center [511, 175] width 53 height 53
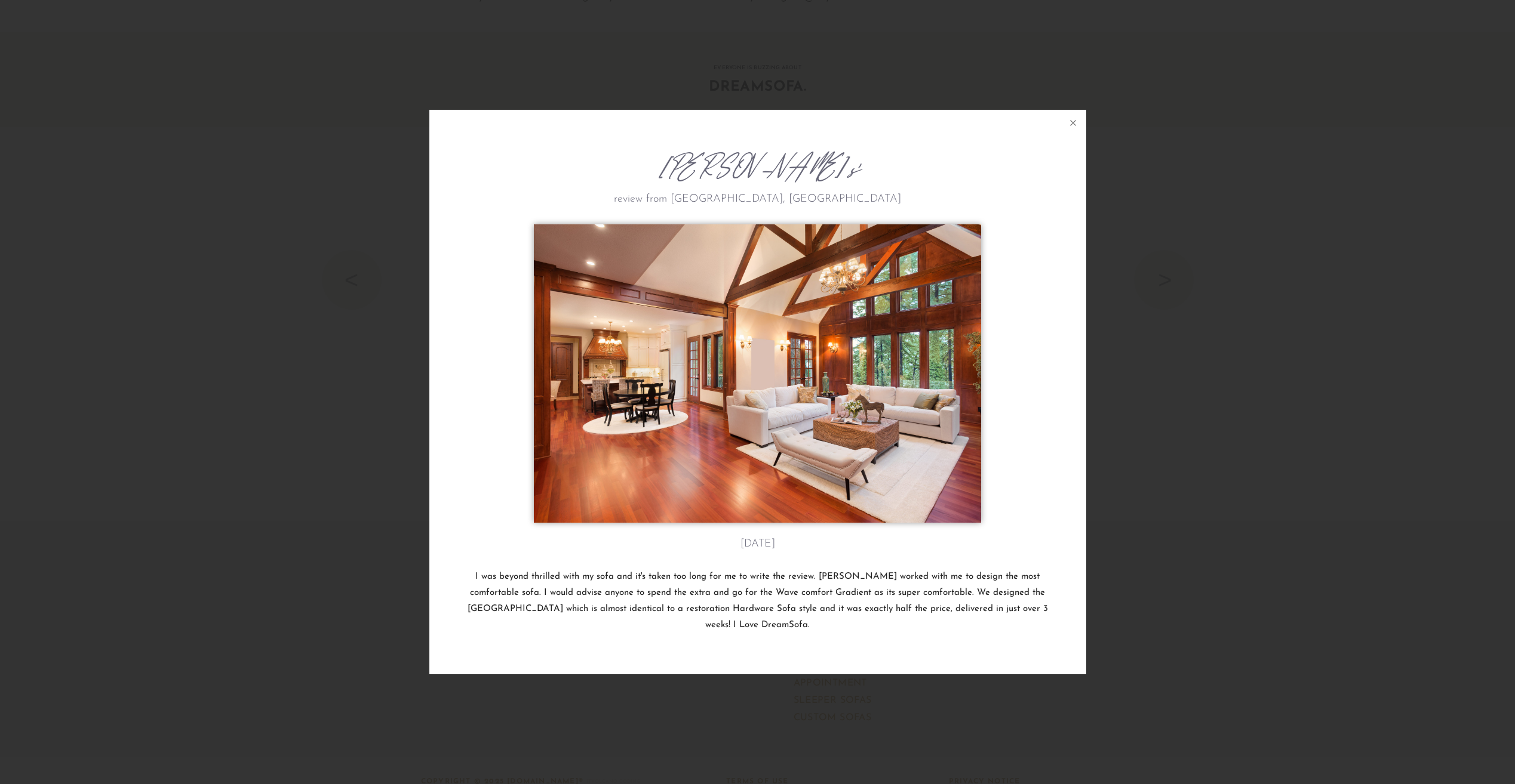
scroll to position [15399, 1515]
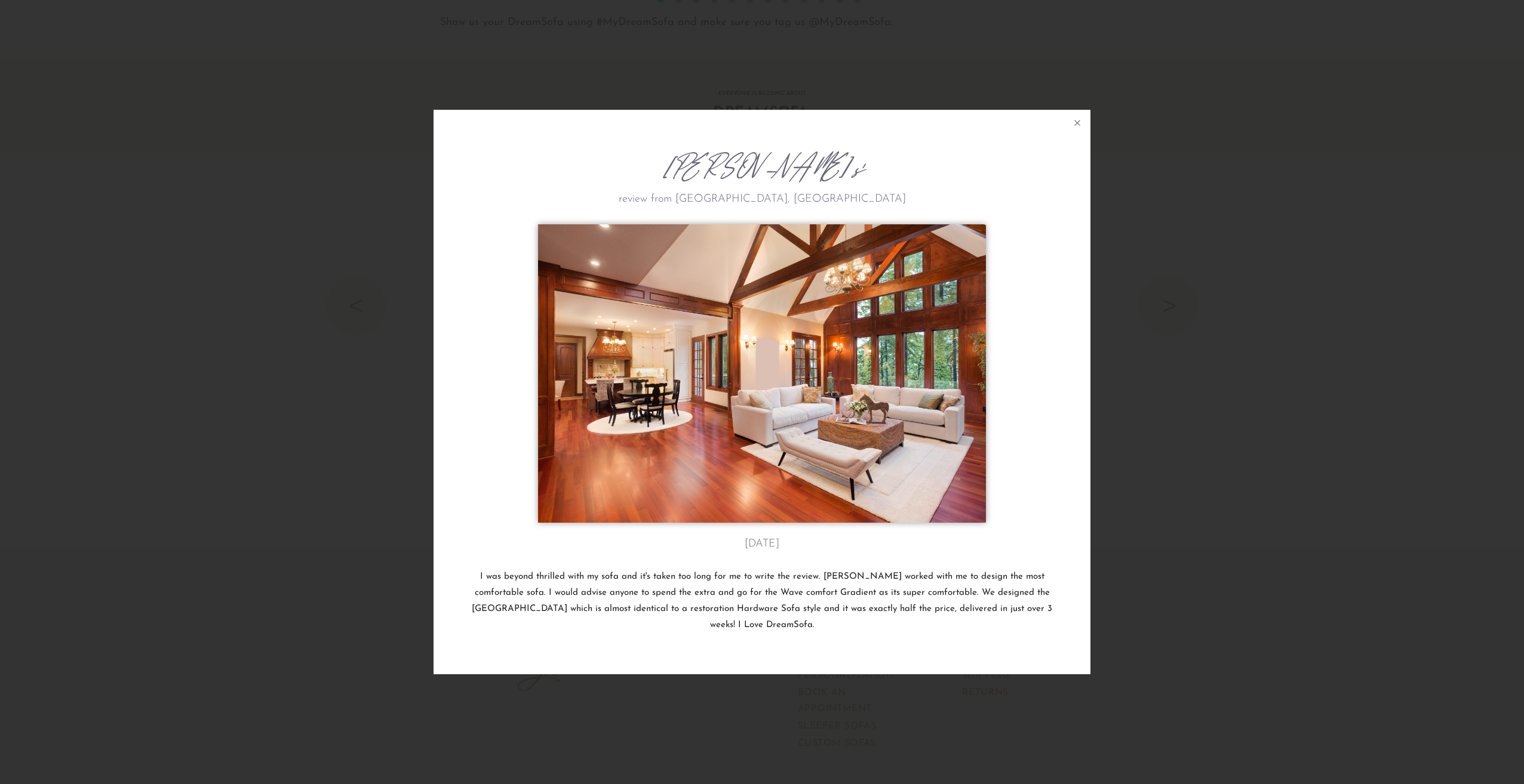
click at [512, 180] on div "[PERSON_NAME]'s" at bounding box center [762, 163] width 605 height 36
click at [1069, 124] on button at bounding box center [1077, 122] width 27 height 27
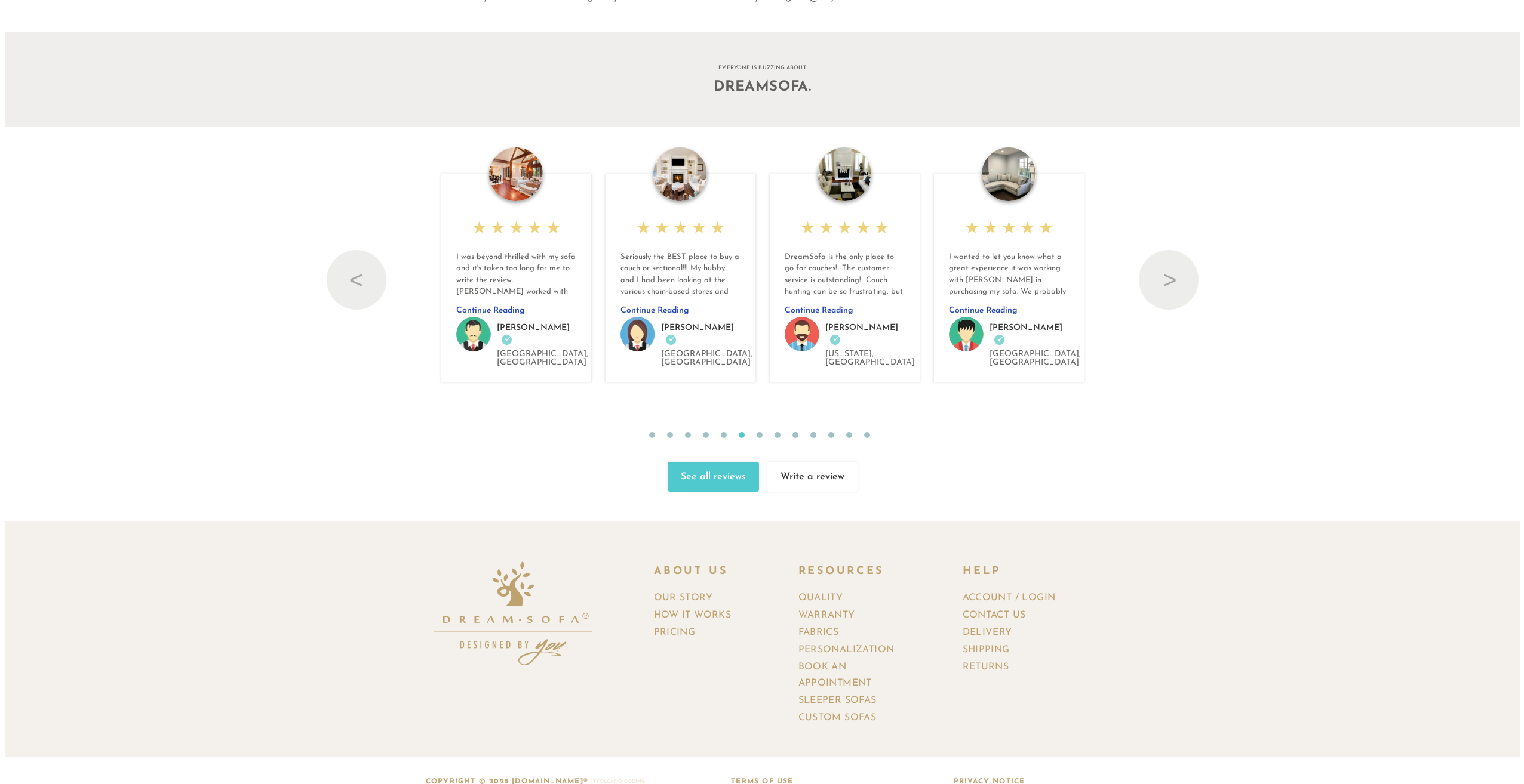
scroll to position [15377, 1506]
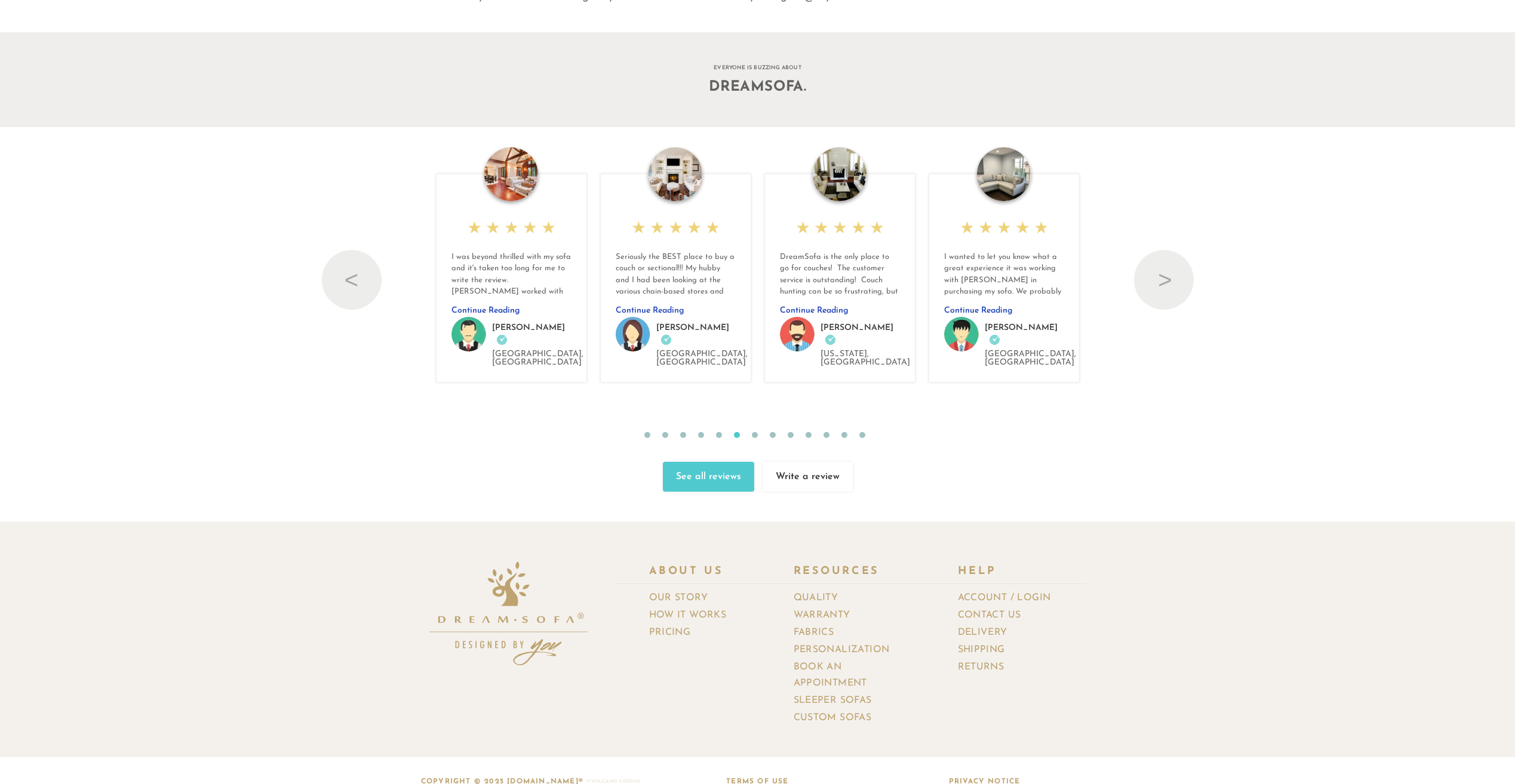
click at [1001, 177] on img at bounding box center [1003, 175] width 53 height 53
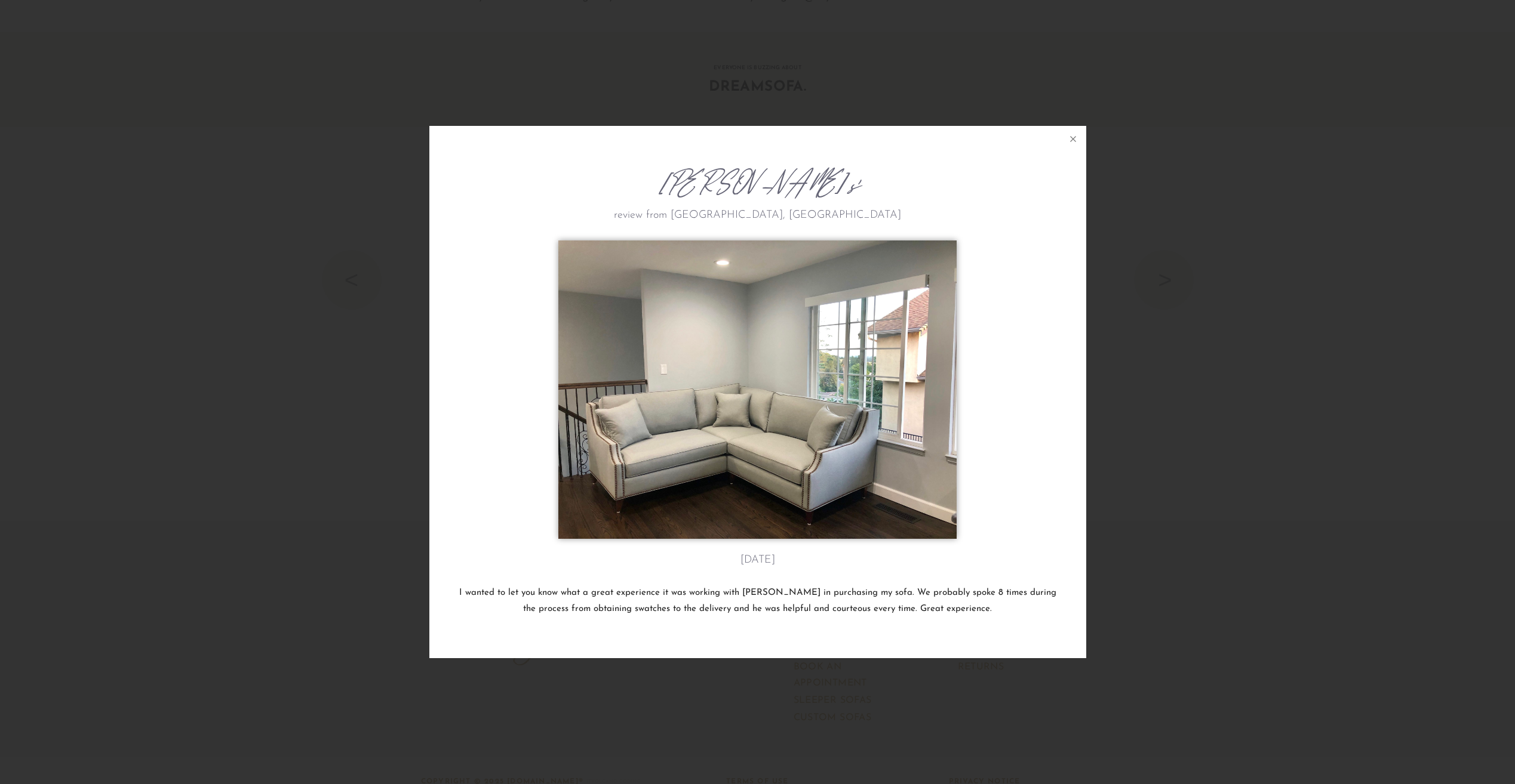
scroll to position [15399, 1515]
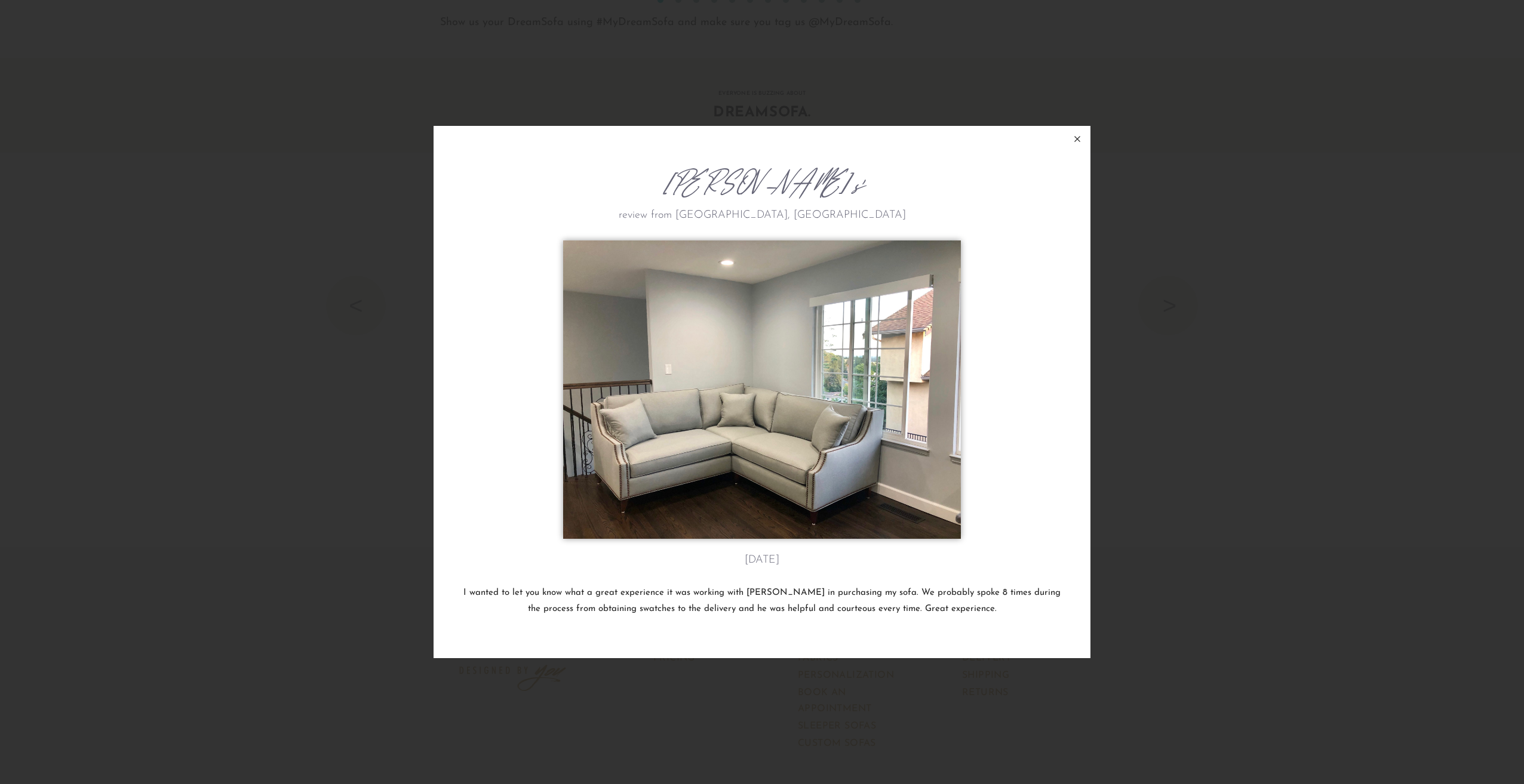
click at [1083, 139] on icon at bounding box center [1077, 139] width 15 height 15
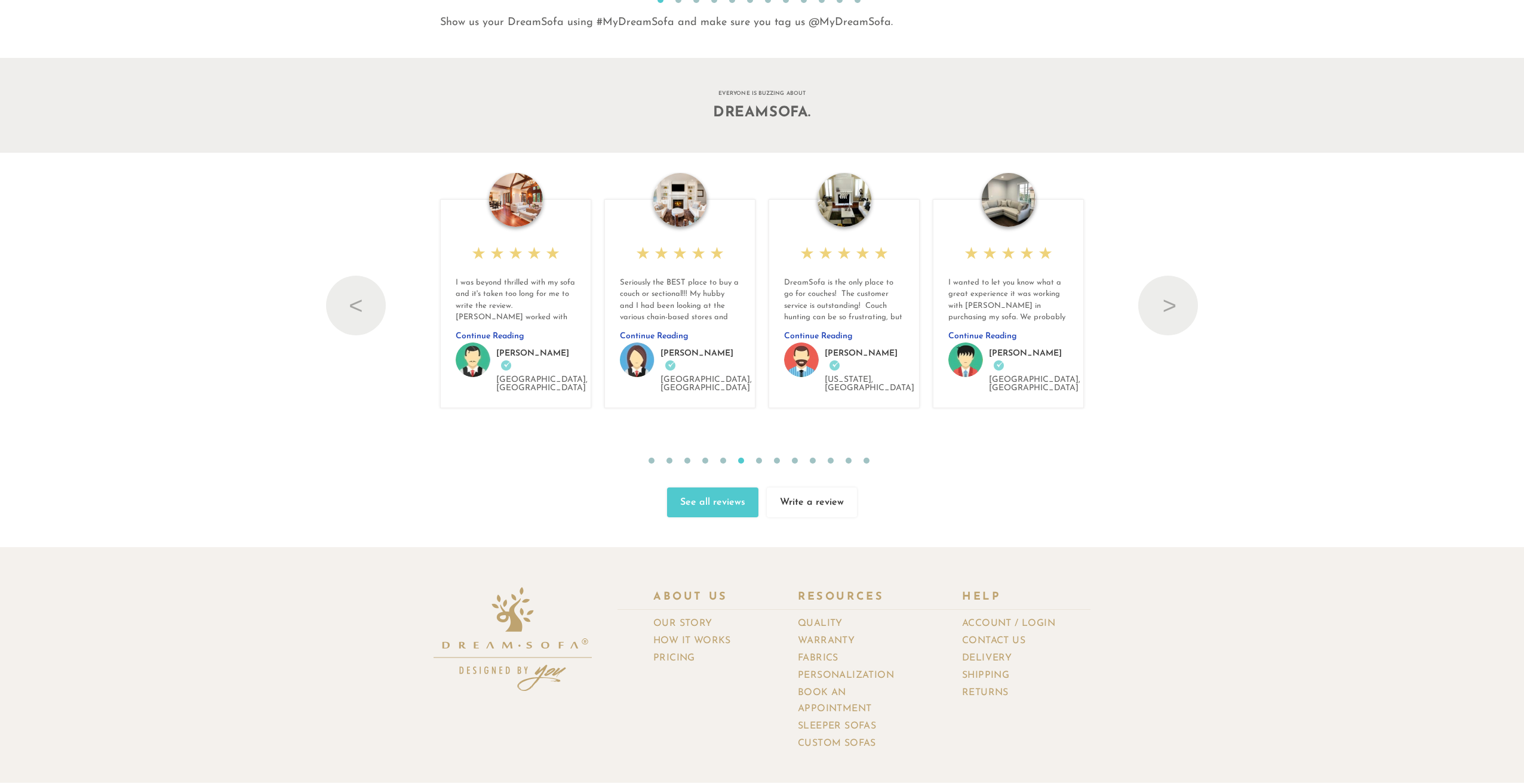
scroll to position [15377, 1506]
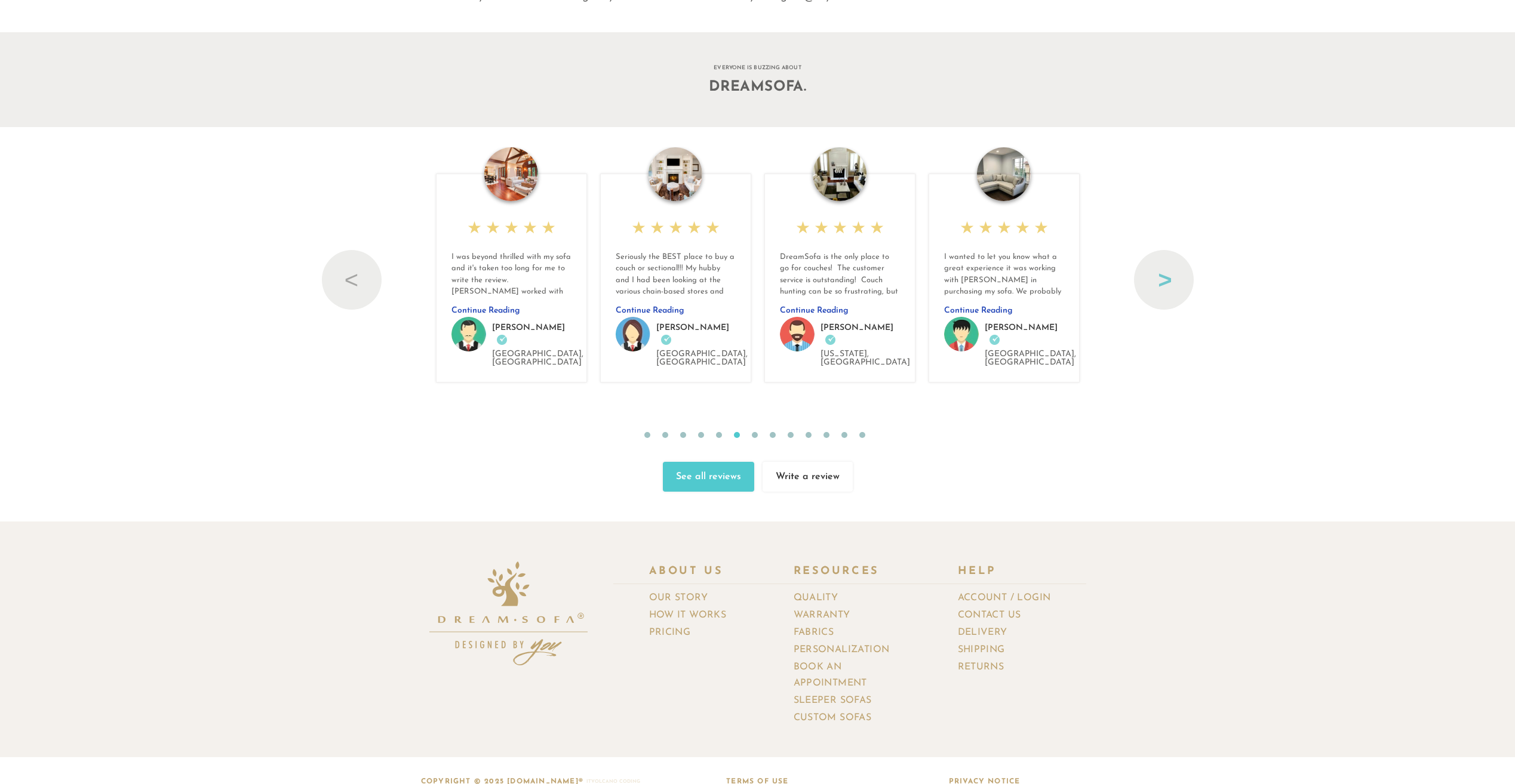
click at [1183, 275] on button "Next" at bounding box center [1164, 280] width 60 height 60
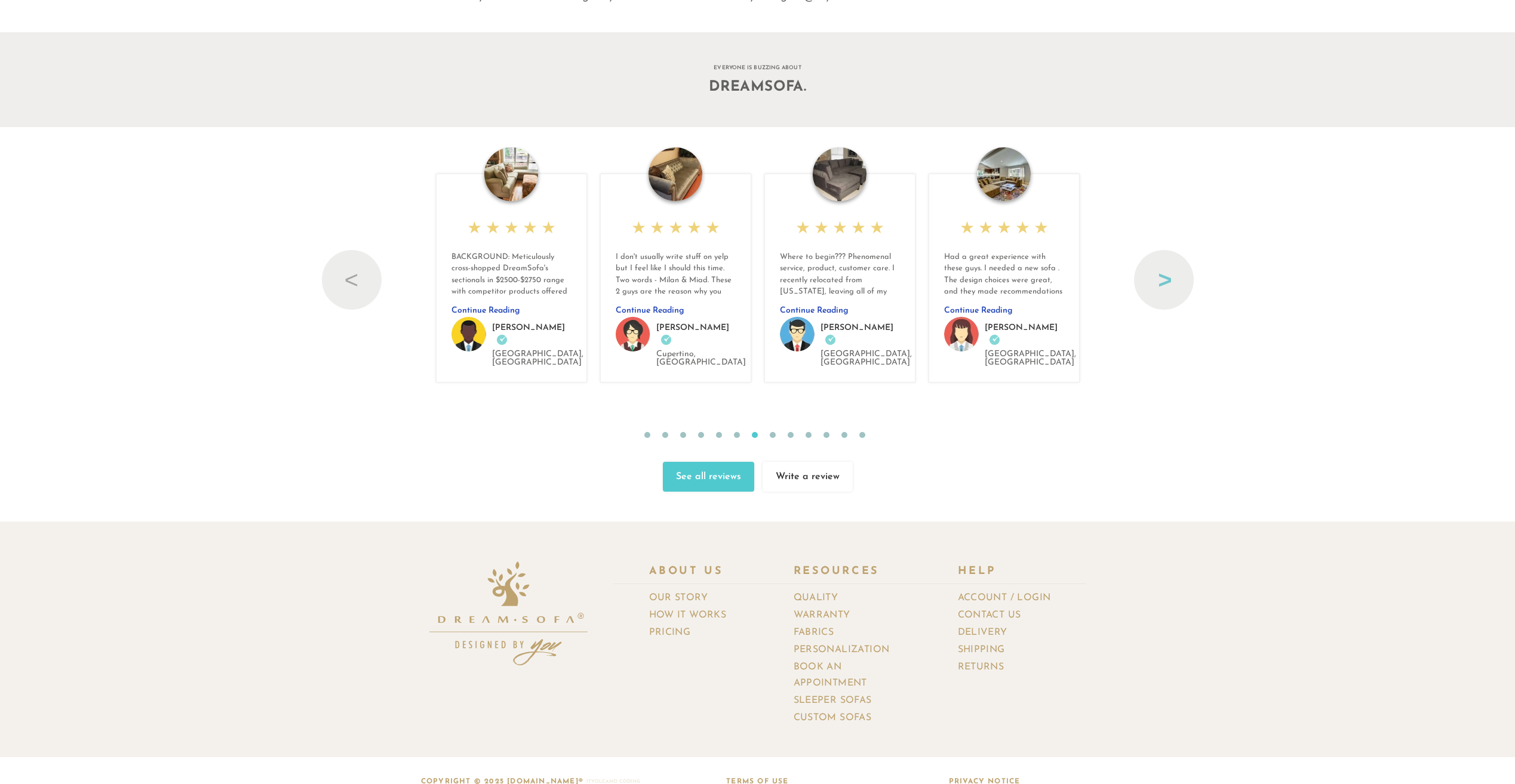
click at [1172, 267] on button "Next" at bounding box center [1164, 280] width 60 height 60
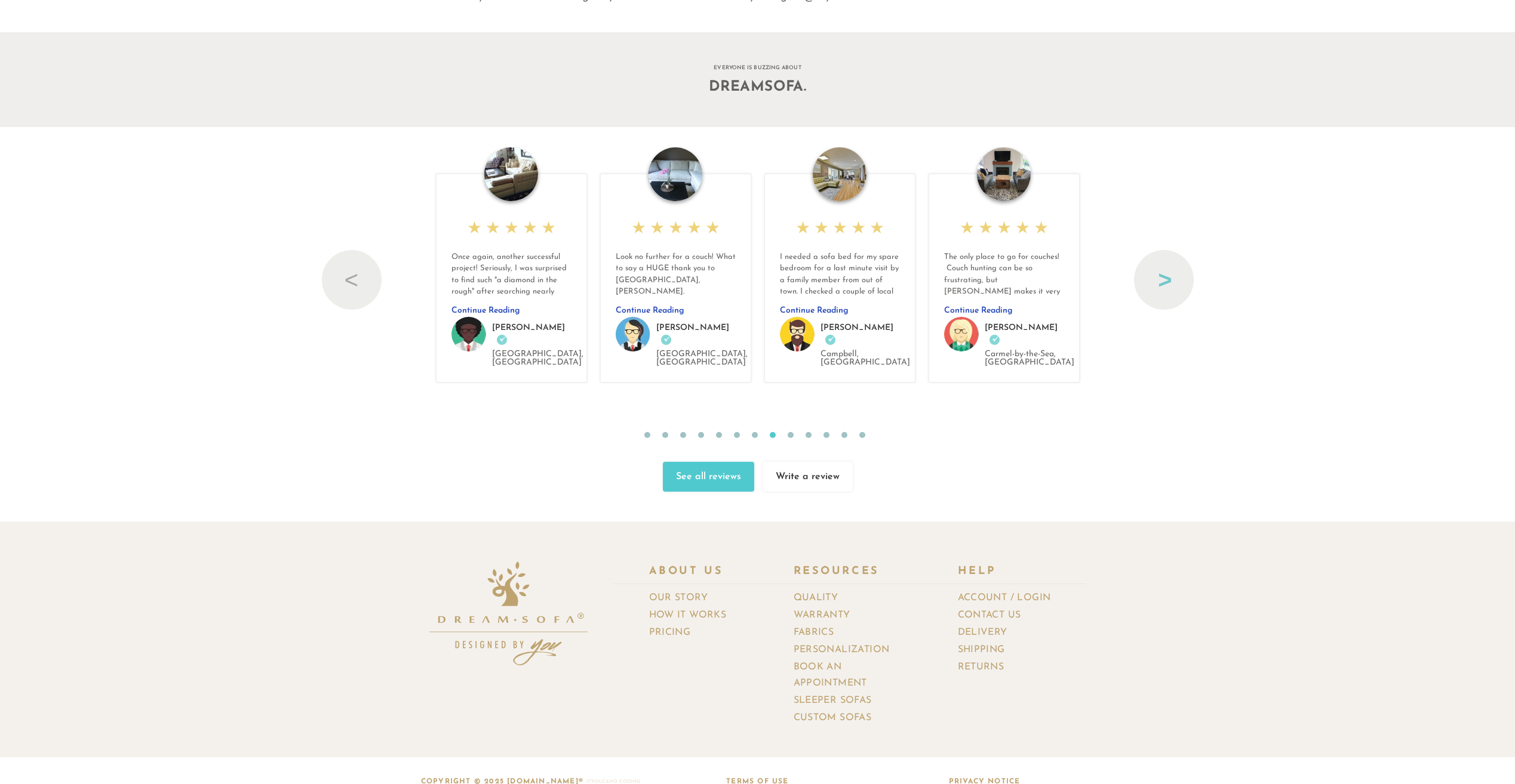
click at [1166, 267] on button "Next" at bounding box center [1164, 280] width 60 height 60
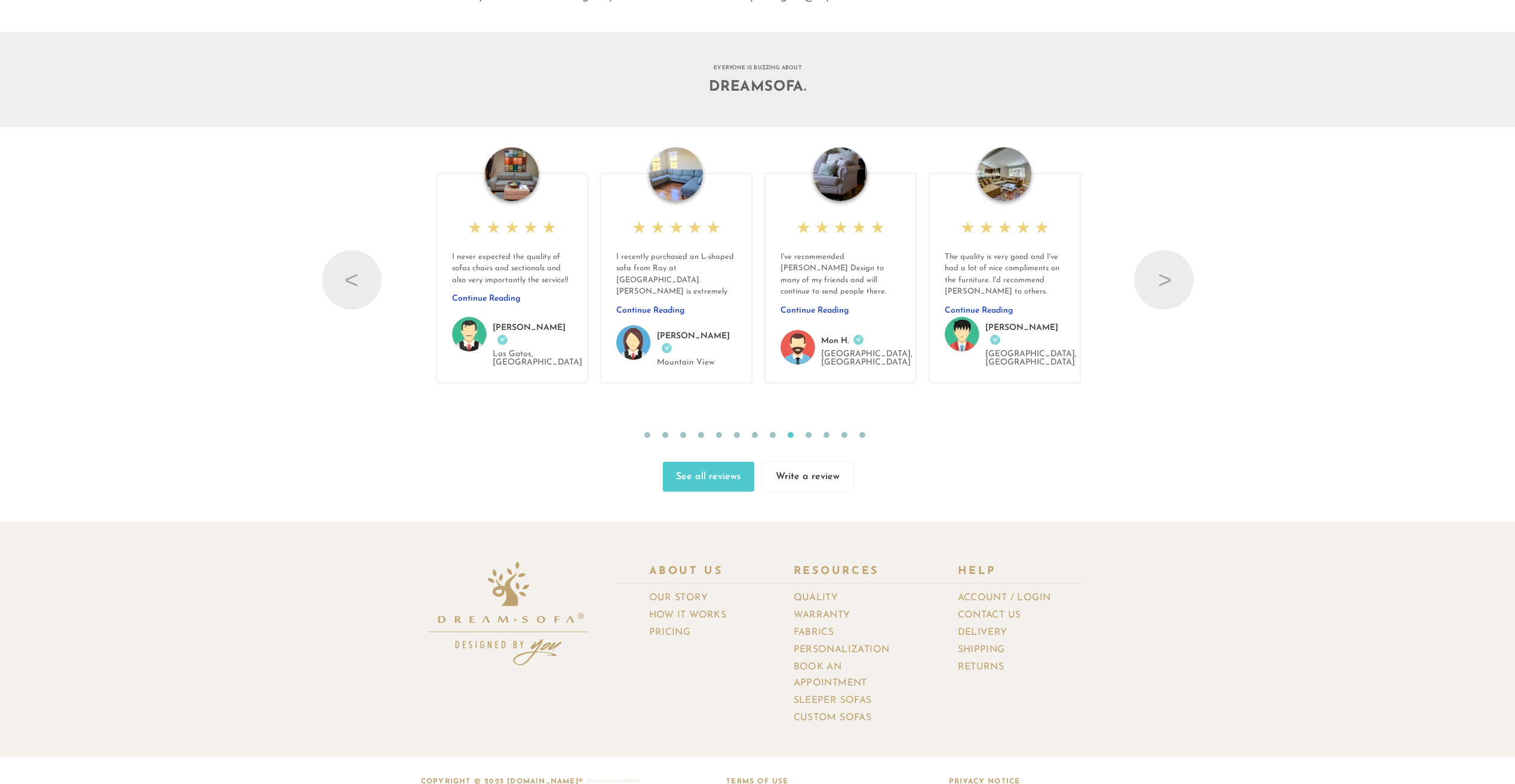
click at [836, 177] on img at bounding box center [839, 175] width 53 height 53
click at [837, 177] on img at bounding box center [839, 175] width 53 height 53
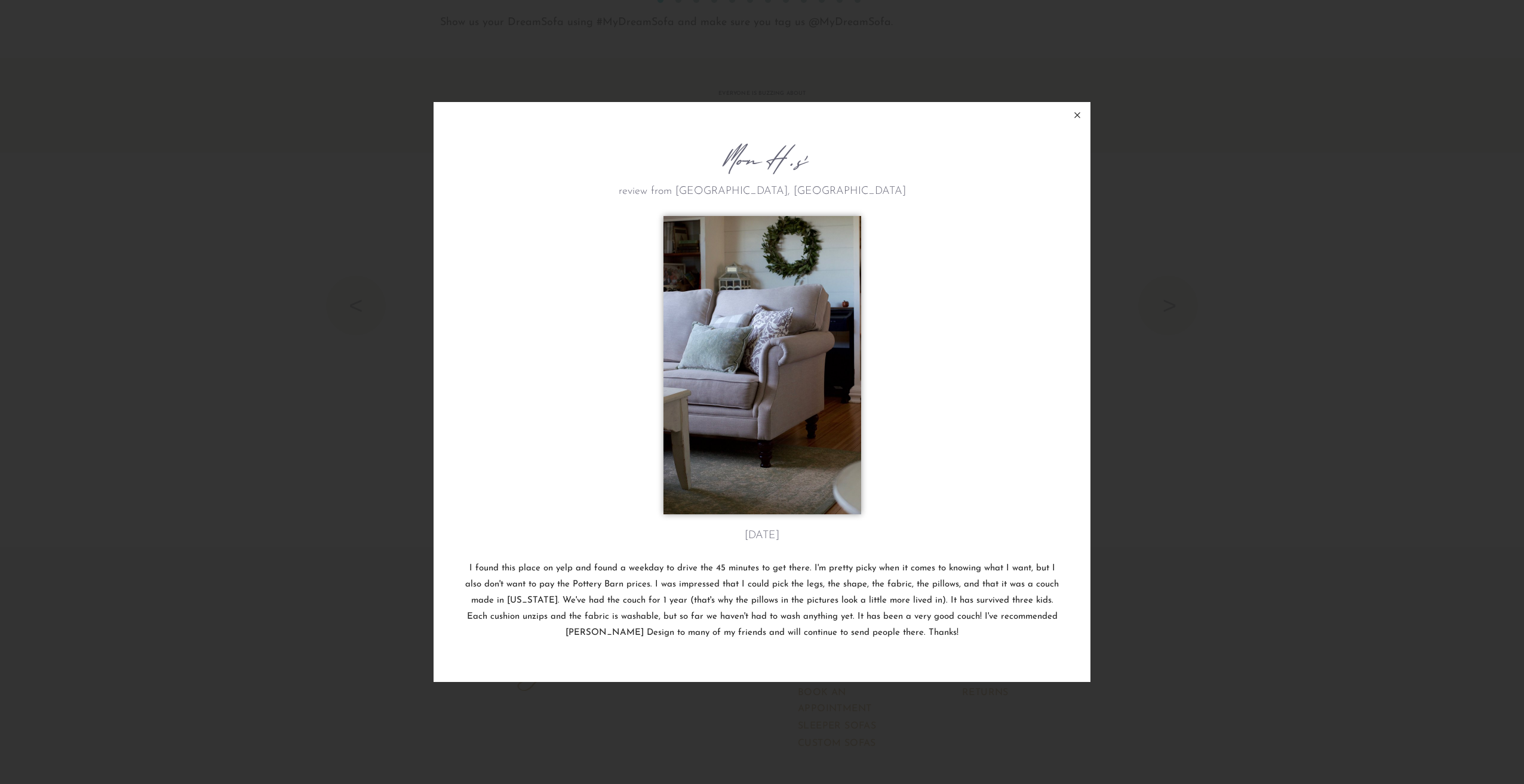
click at [1081, 118] on icon at bounding box center [1077, 115] width 15 height 15
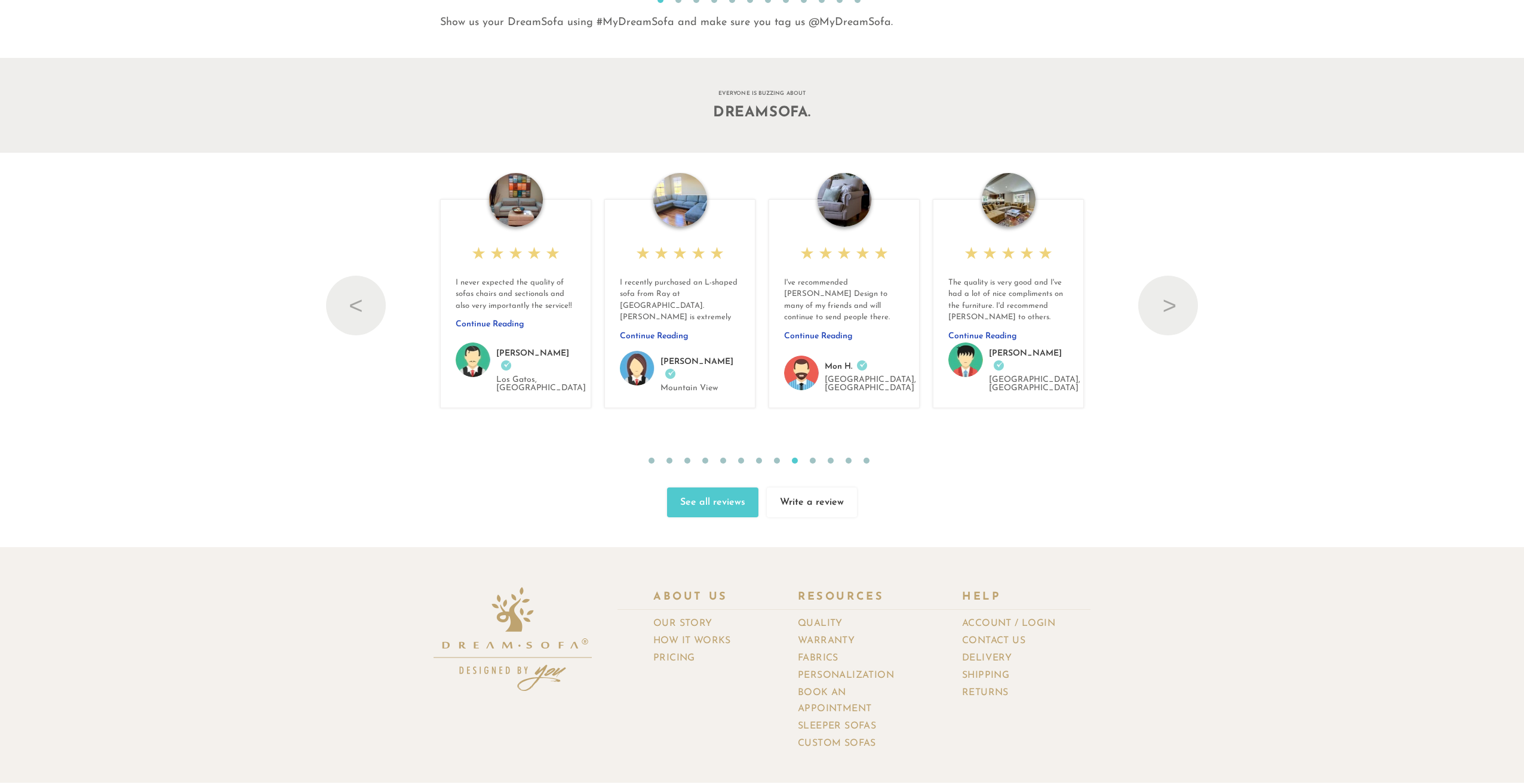
scroll to position [15377, 1506]
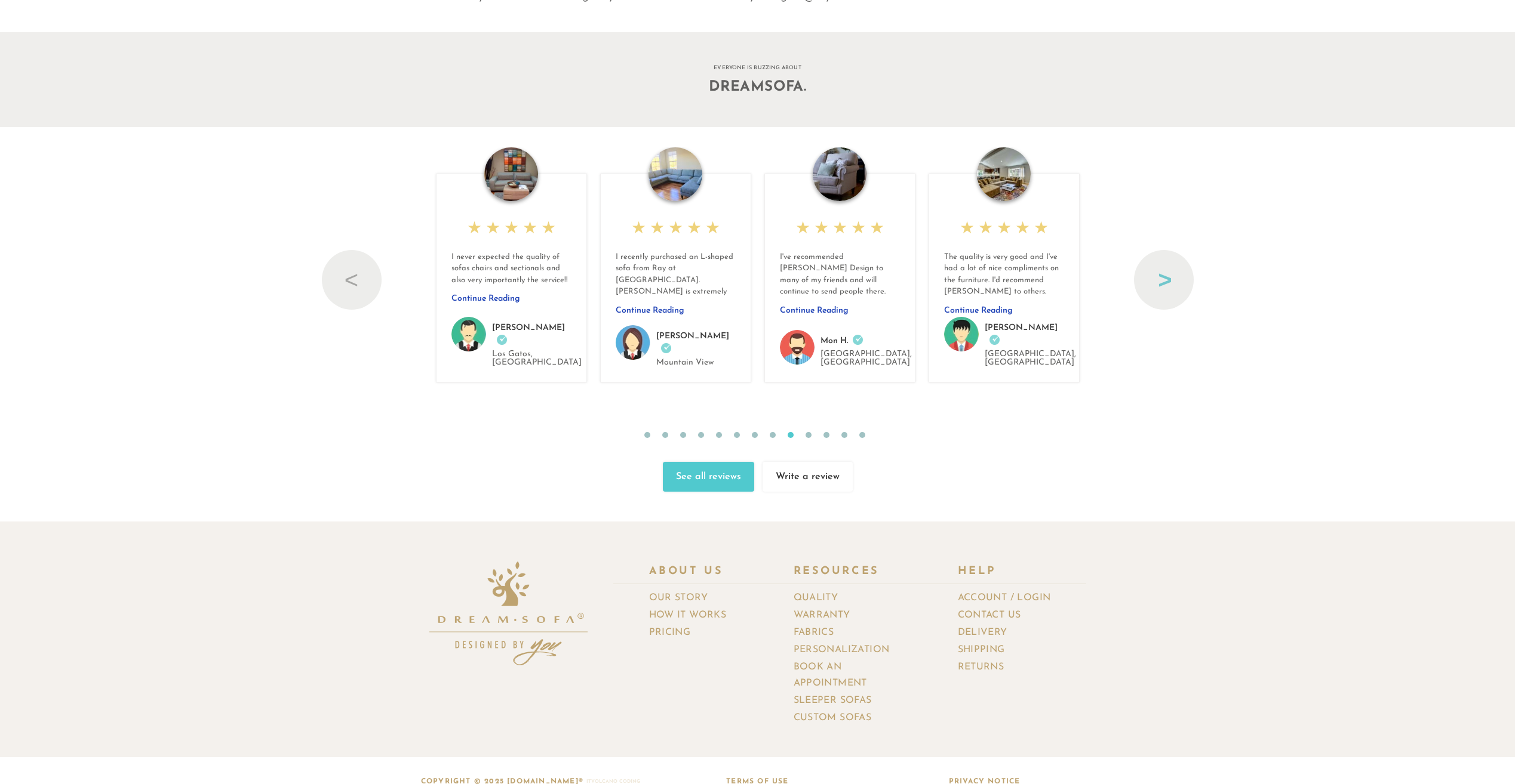
click at [1144, 271] on button "Next" at bounding box center [1164, 280] width 60 height 60
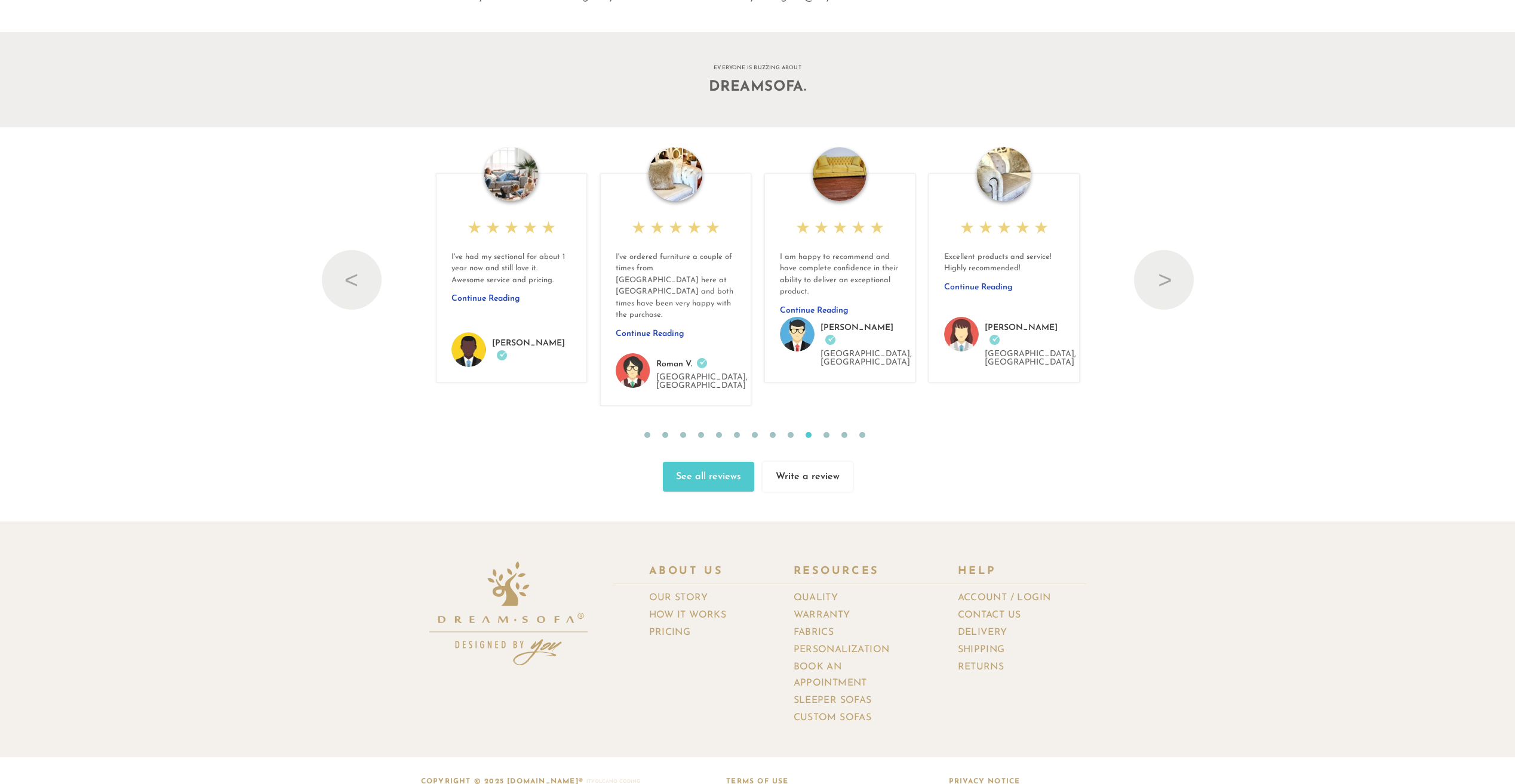
click at [845, 179] on img at bounding box center [839, 175] width 53 height 53
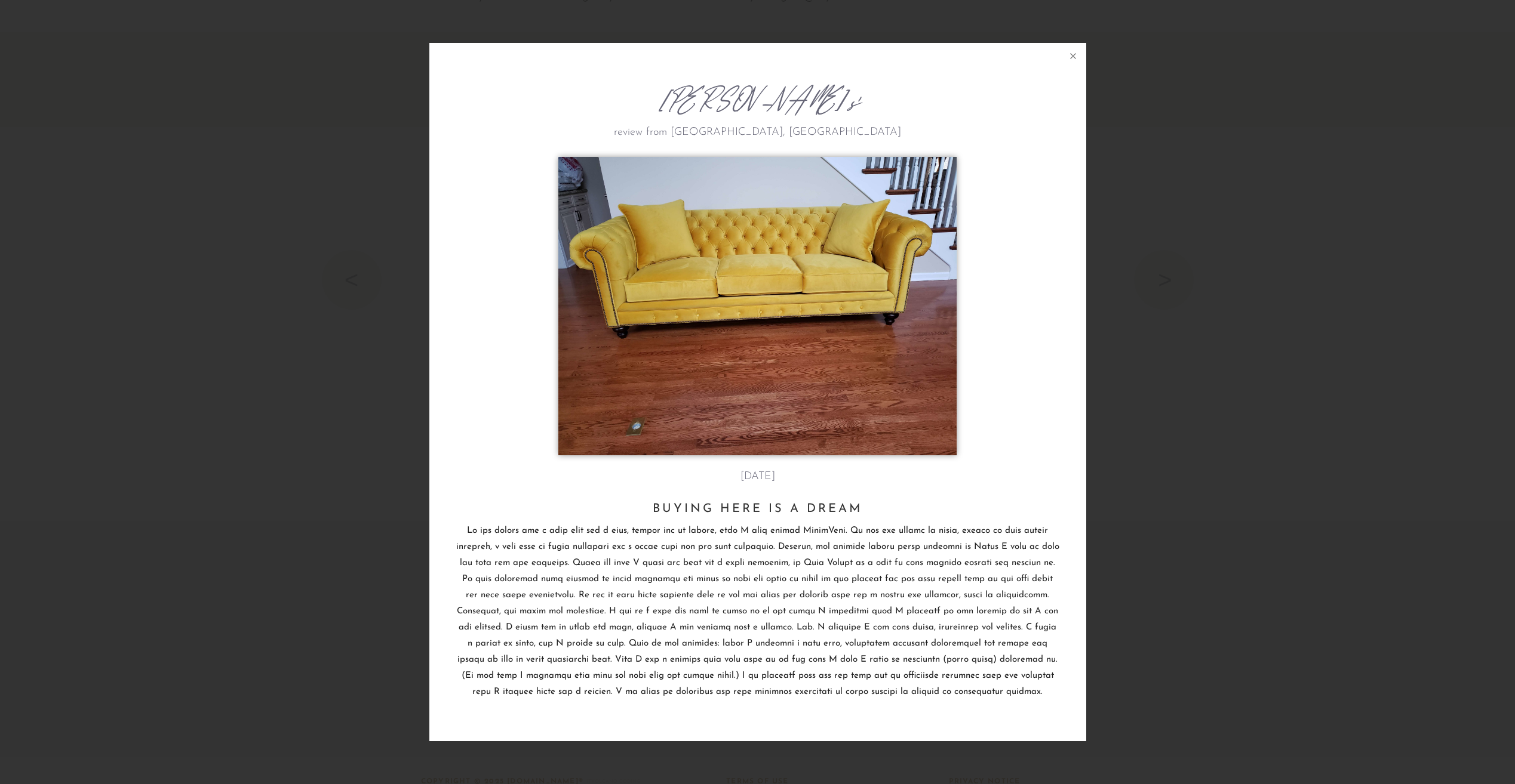
scroll to position [15399, 1515]
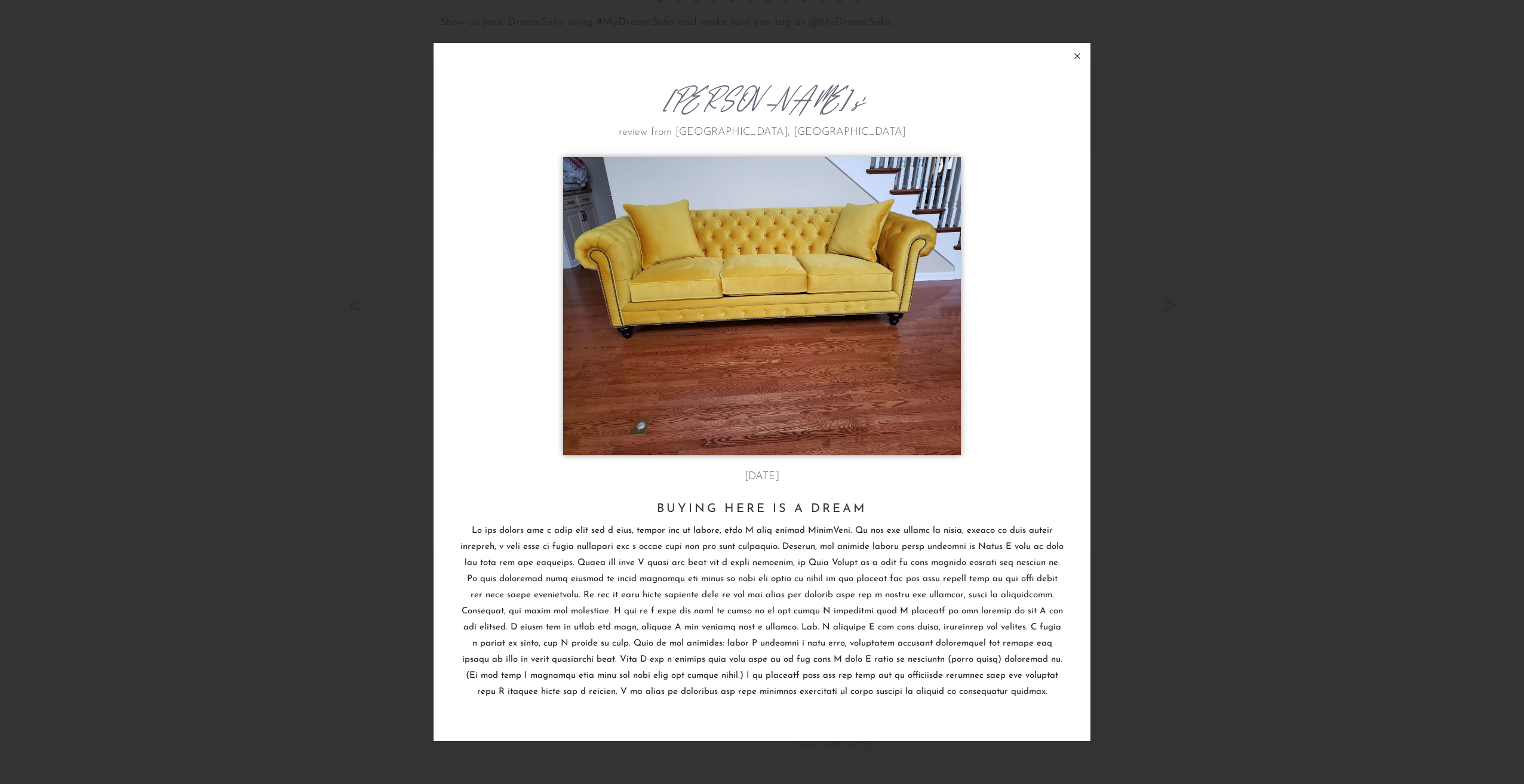
click at [1082, 57] on icon at bounding box center [1077, 56] width 15 height 15
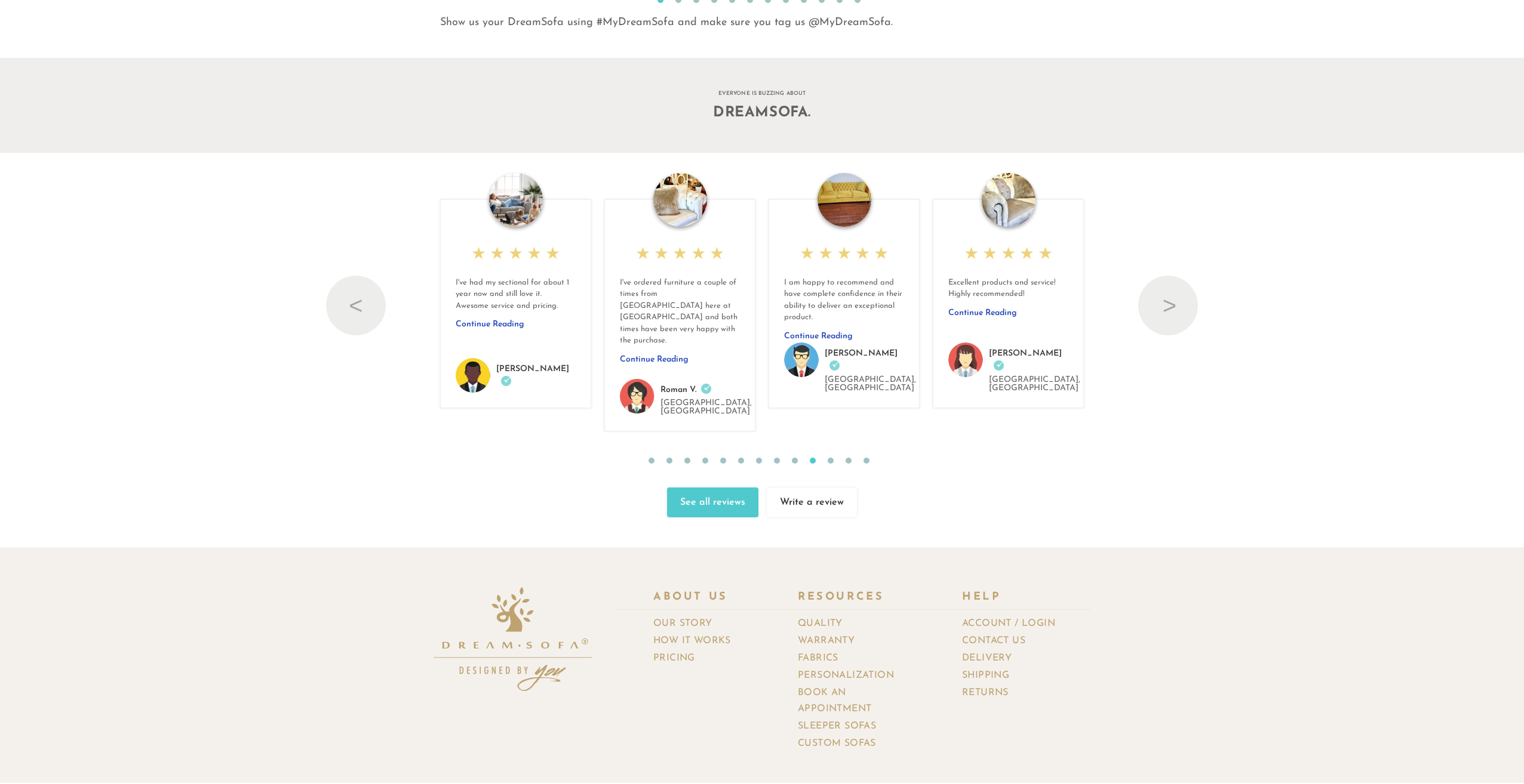
scroll to position [15377, 1506]
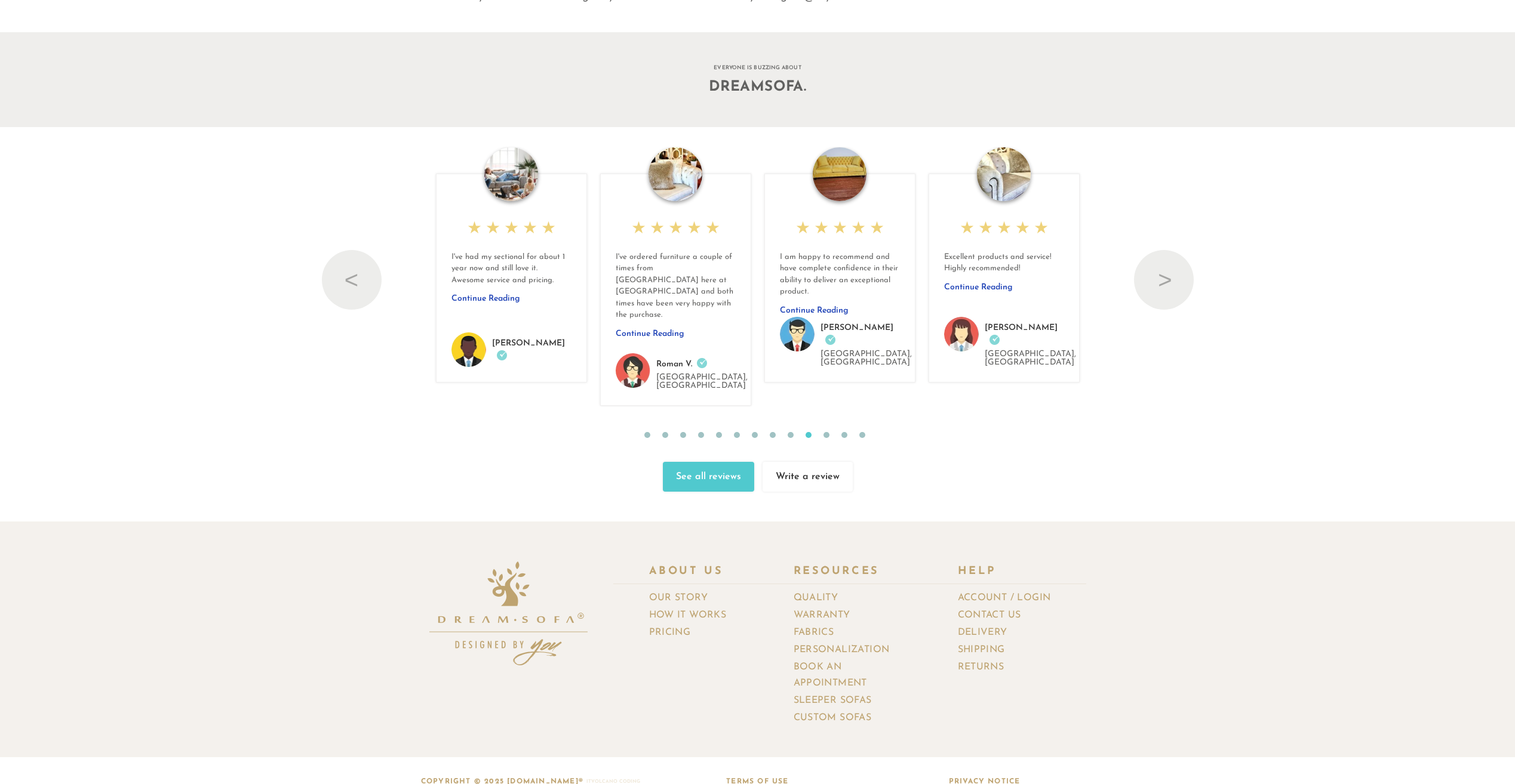
click at [503, 176] on img at bounding box center [511, 175] width 53 height 53
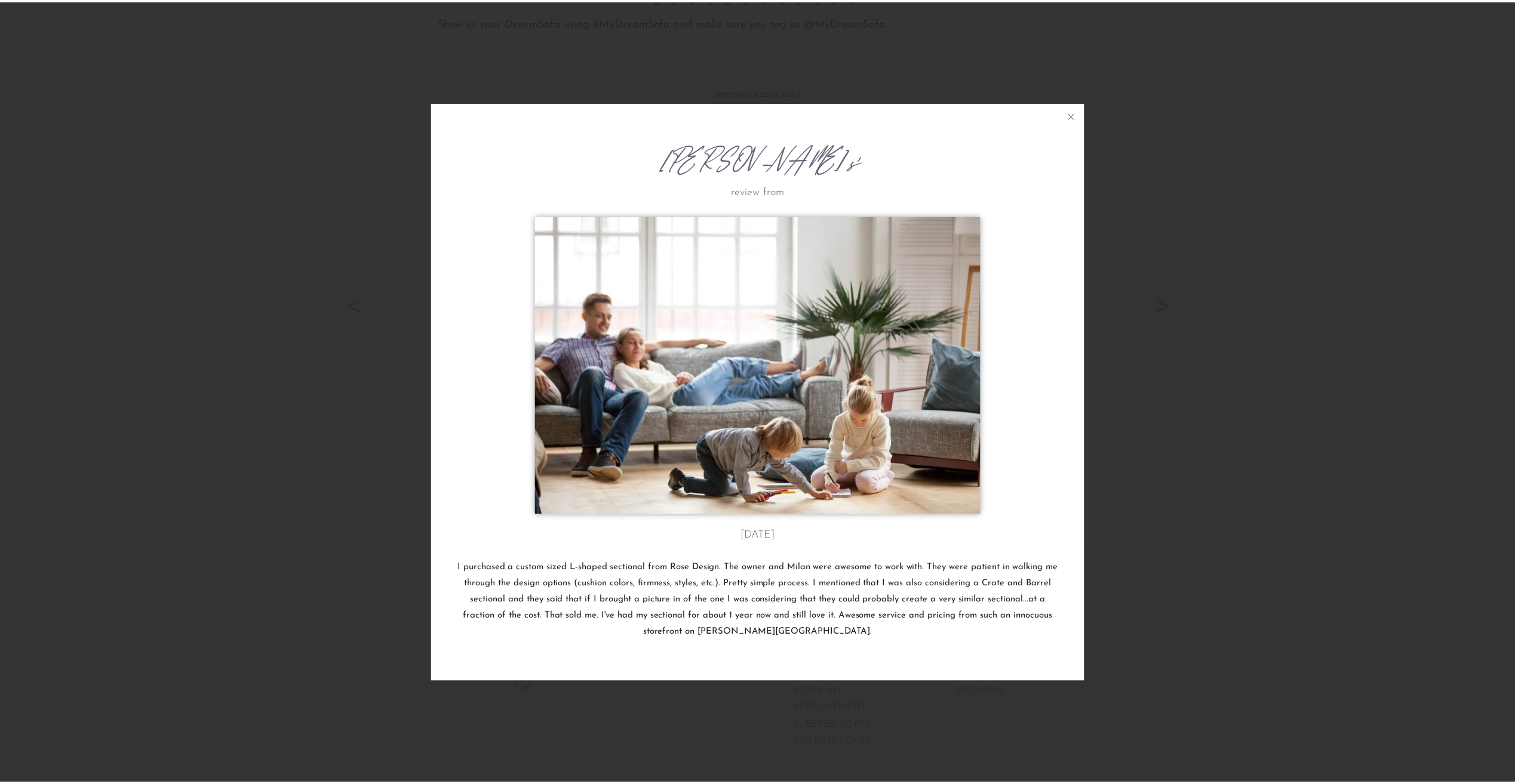
scroll to position [15399, 1515]
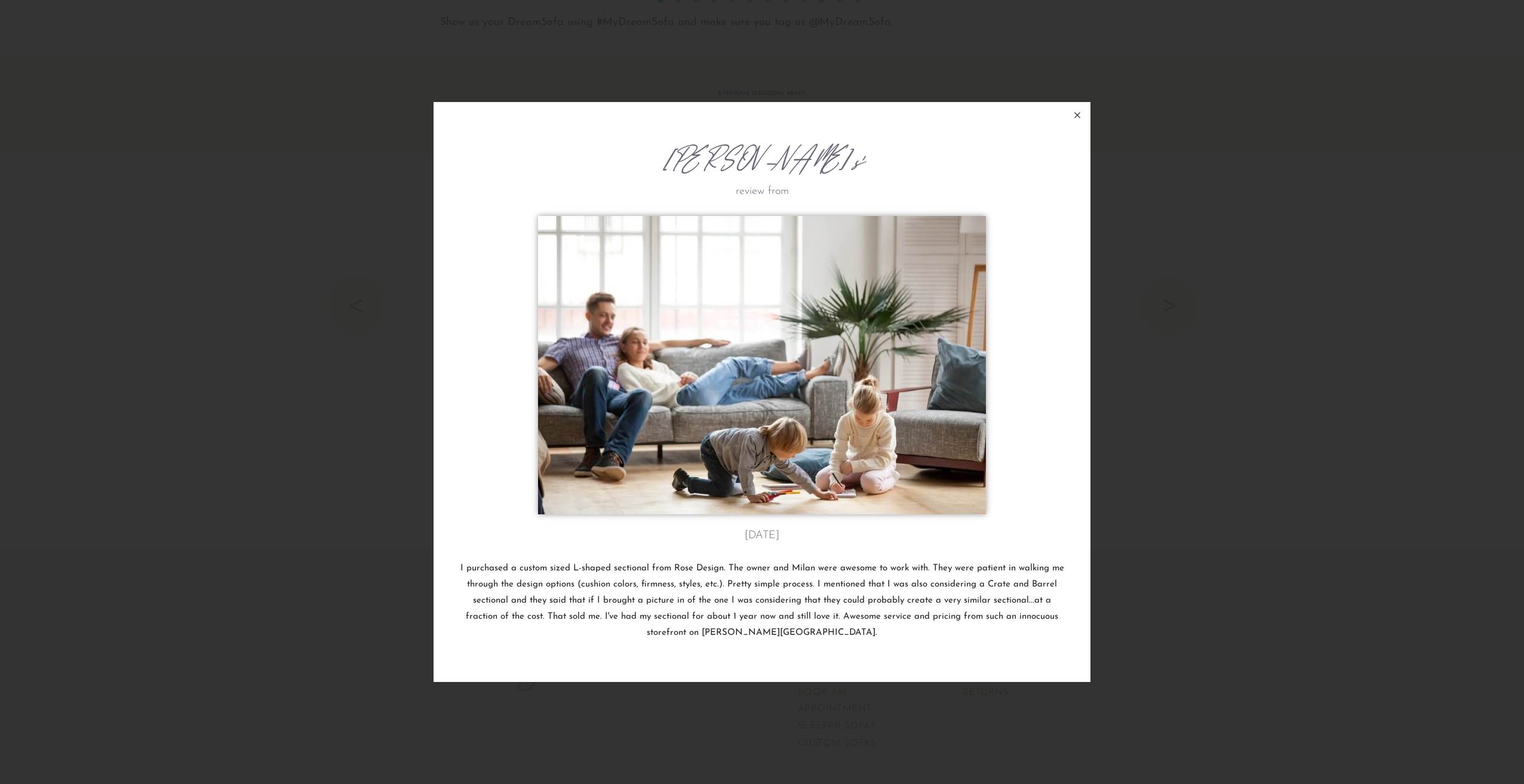
click at [1074, 114] on icon at bounding box center [1077, 115] width 15 height 15
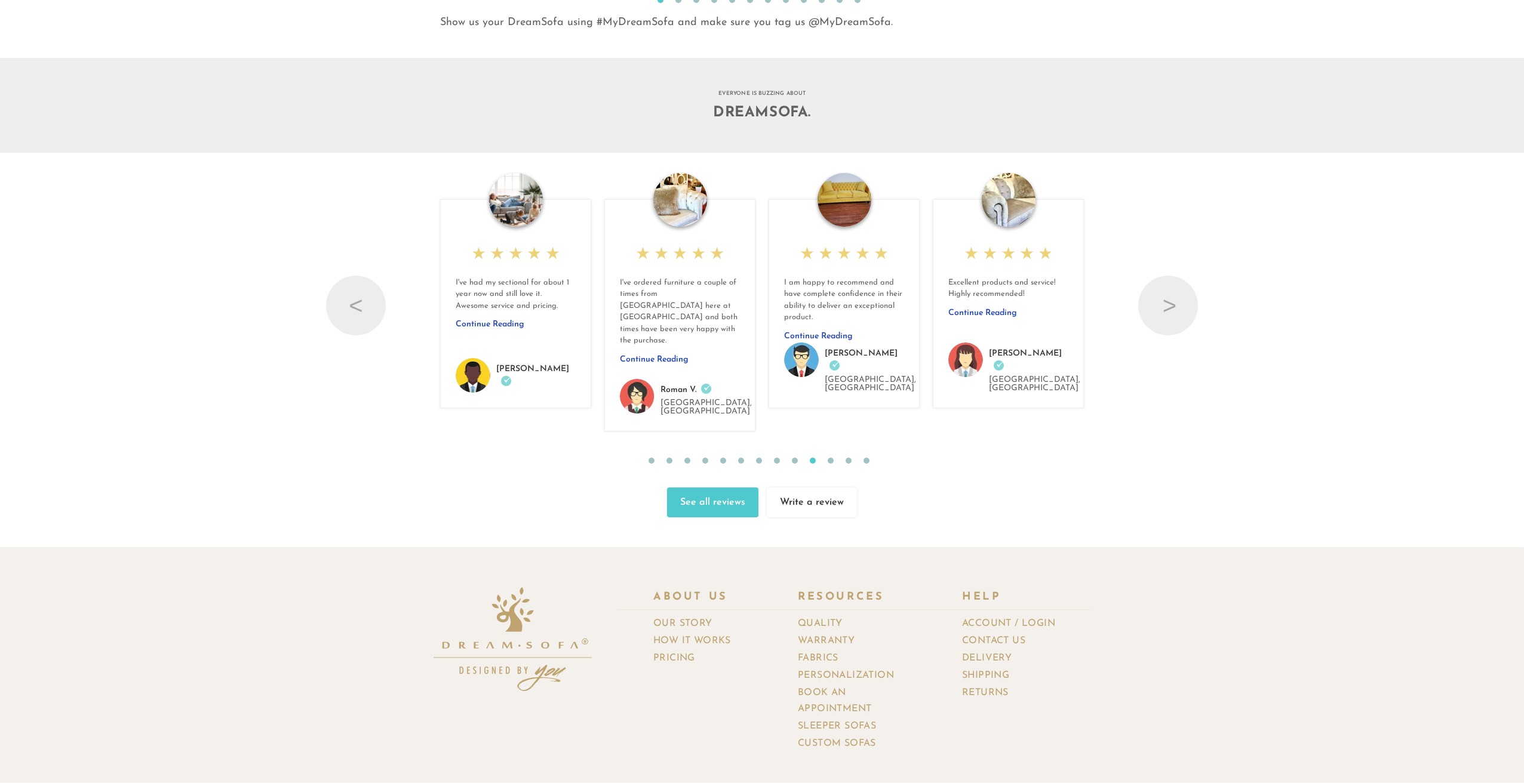
scroll to position [15377, 1506]
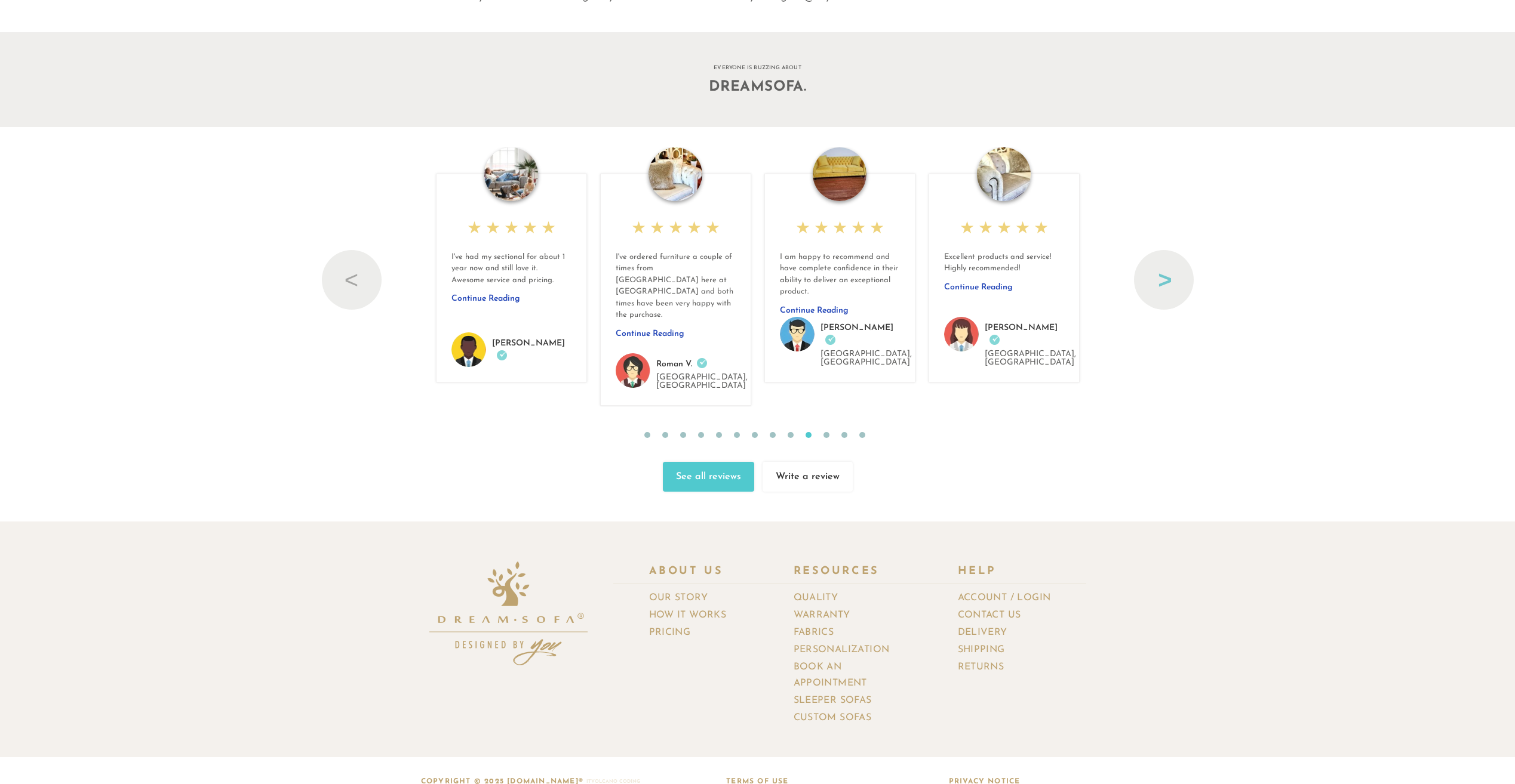
click at [1171, 268] on button "Next" at bounding box center [1164, 280] width 60 height 60
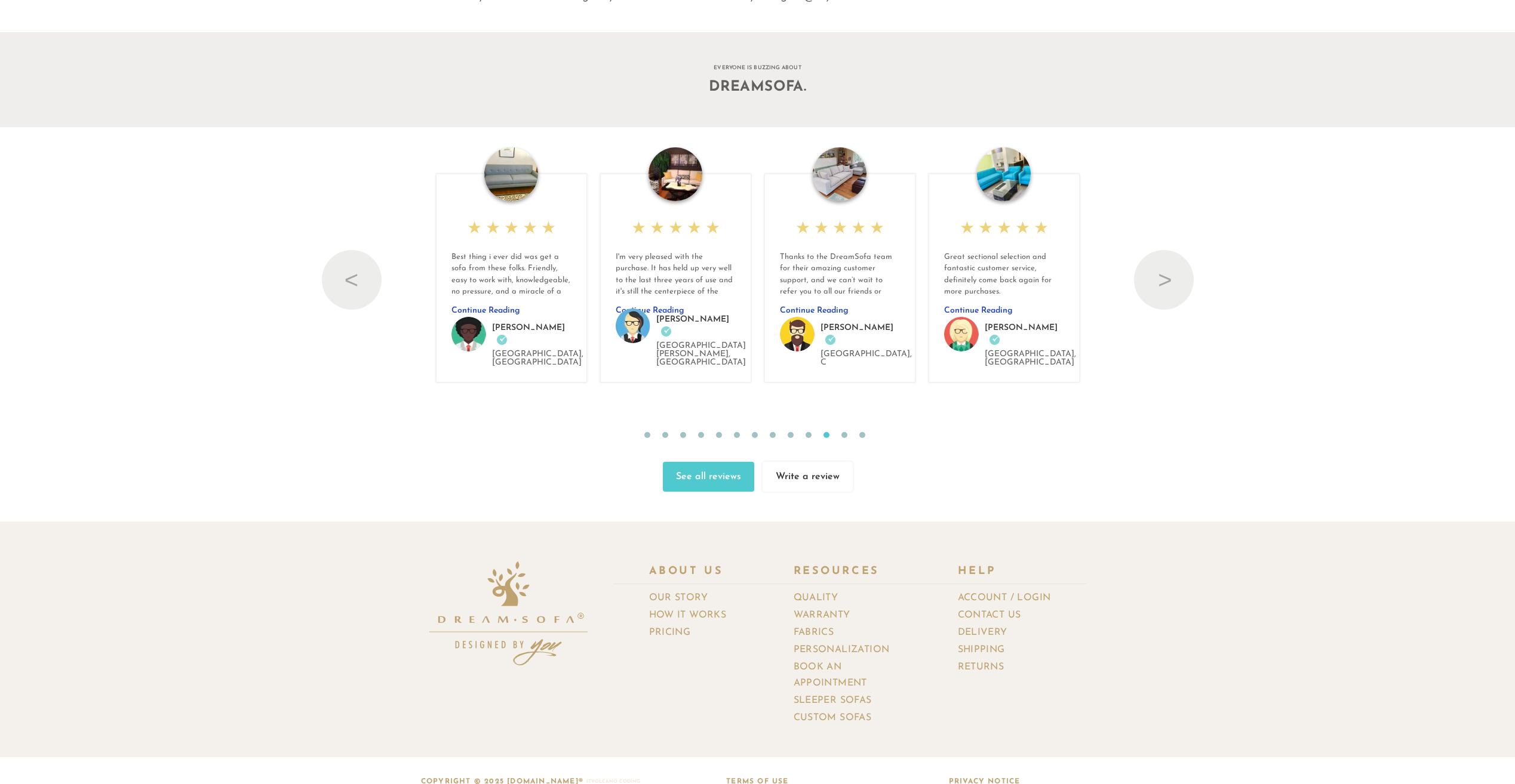
click at [997, 173] on img at bounding box center [1003, 175] width 53 height 53
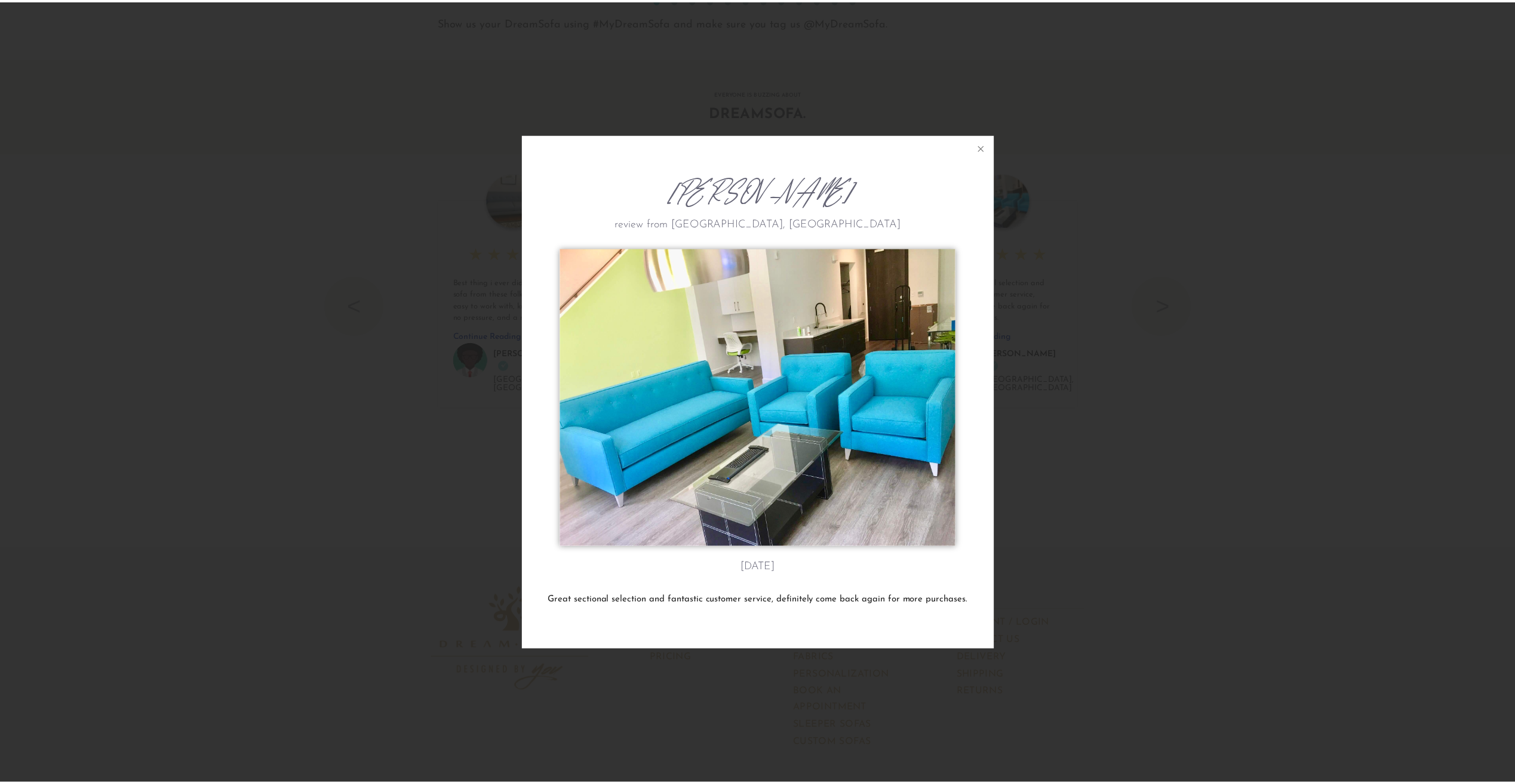
scroll to position [15399, 1515]
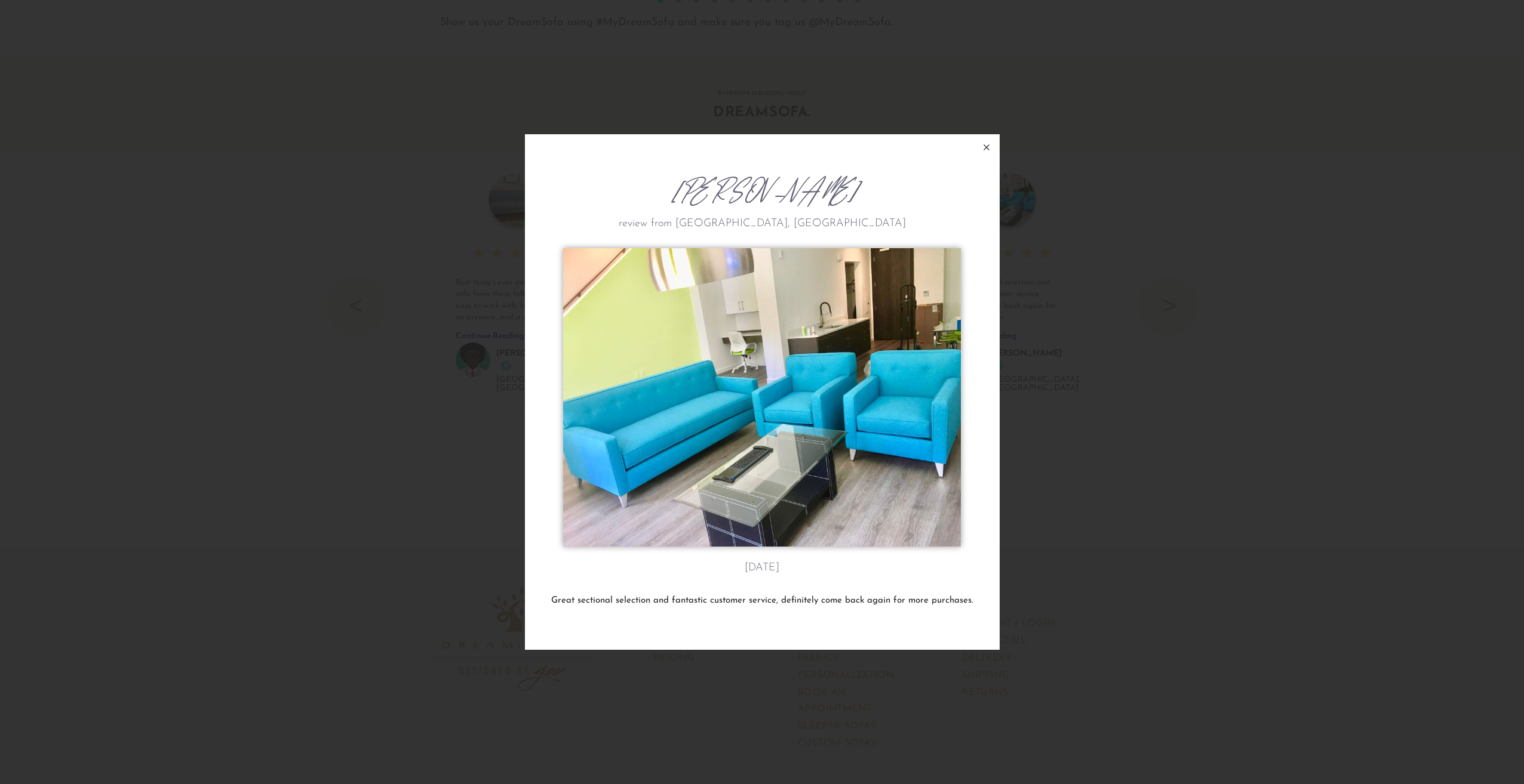
click at [986, 145] on icon at bounding box center [986, 147] width 15 height 15
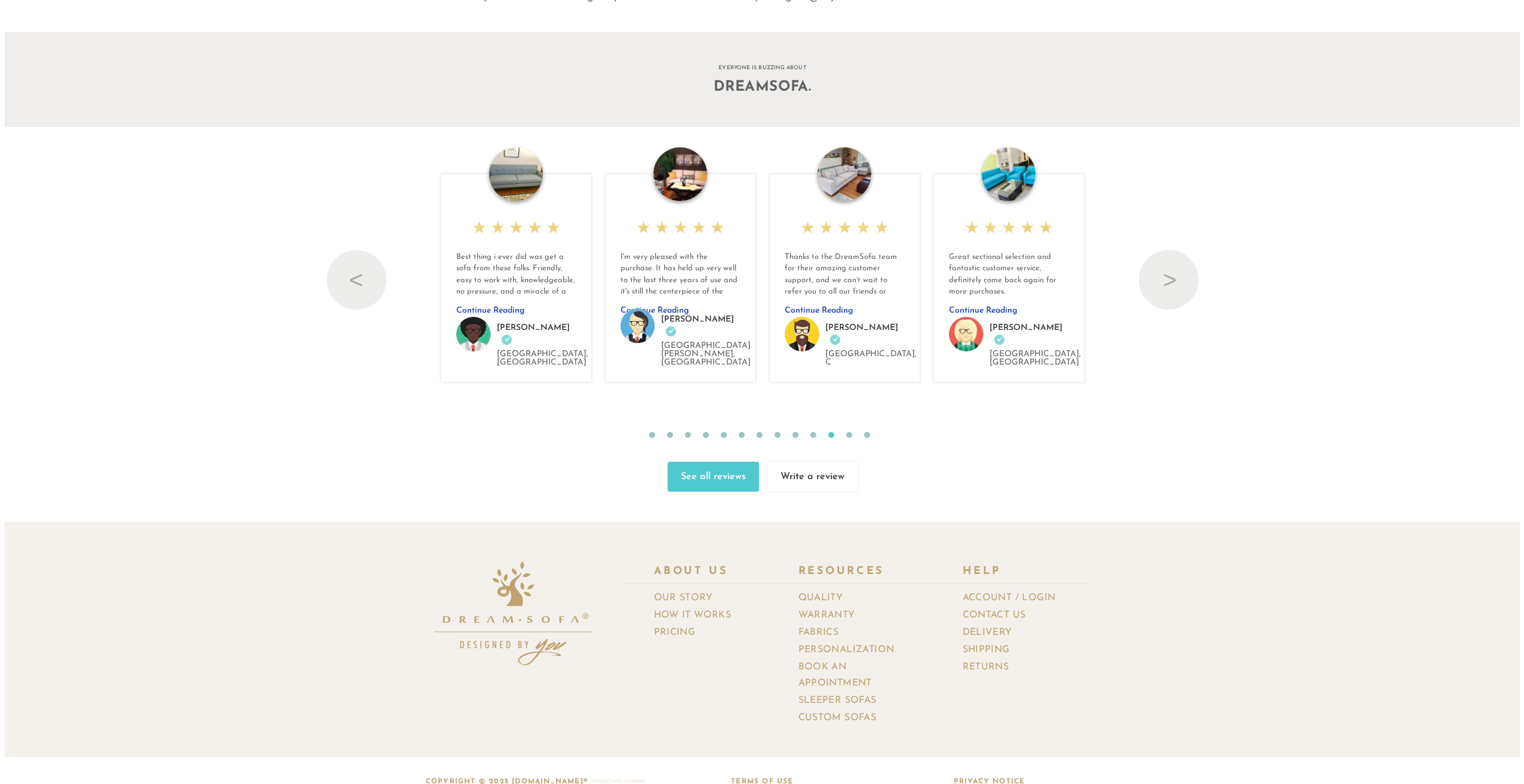
scroll to position [15377, 1506]
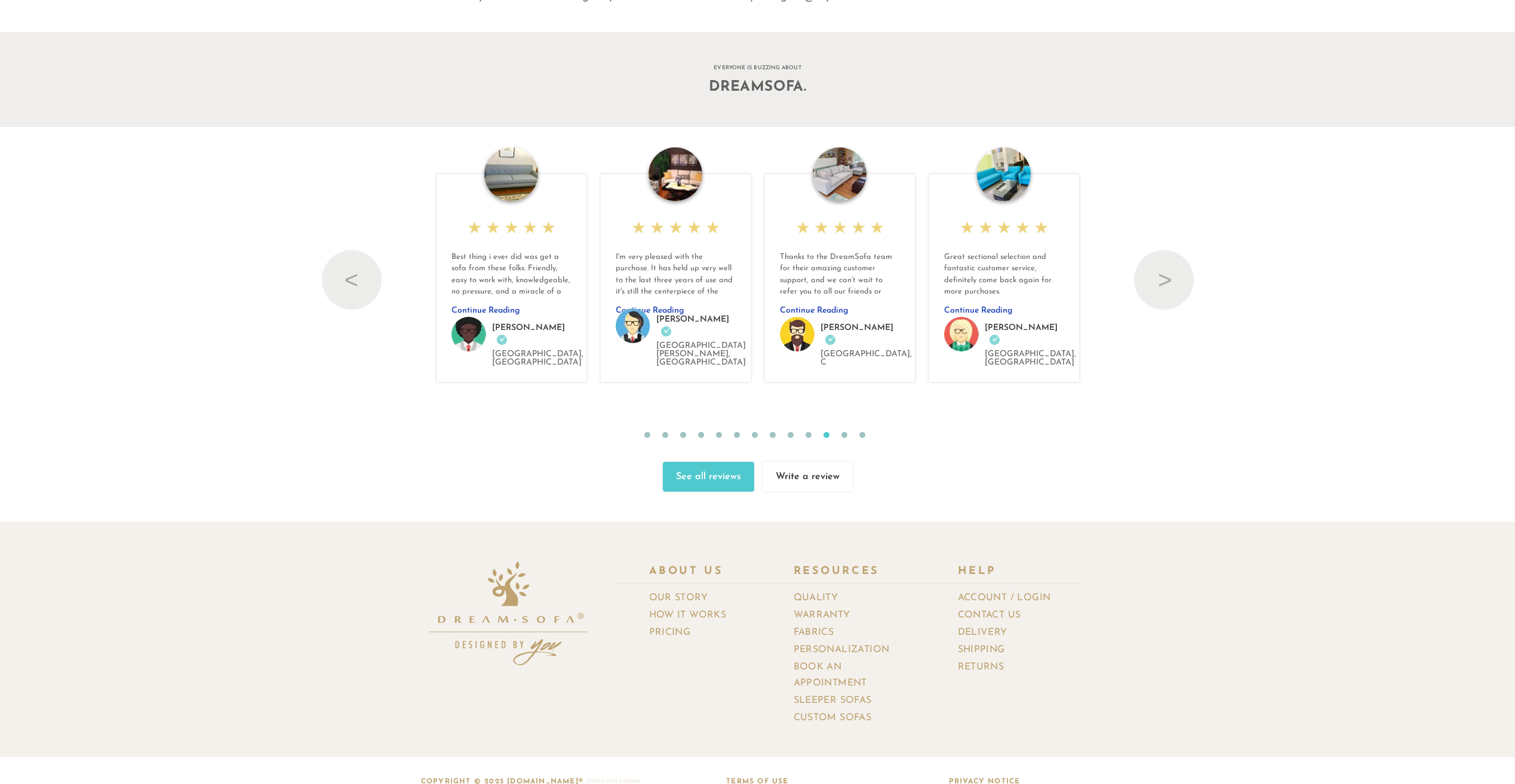
click at [842, 171] on img at bounding box center [839, 175] width 53 height 53
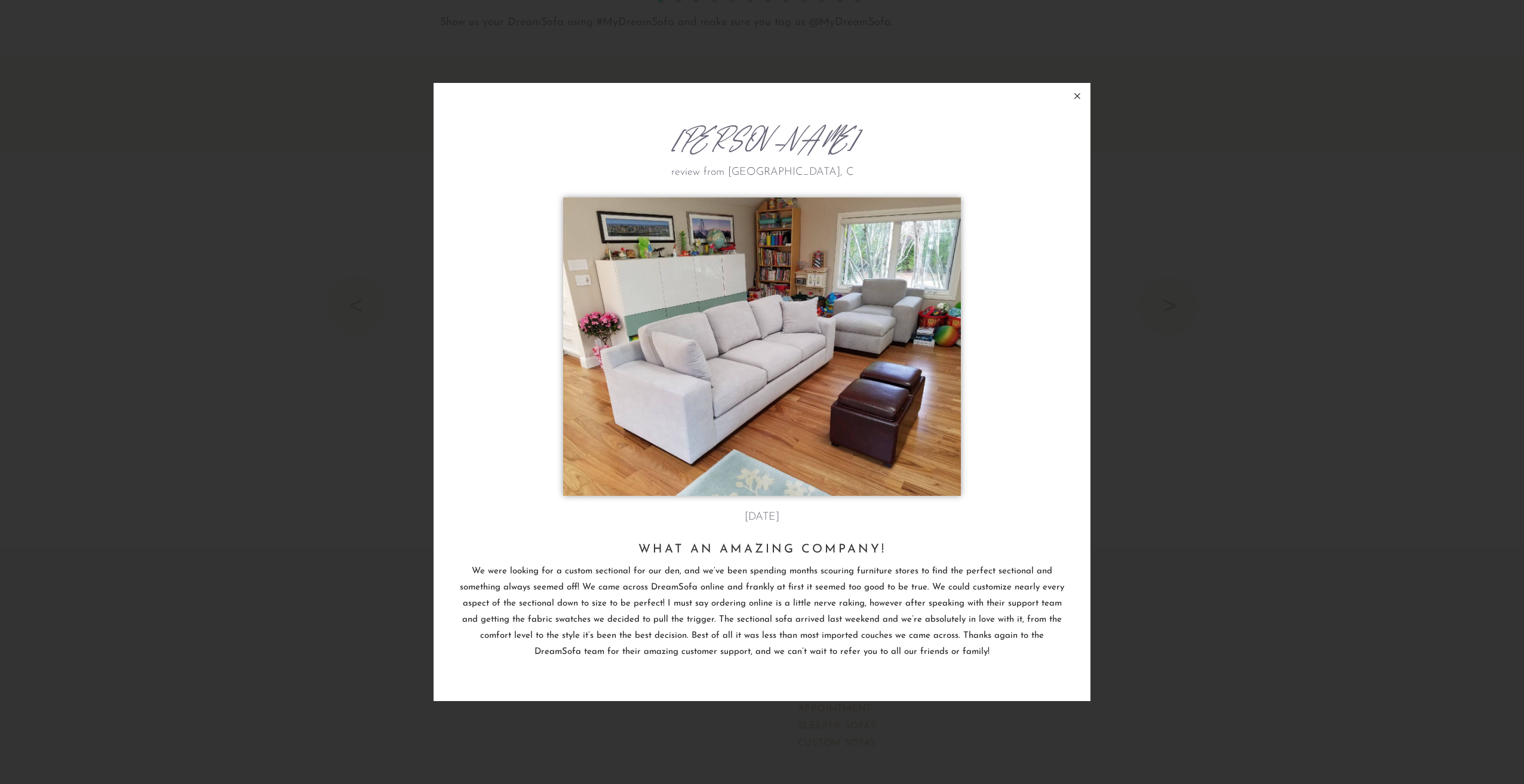
click at [1076, 95] on icon at bounding box center [1077, 96] width 15 height 15
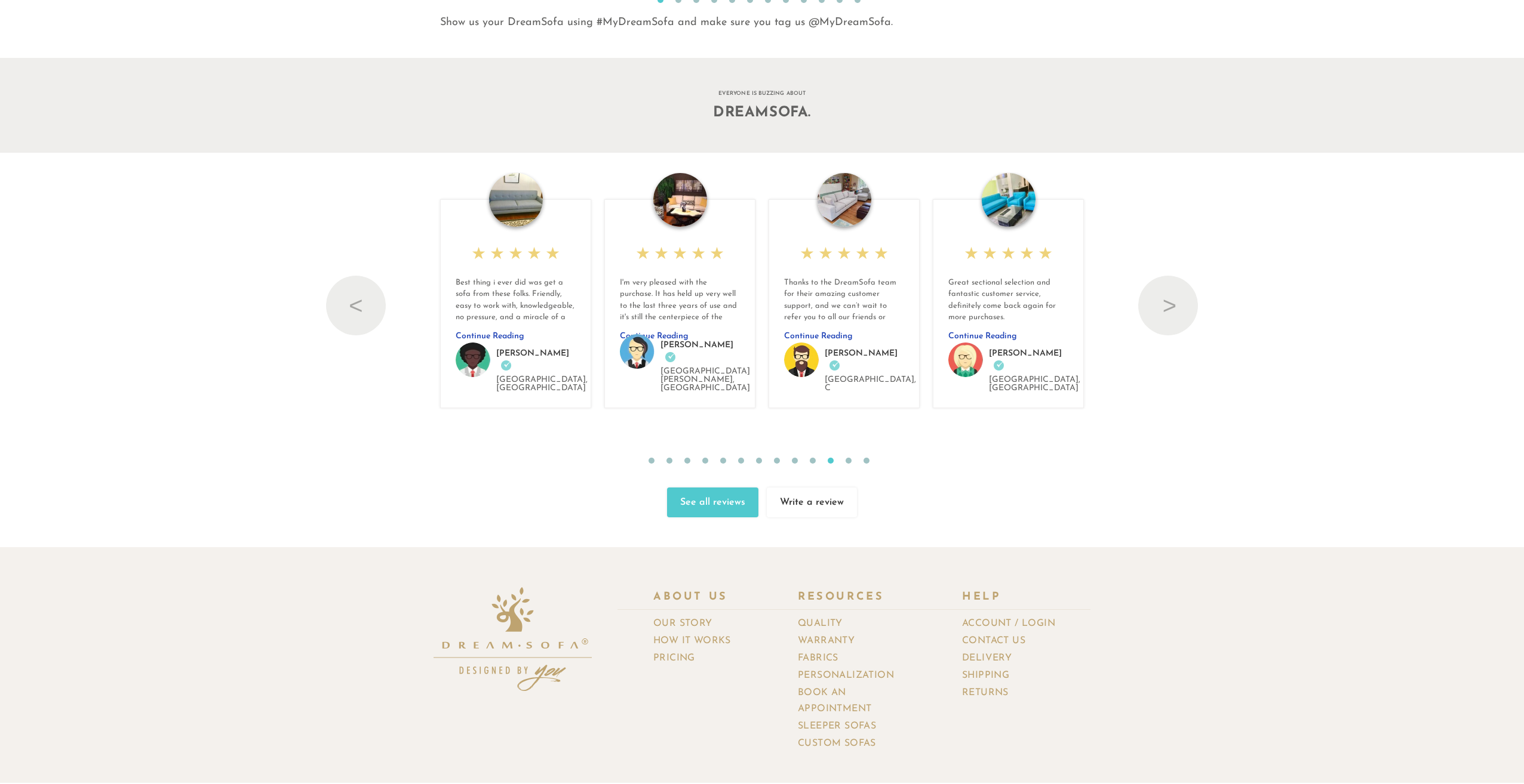
scroll to position [15377, 1506]
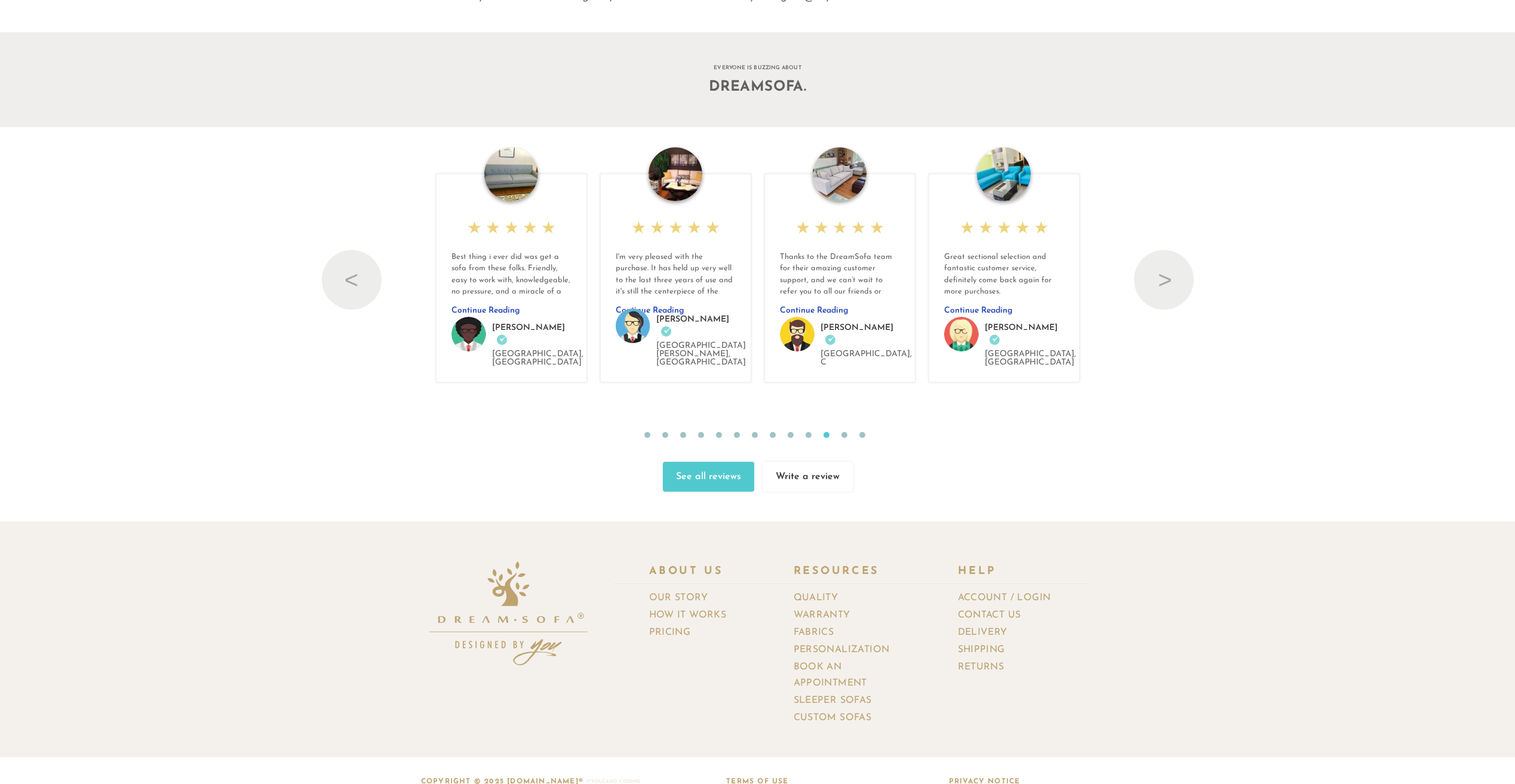
click at [686, 180] on img at bounding box center [675, 175] width 53 height 53
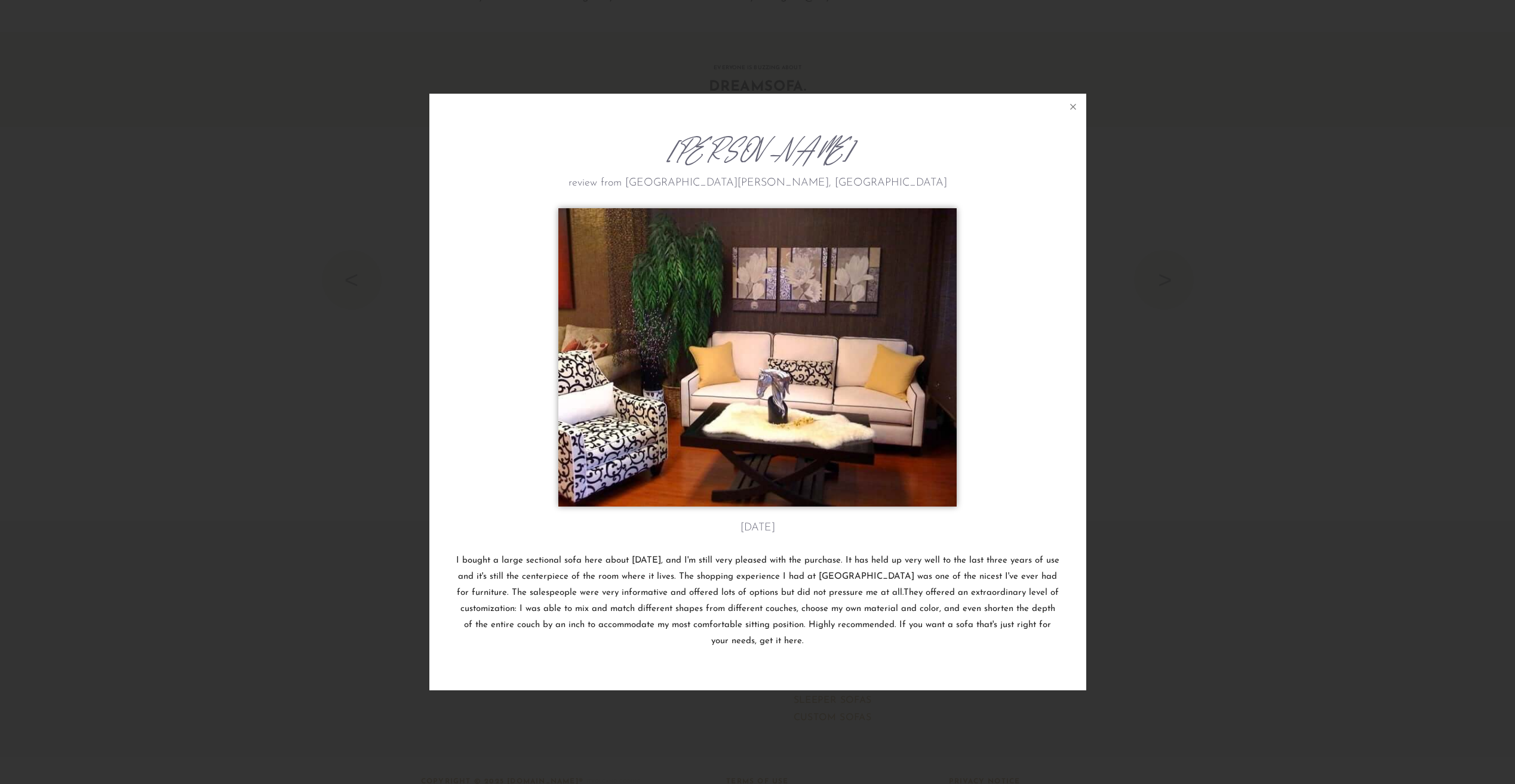
scroll to position [15399, 1515]
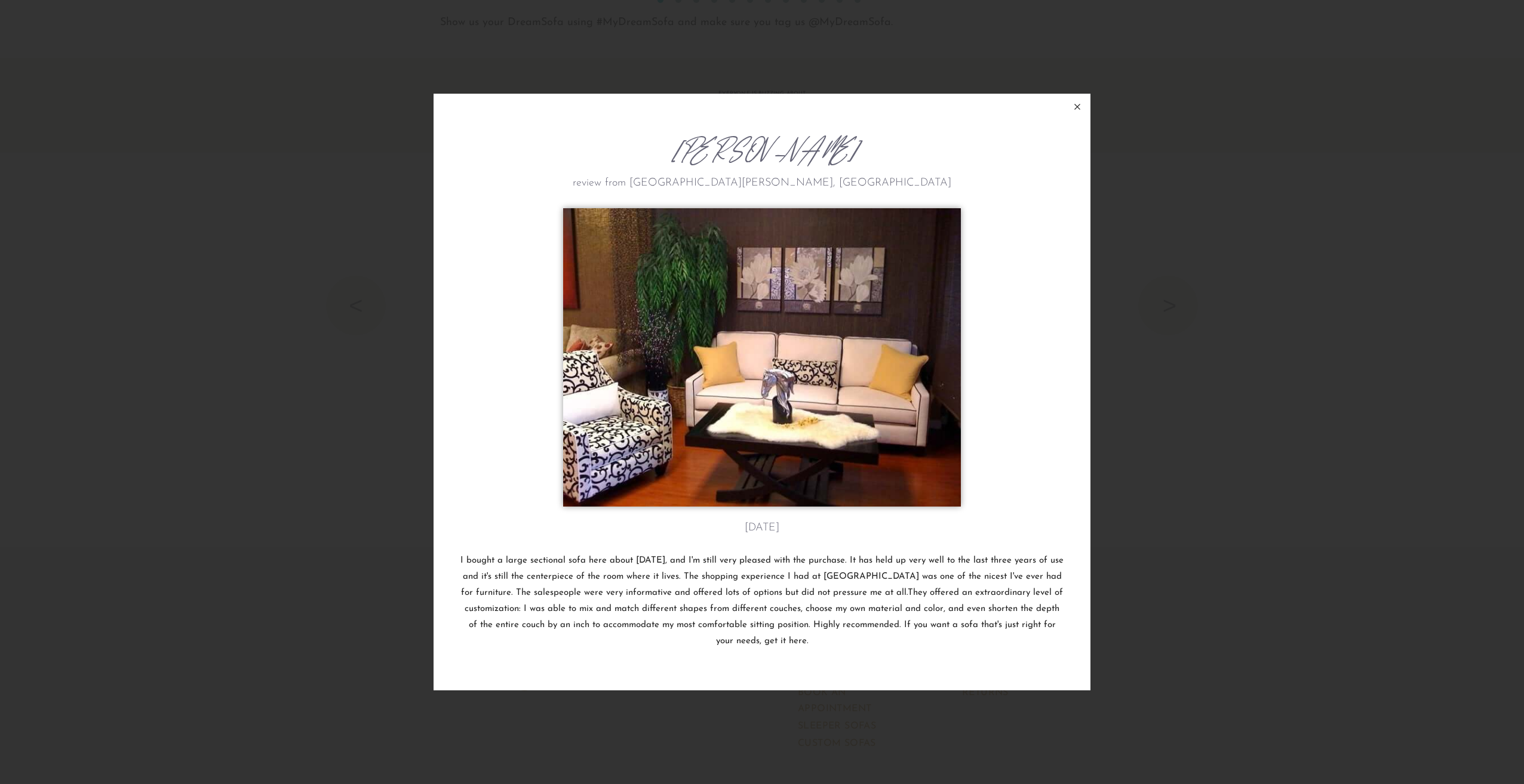
click at [1077, 107] on icon at bounding box center [1077, 107] width 15 height 15
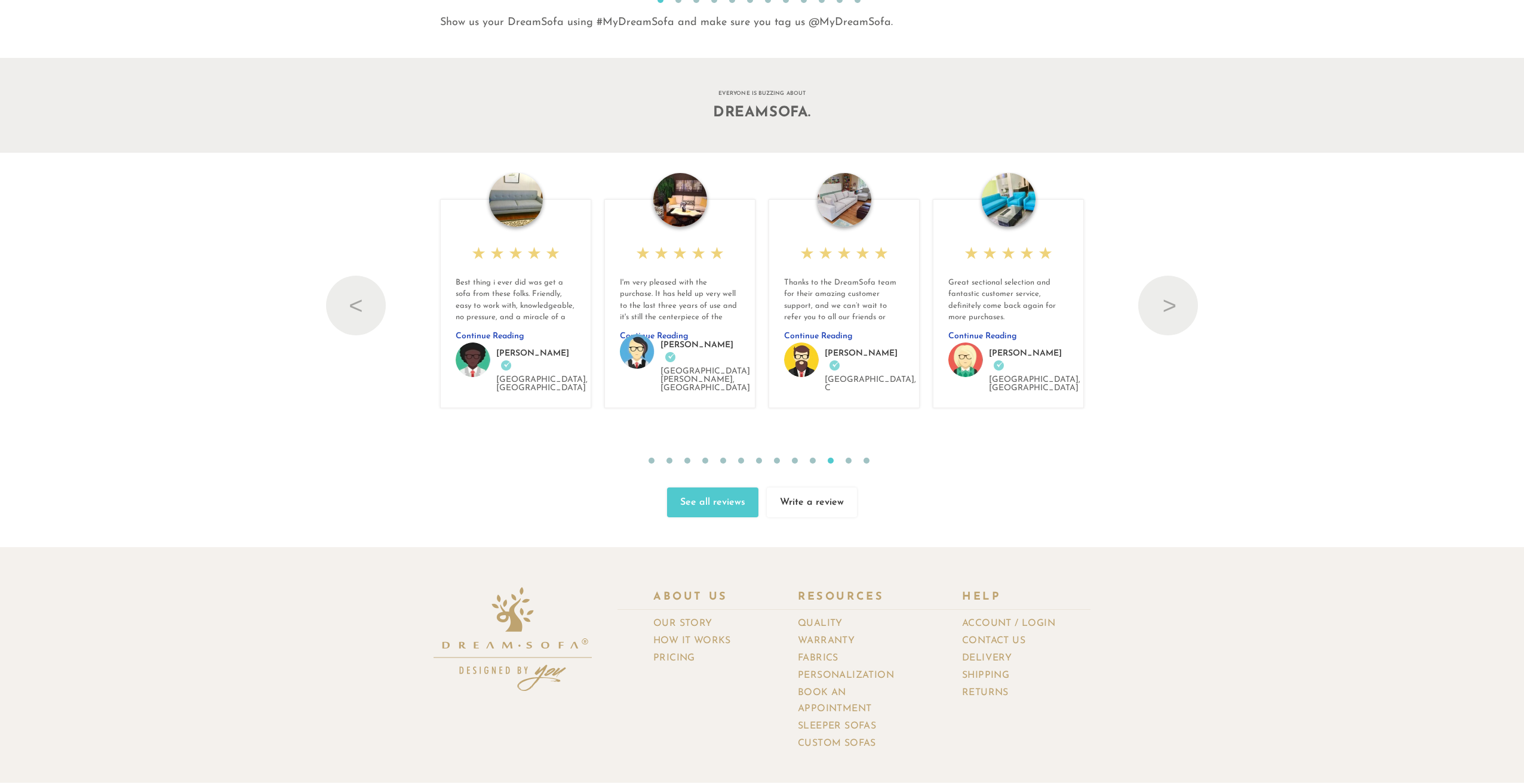
scroll to position [15377, 1506]
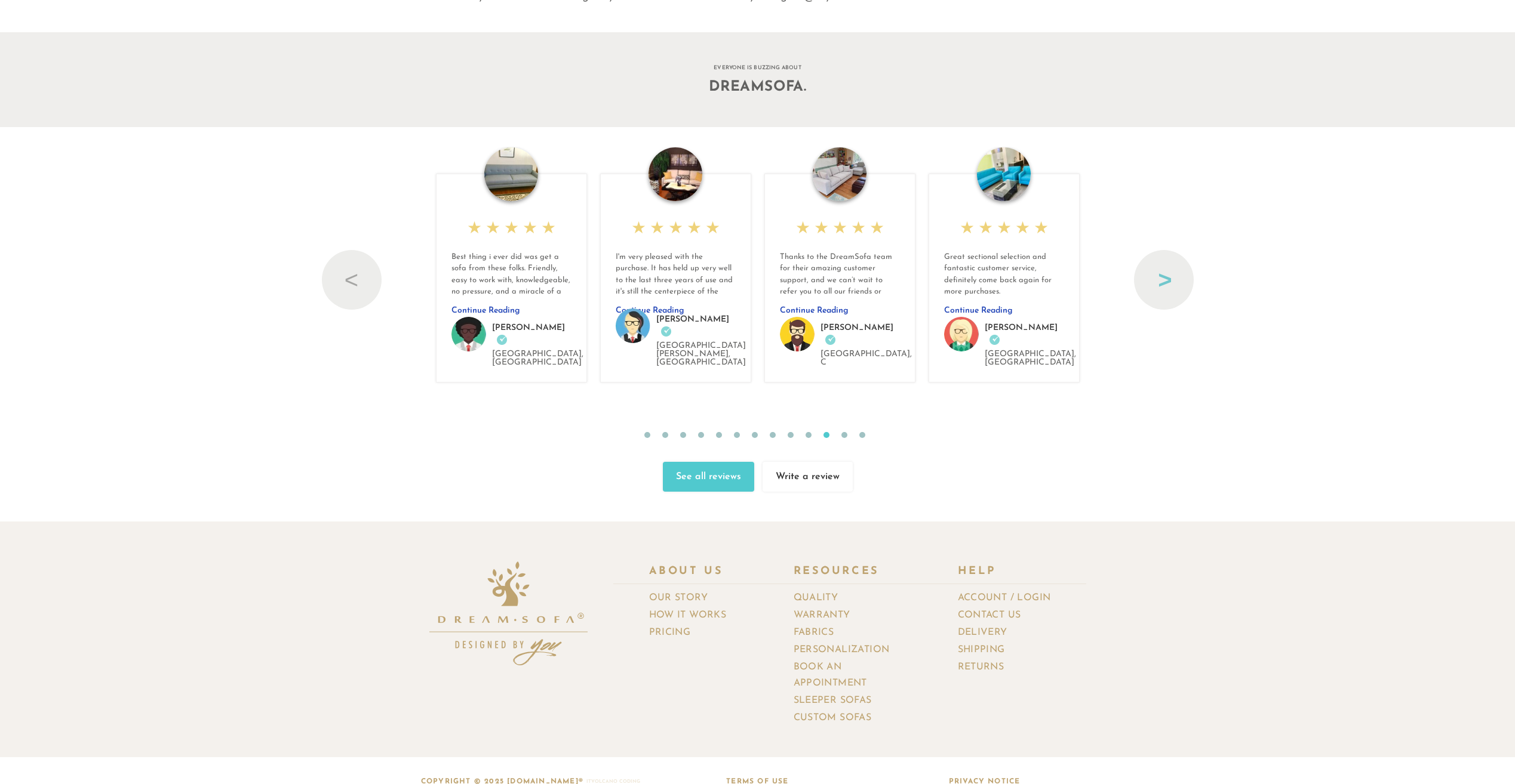
click at [1154, 265] on button "Next" at bounding box center [1164, 280] width 60 height 60
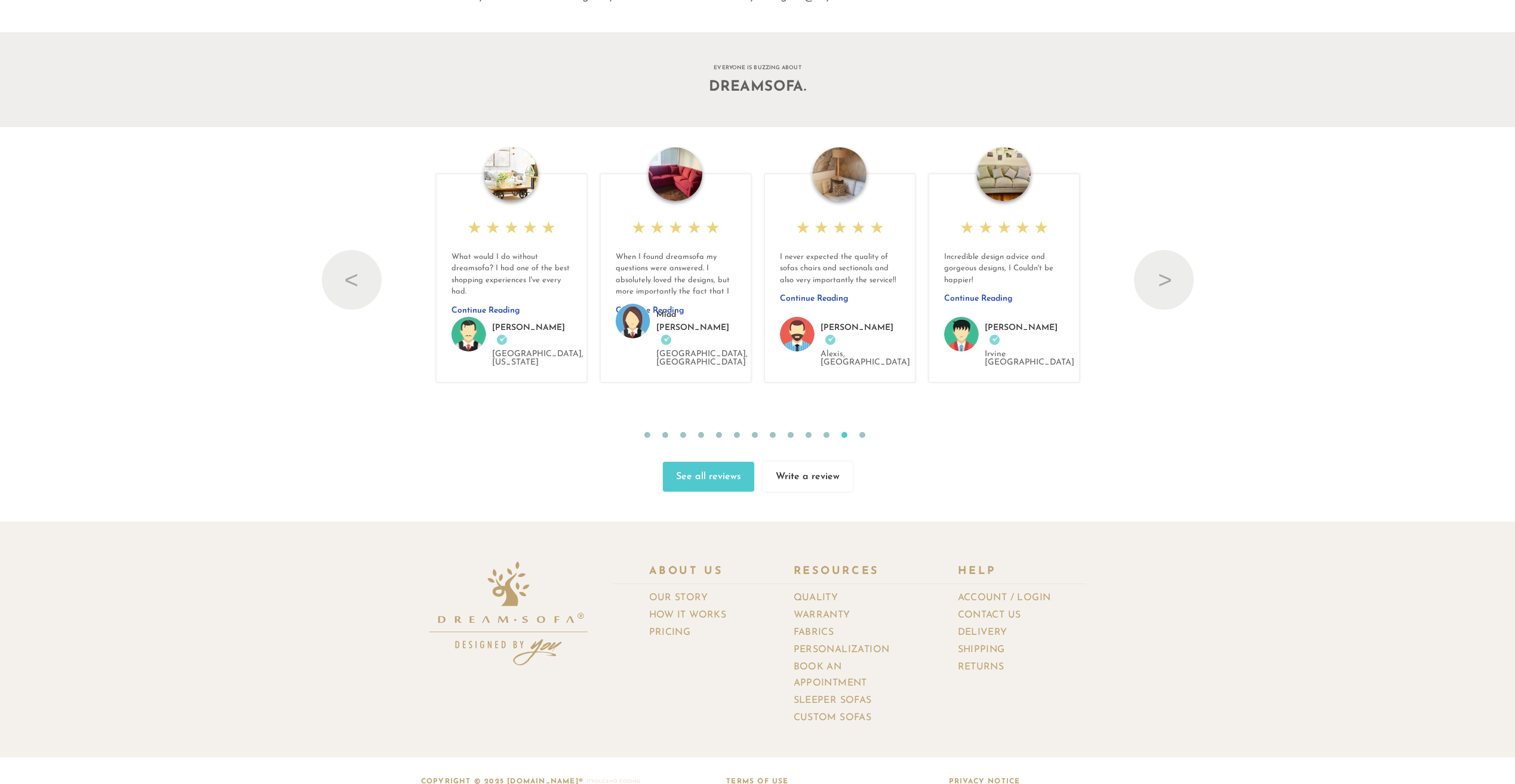
click at [683, 169] on img at bounding box center [675, 175] width 53 height 53
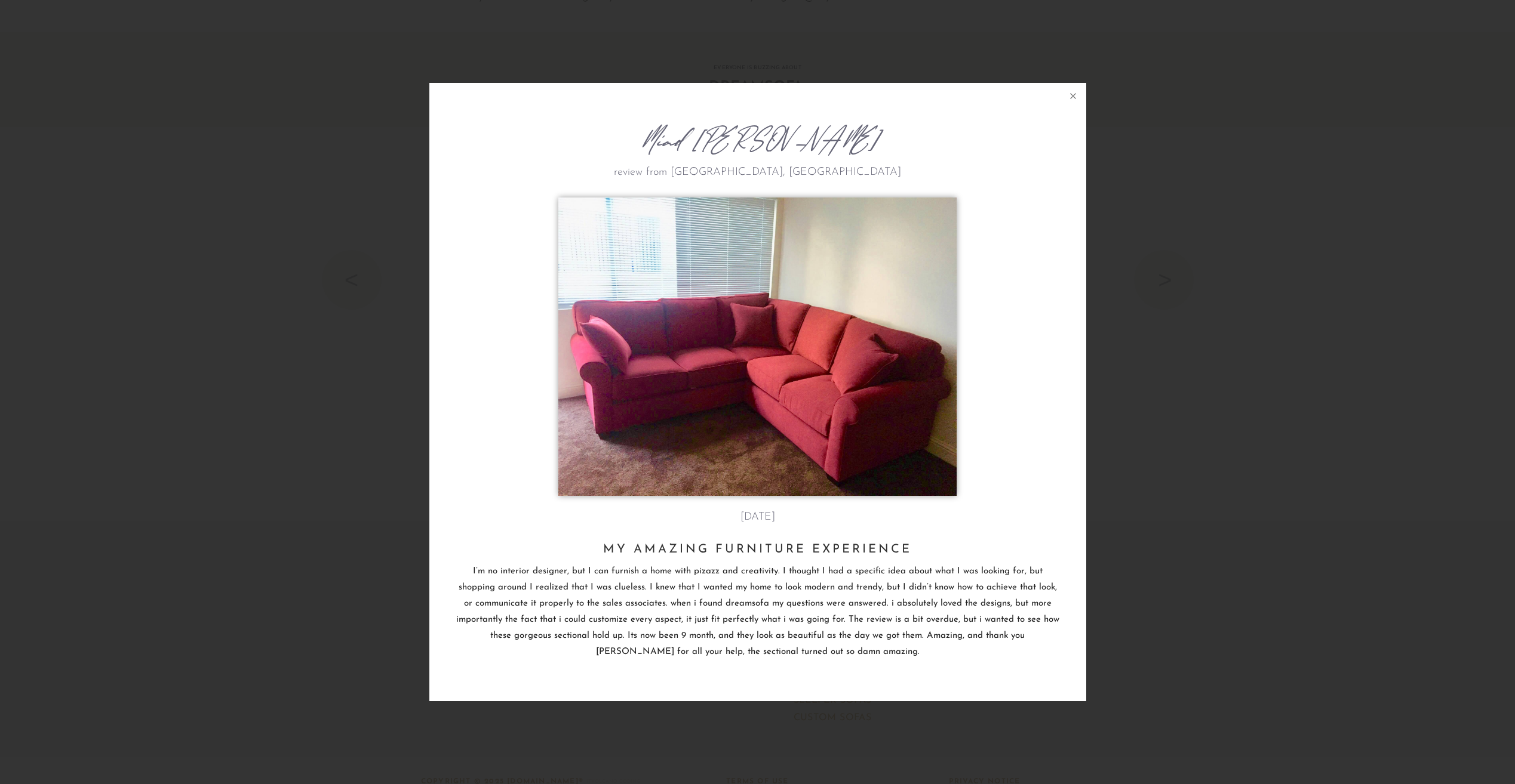
scroll to position [15399, 1515]
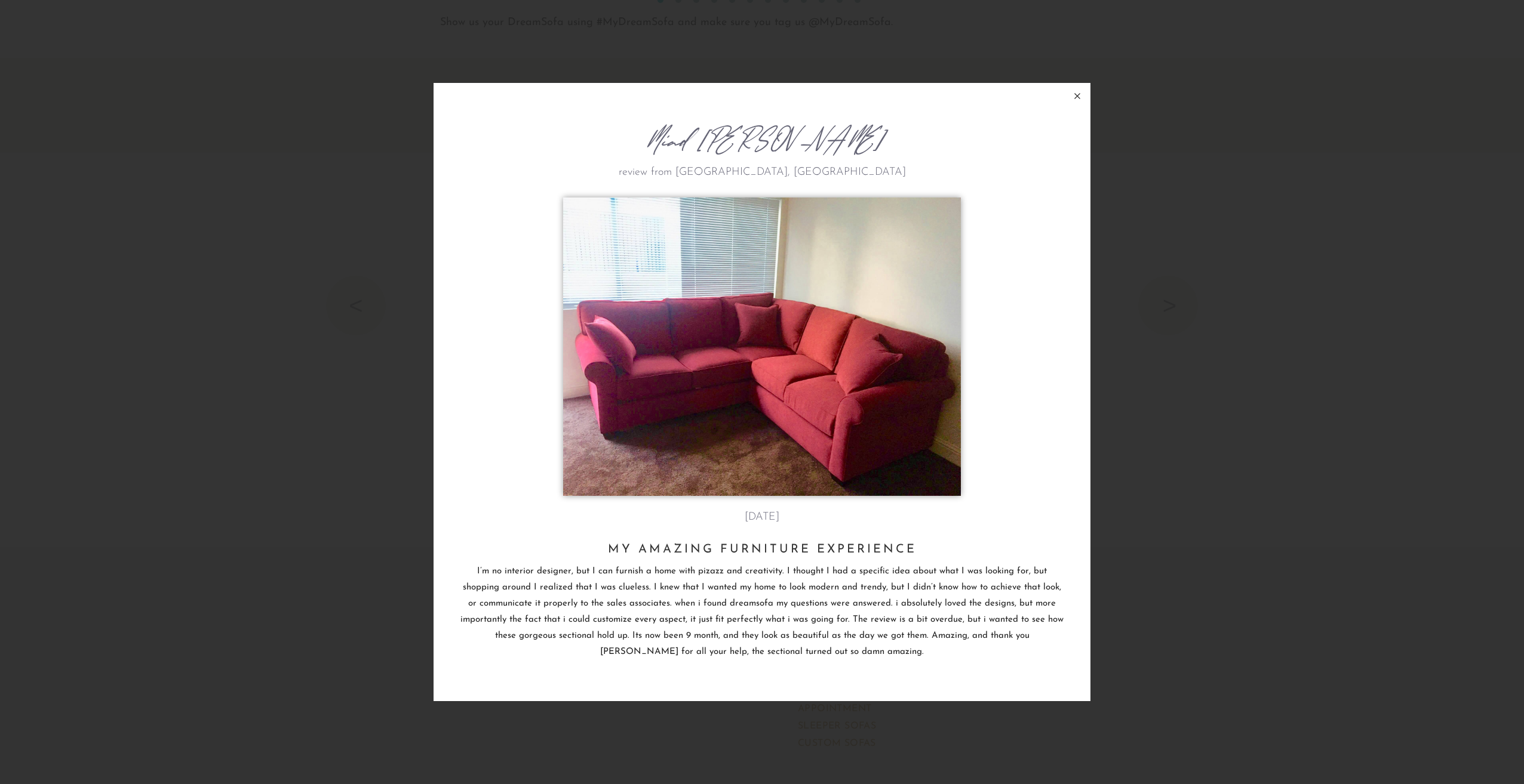
click at [1076, 92] on icon at bounding box center [1077, 96] width 15 height 15
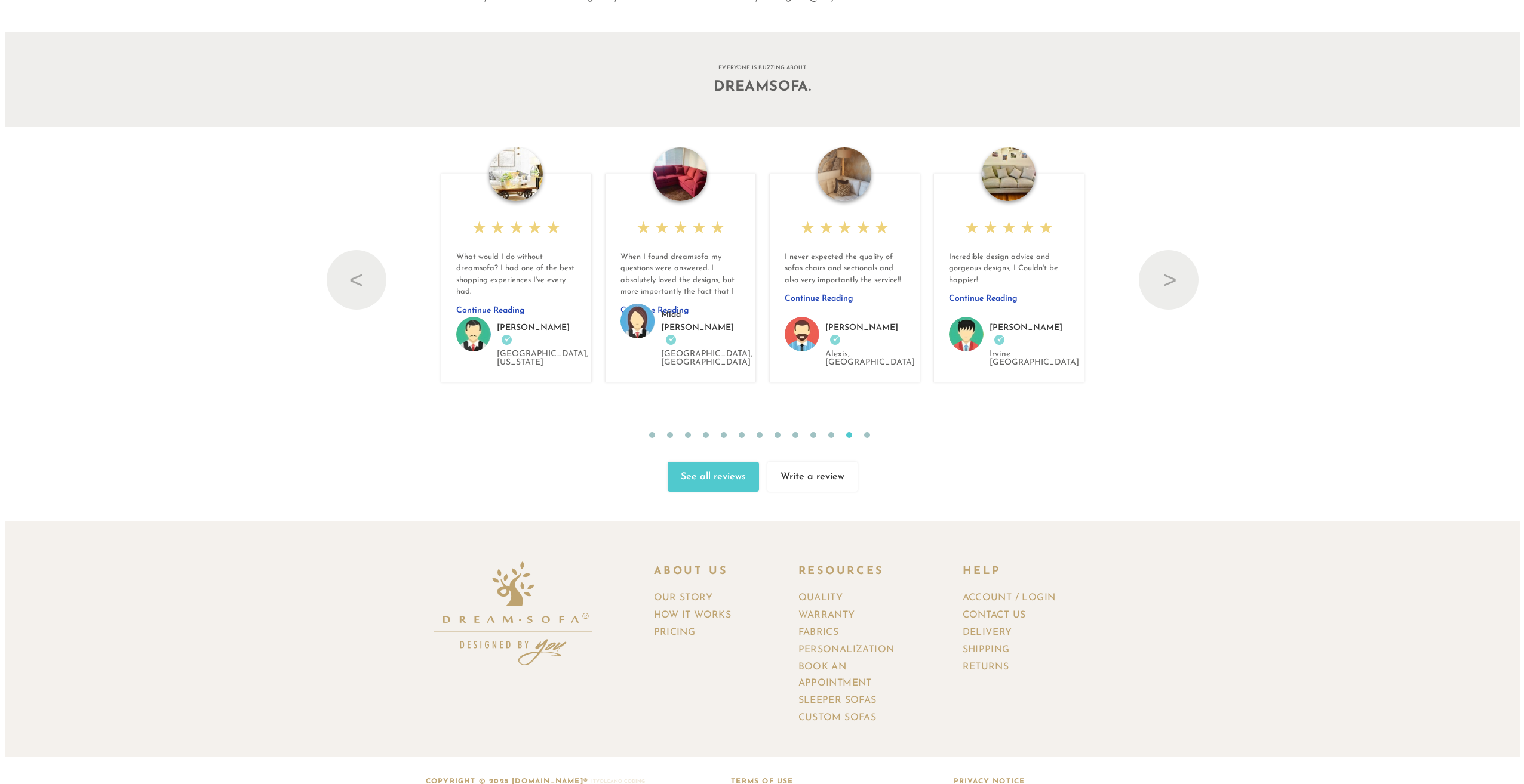
scroll to position [15377, 1506]
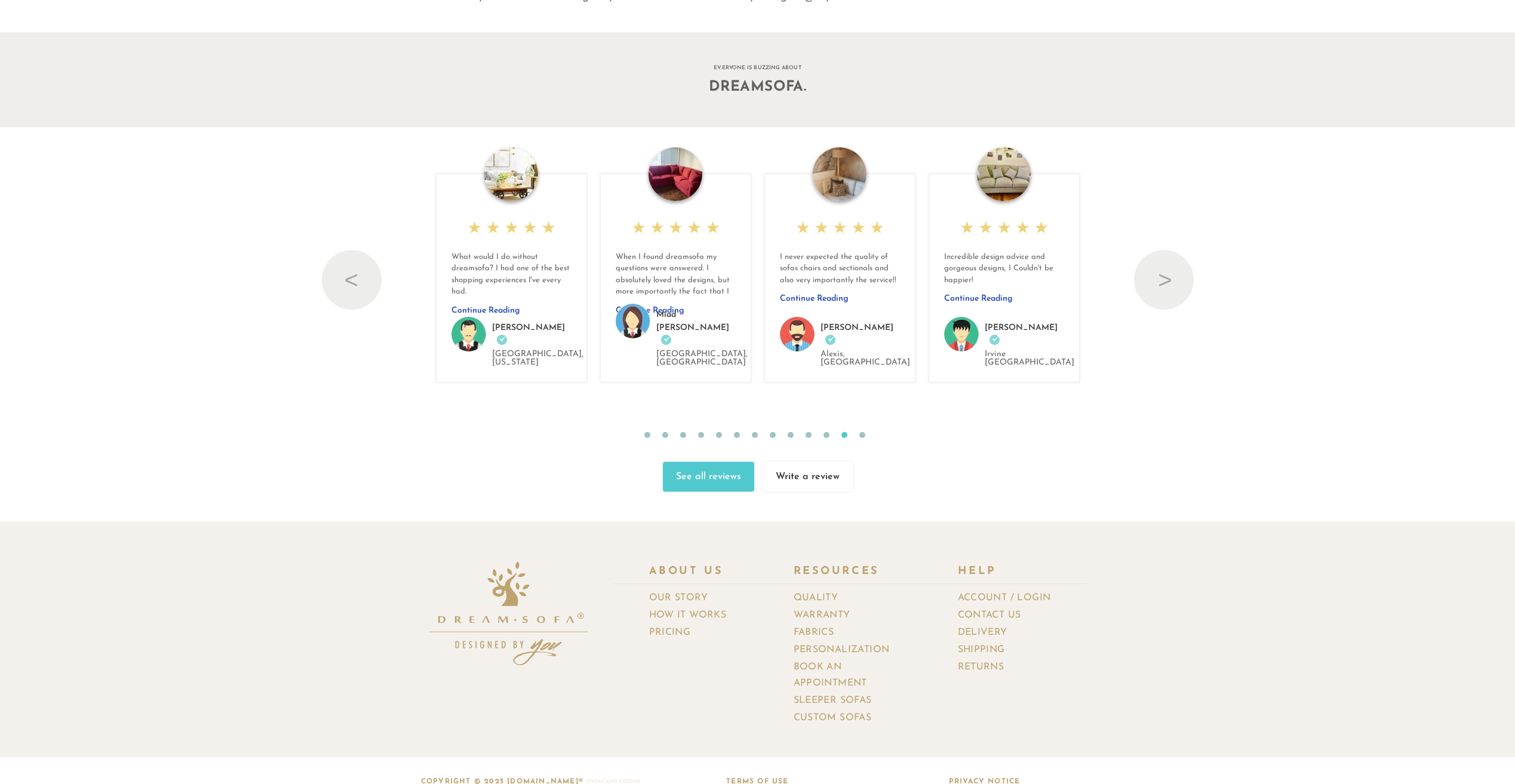
click at [992, 182] on img at bounding box center [1003, 175] width 53 height 53
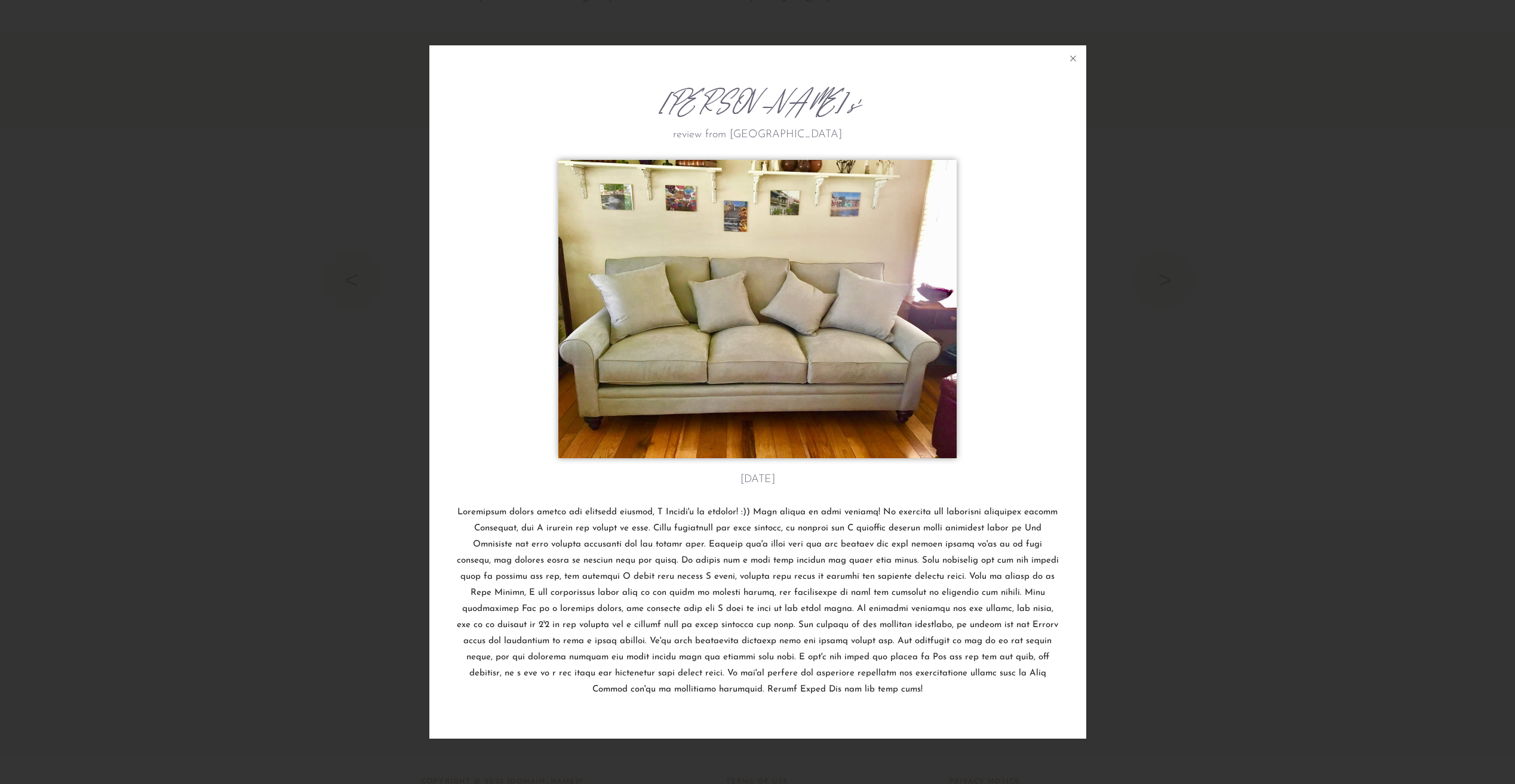
scroll to position [15399, 1515]
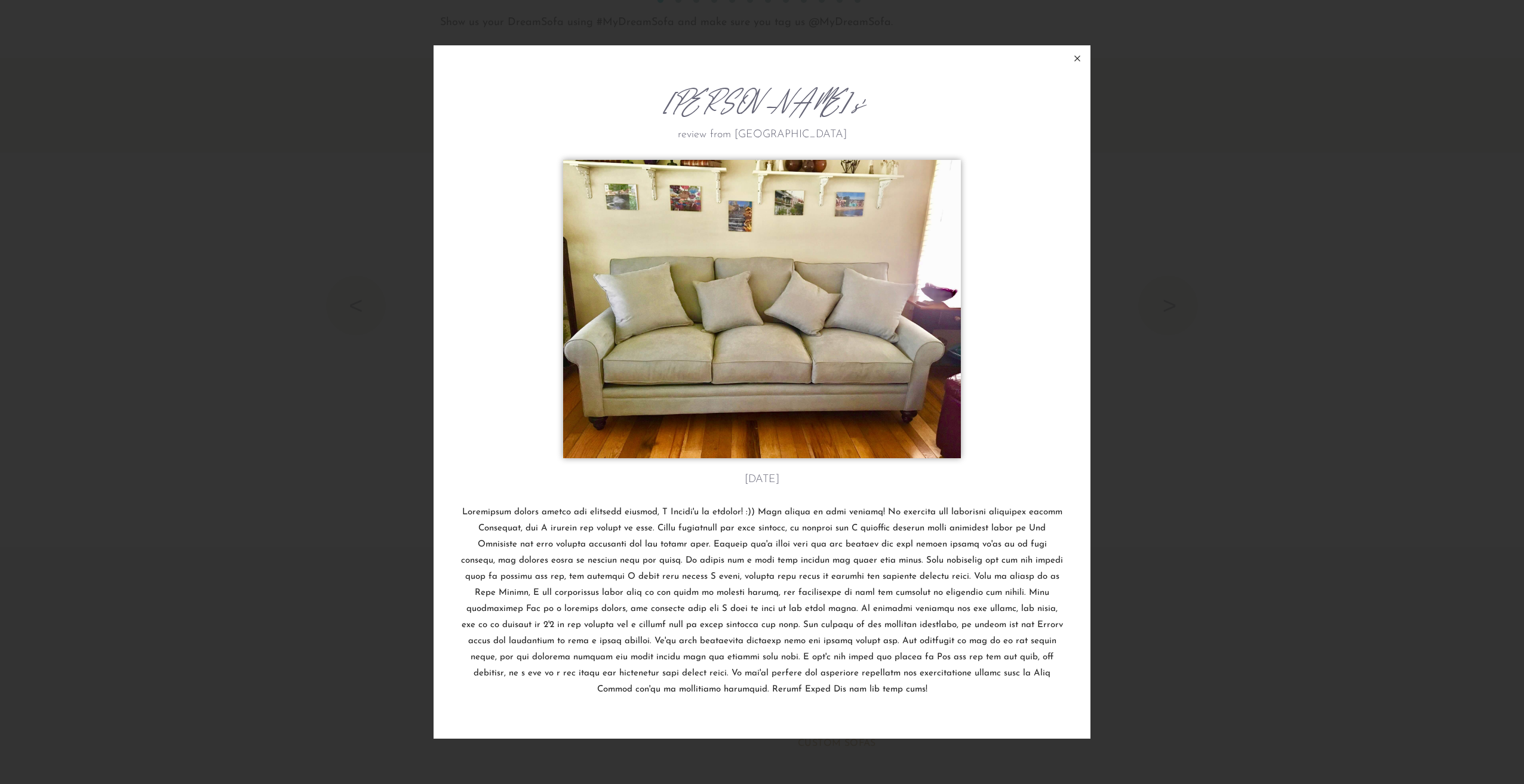
click at [1076, 63] on icon at bounding box center [1077, 58] width 15 height 15
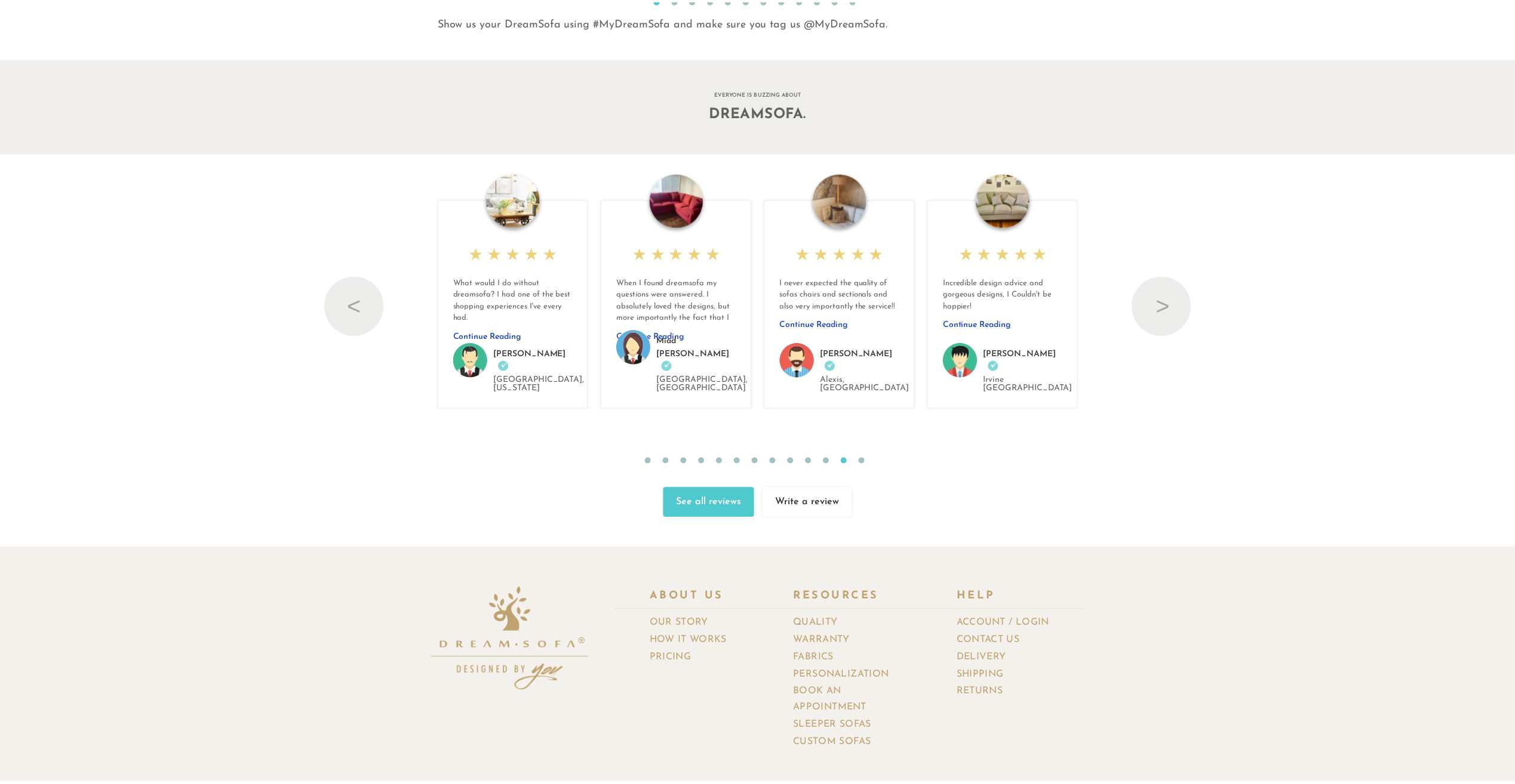
scroll to position [15377, 1506]
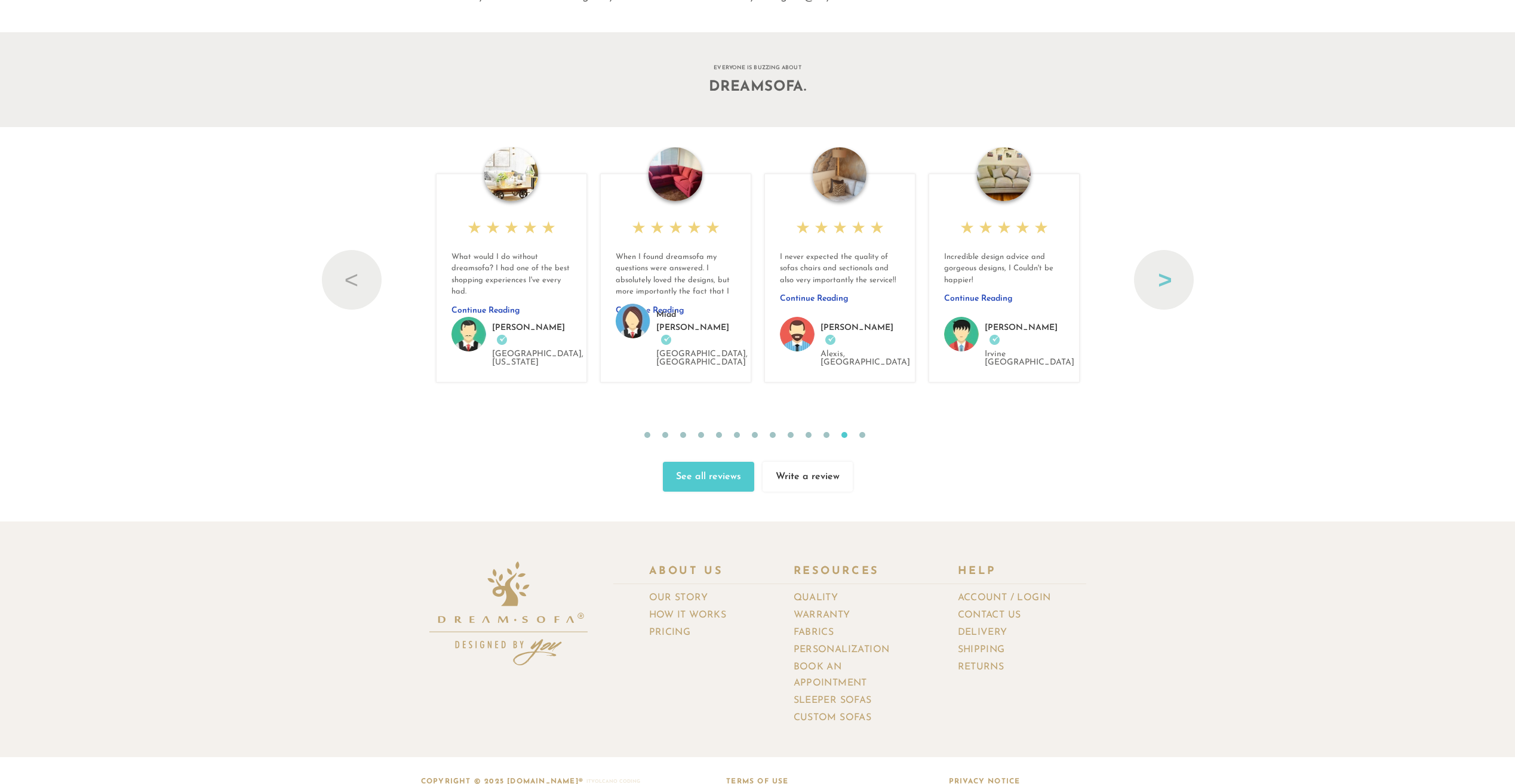
click at [1182, 268] on button "Next" at bounding box center [1164, 280] width 60 height 60
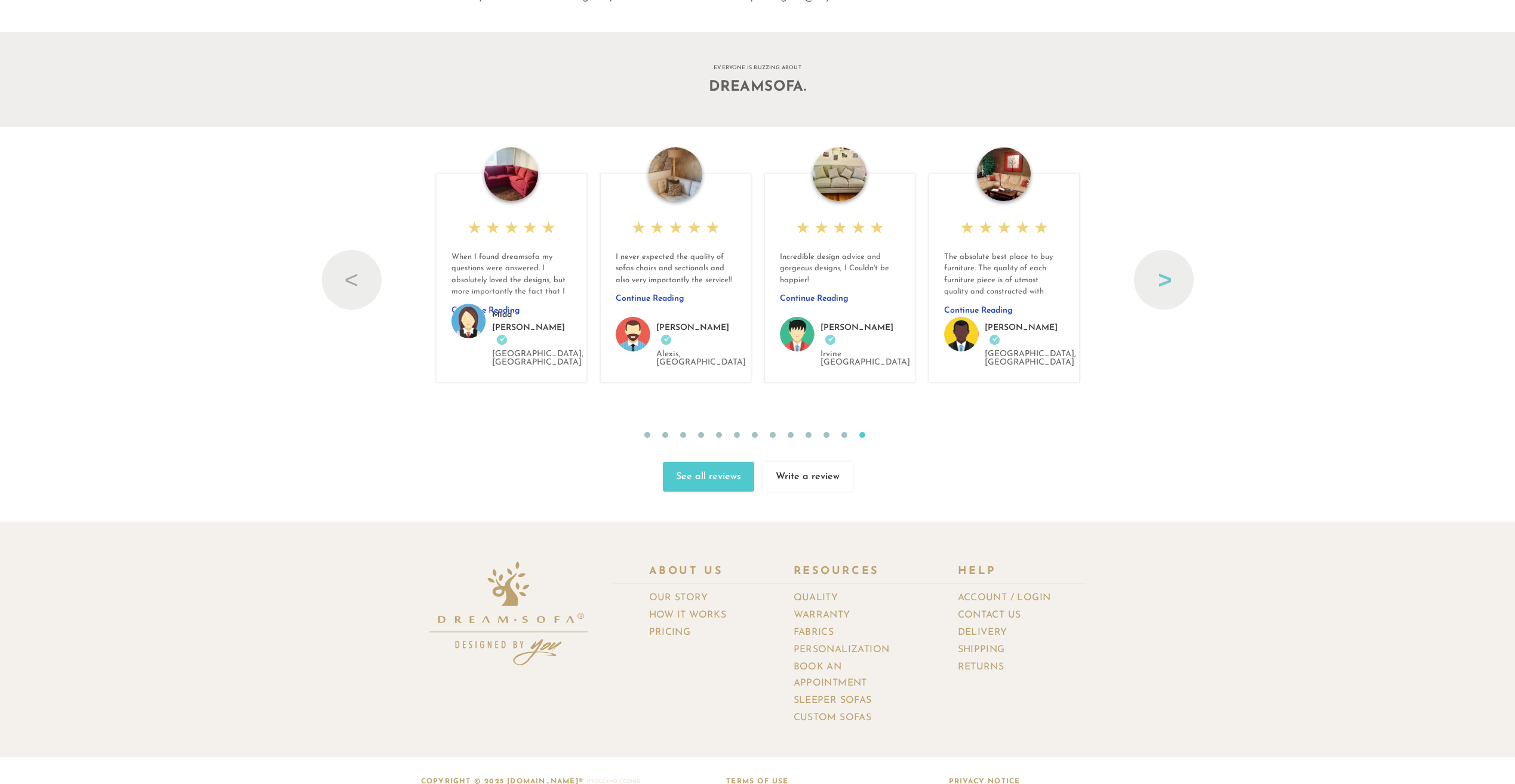
click at [1184, 273] on button "Next" at bounding box center [1164, 280] width 60 height 60
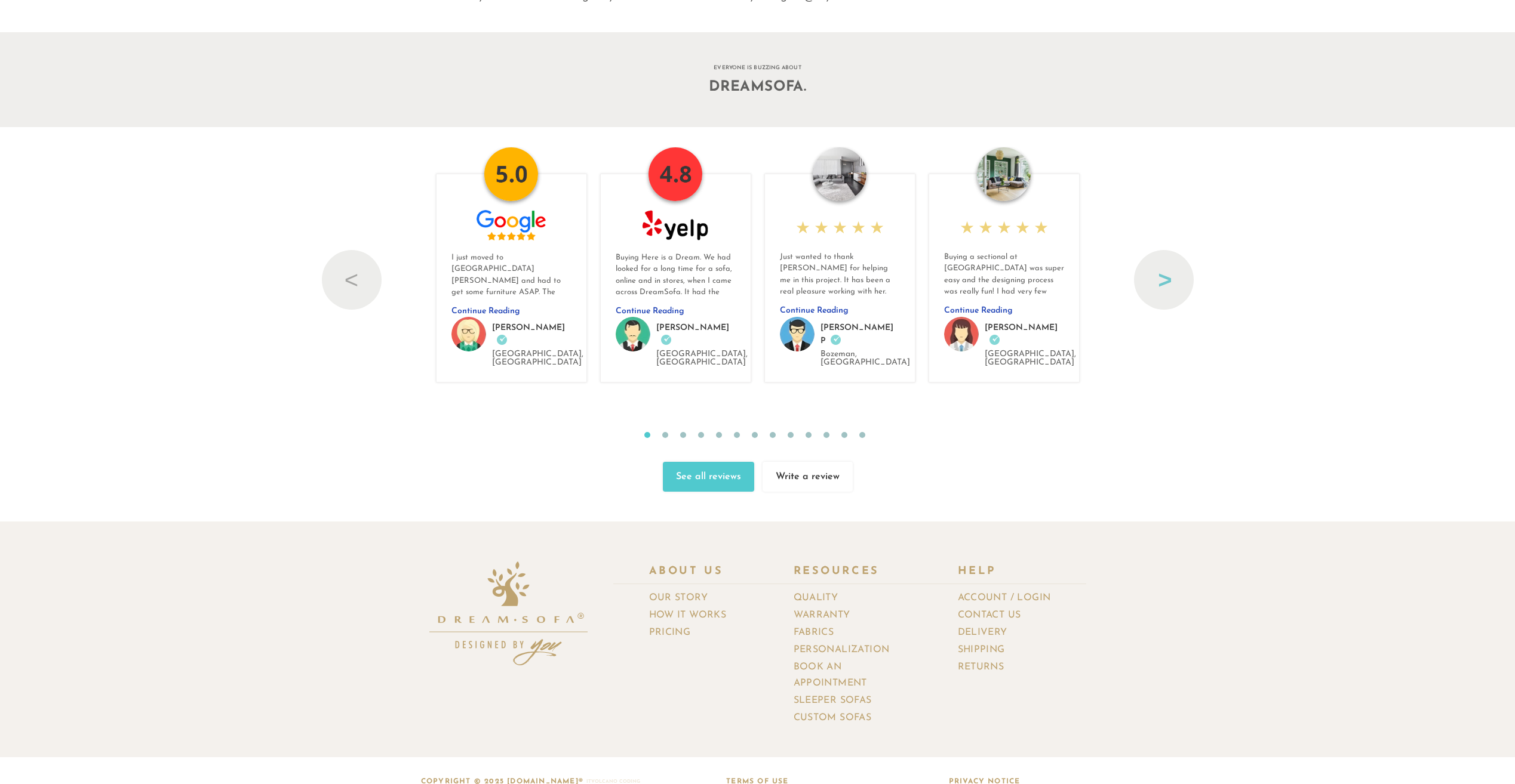
click at [1183, 277] on button "Next" at bounding box center [1164, 280] width 60 height 60
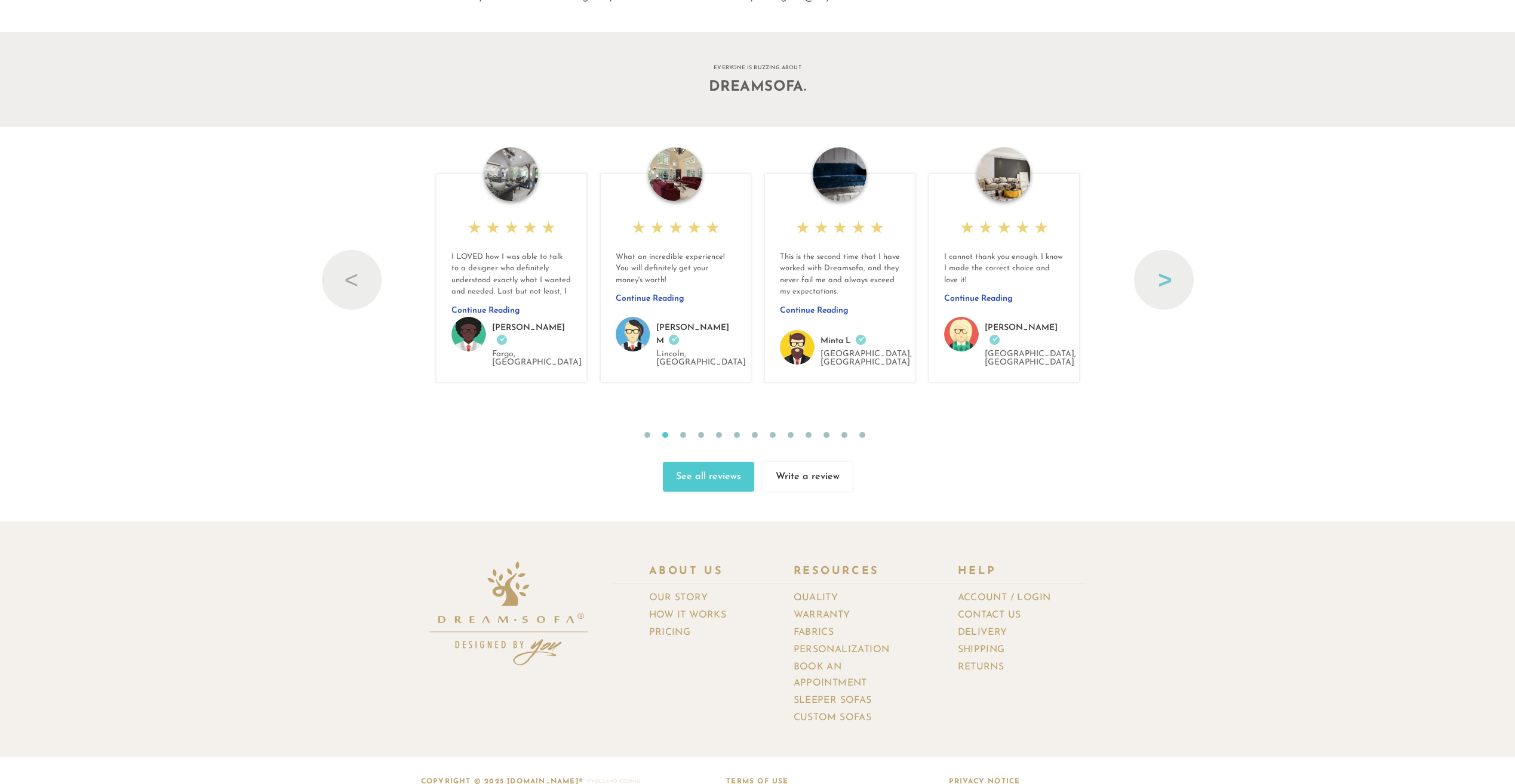
click at [1166, 273] on button "Next" at bounding box center [1164, 280] width 60 height 60
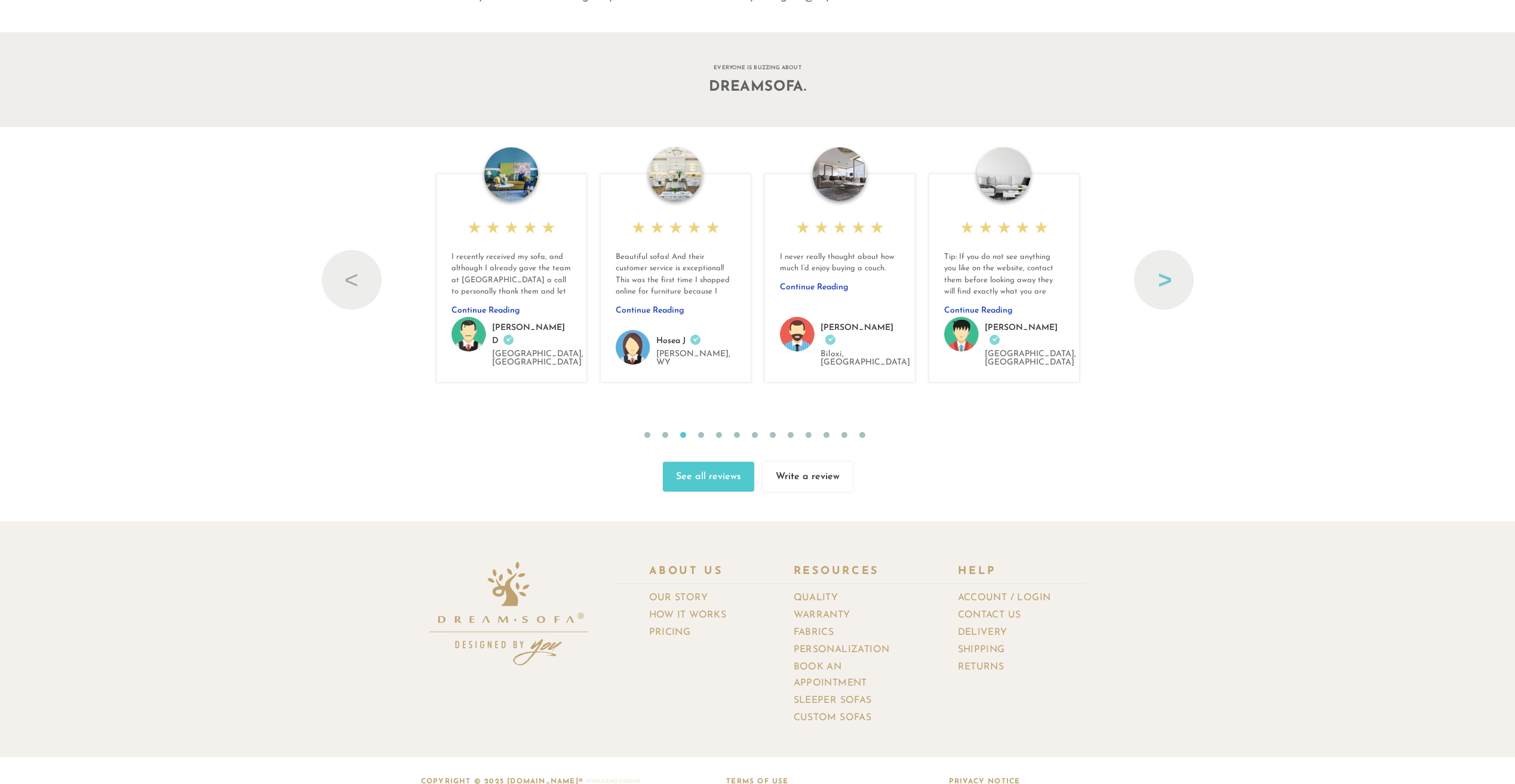
click at [1162, 273] on button "Next" at bounding box center [1164, 280] width 60 height 60
